Goal: Task Accomplishment & Management: Use online tool/utility

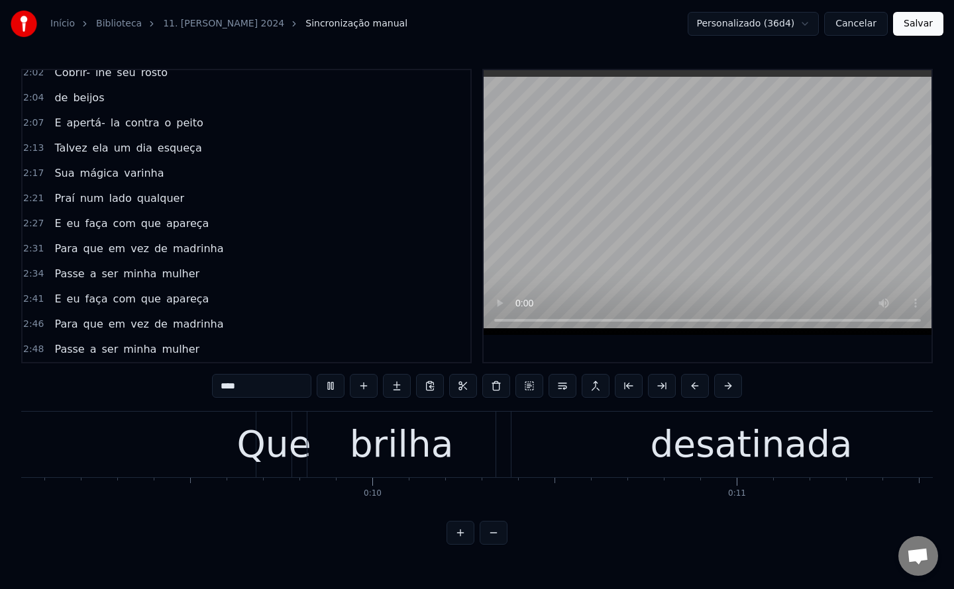
scroll to position [1, 0]
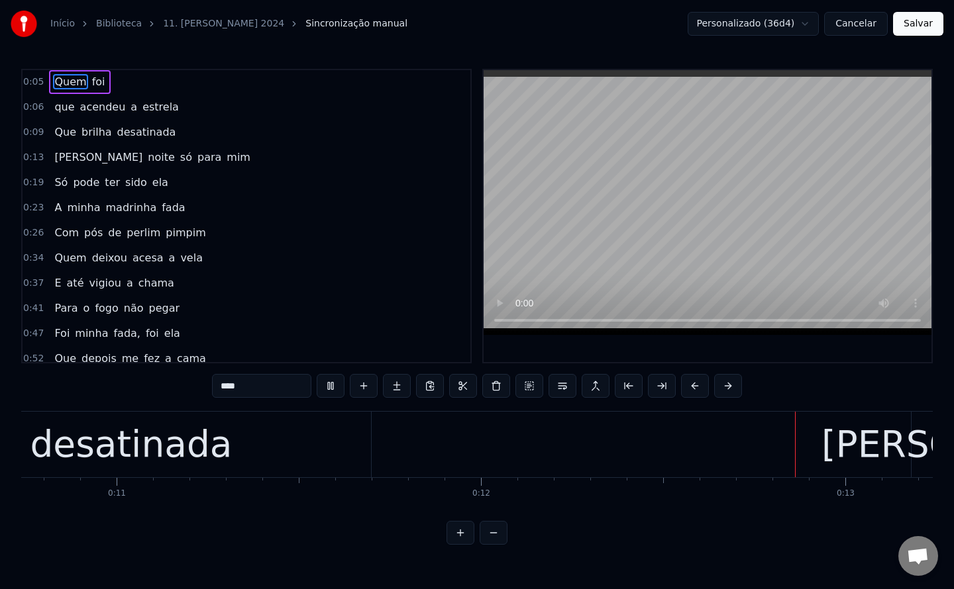
click at [858, 27] on button "Cancelar" at bounding box center [856, 24] width 64 height 24
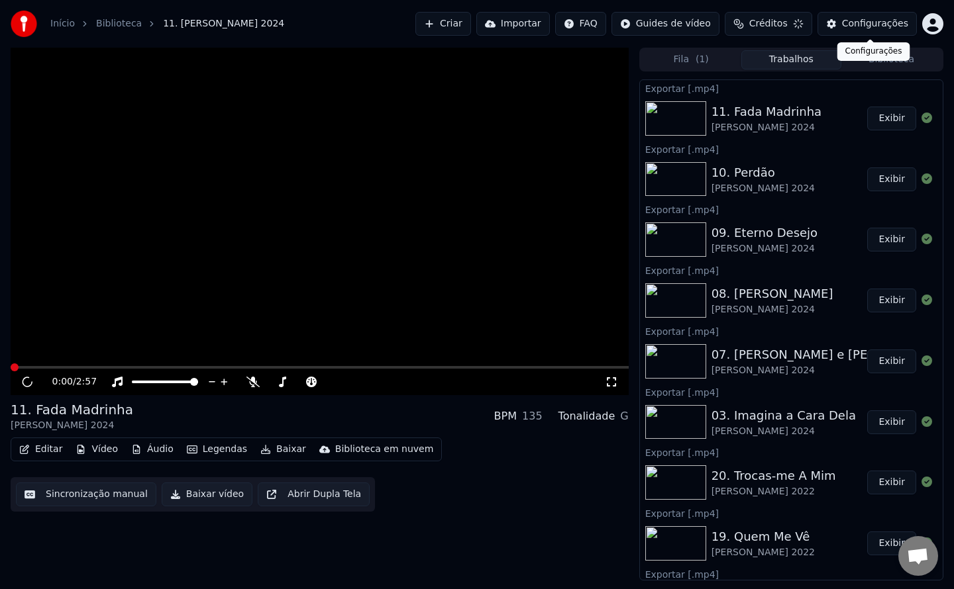
click at [809, 60] on button "Trabalhos" at bounding box center [791, 59] width 100 height 19
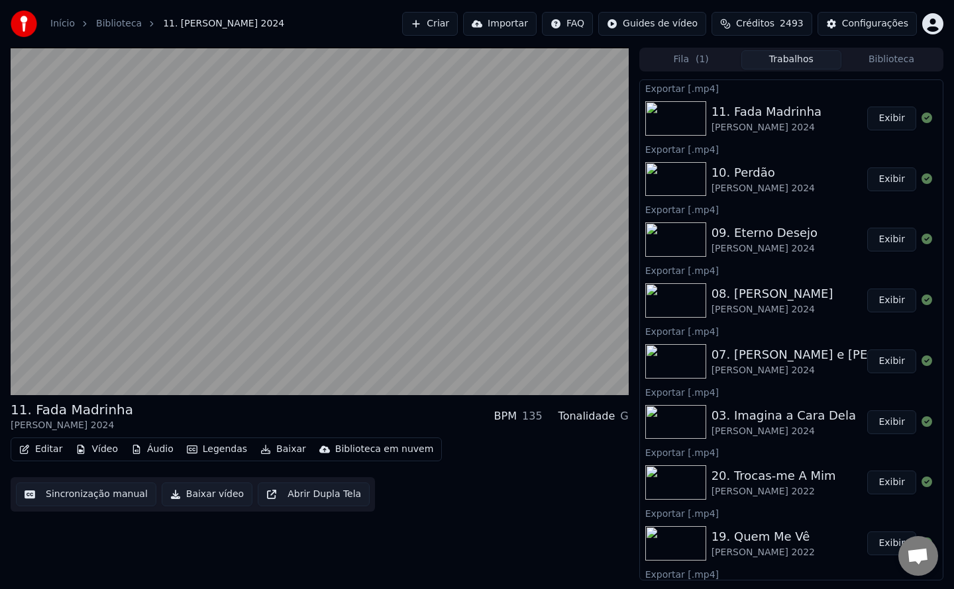
click at [909, 66] on button "Biblioteca" at bounding box center [891, 59] width 100 height 19
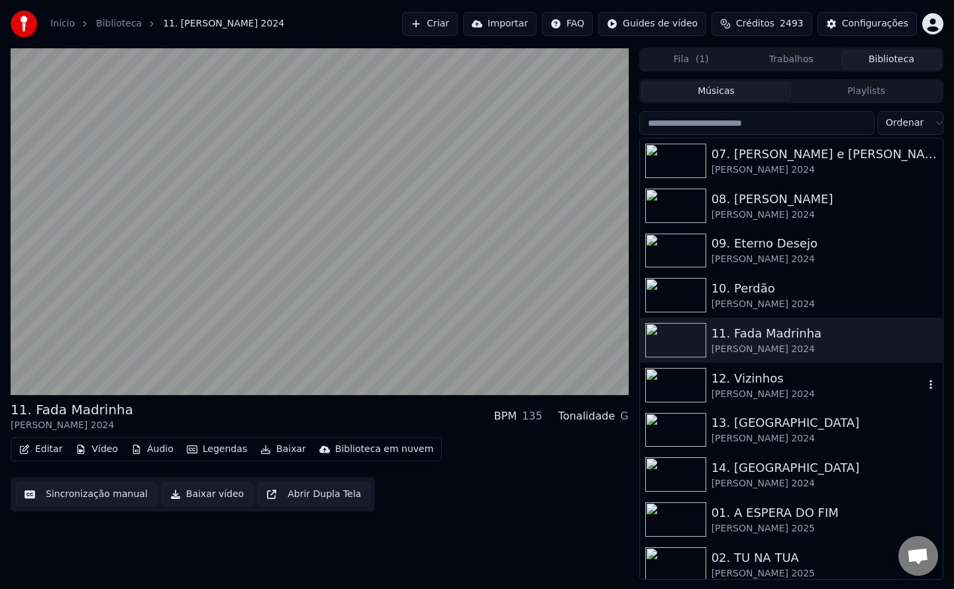
click at [778, 375] on div "12. Vizinhos" at bounding box center [817, 379] width 213 height 19
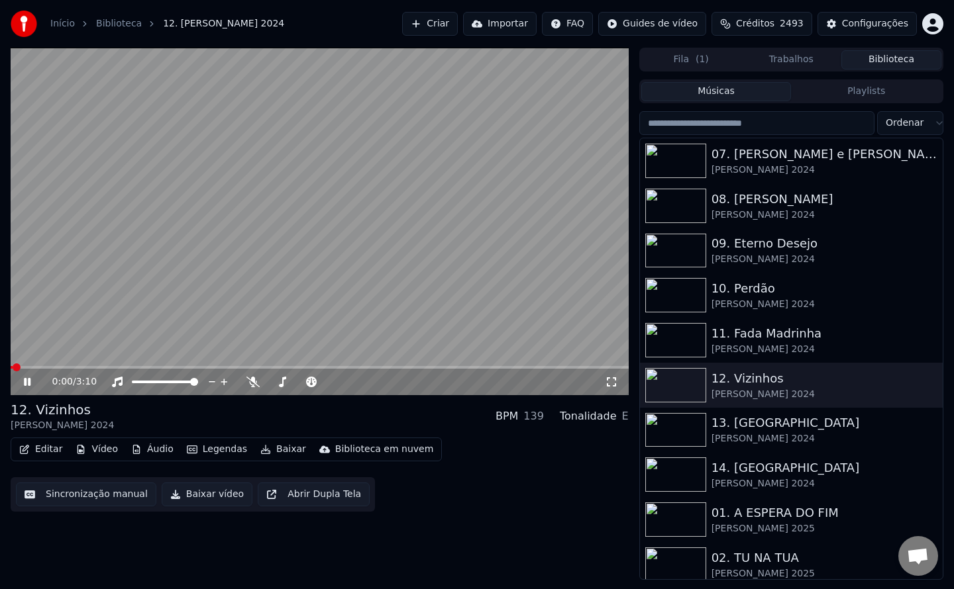
click at [70, 494] on button "Sincronização manual" at bounding box center [86, 495] width 140 height 24
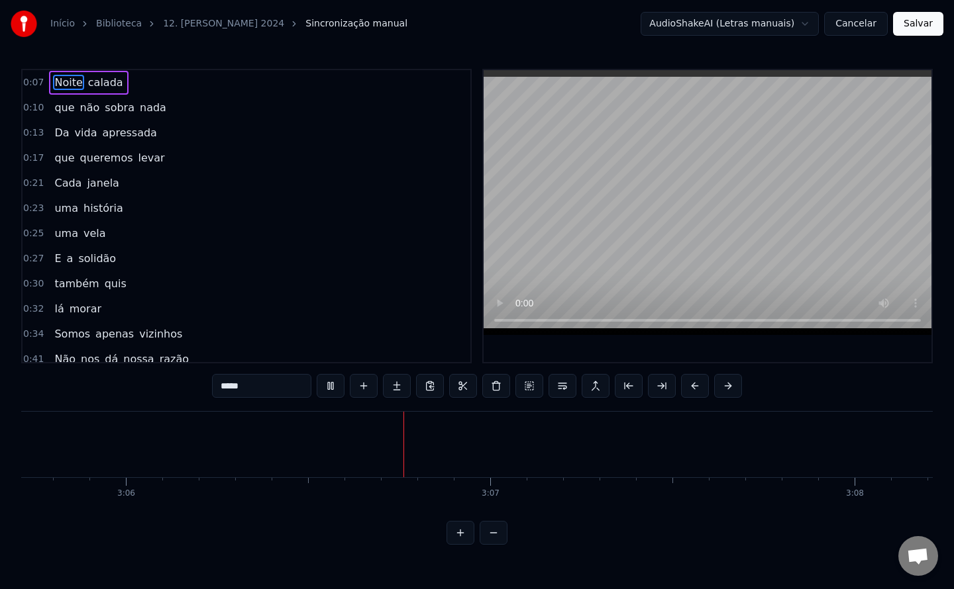
scroll to position [0, 67671]
click at [923, 32] on button "Salvar" at bounding box center [918, 24] width 50 height 24
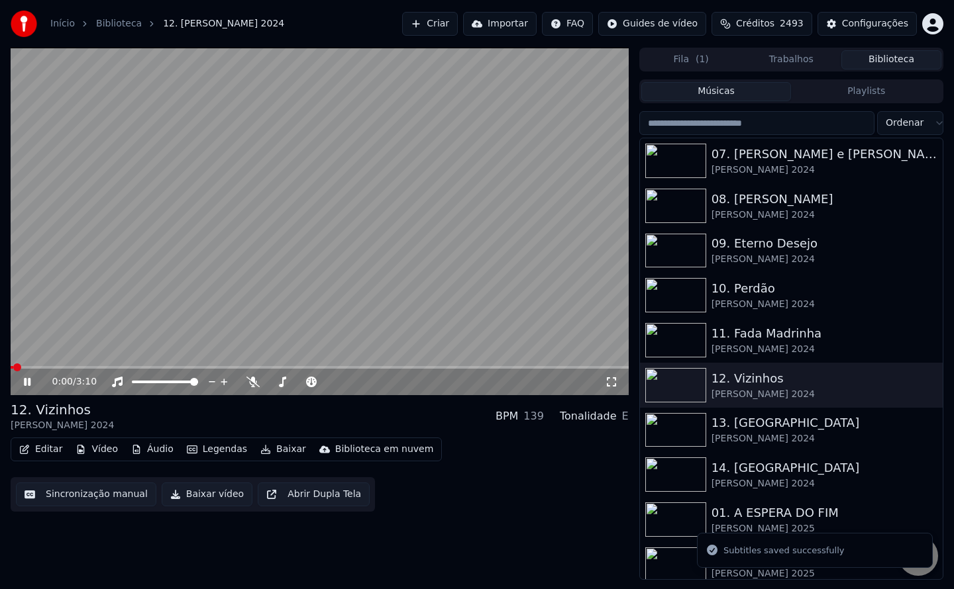
click at [202, 496] on button "Baixar vídeo" at bounding box center [207, 495] width 91 height 24
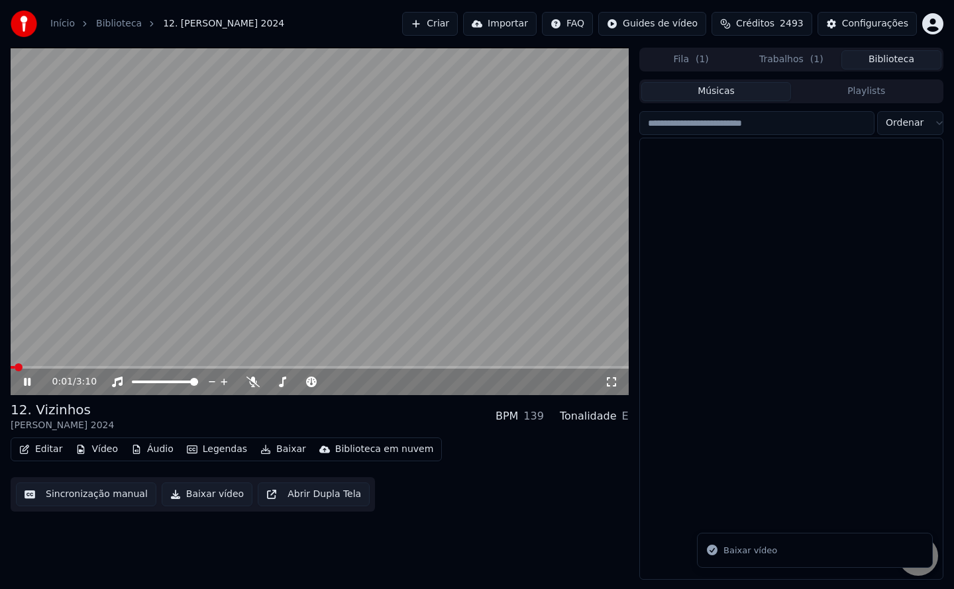
click at [895, 58] on button "Biblioteca" at bounding box center [891, 59] width 100 height 19
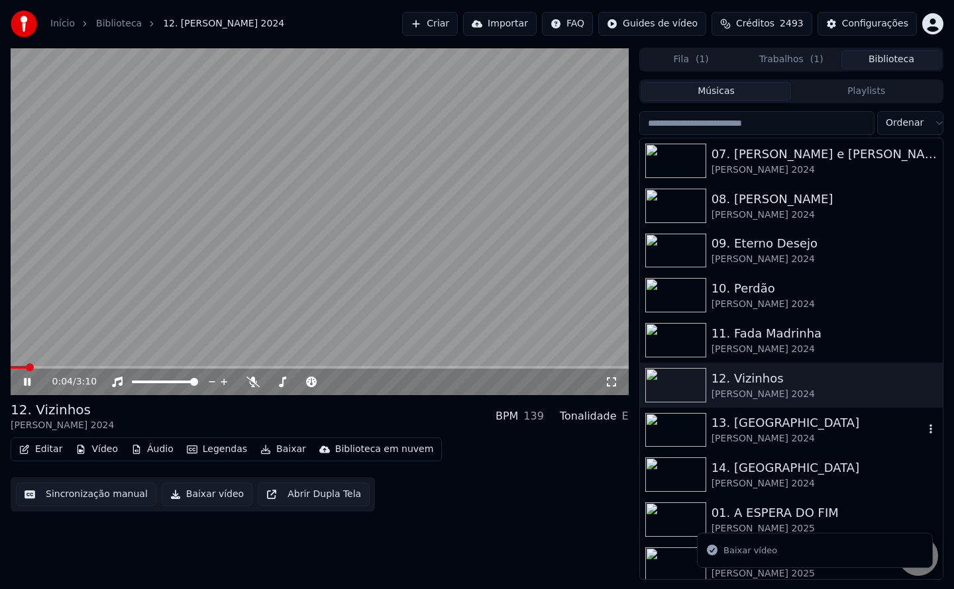
click at [752, 432] on div "[PERSON_NAME] 2024" at bounding box center [817, 438] width 213 height 13
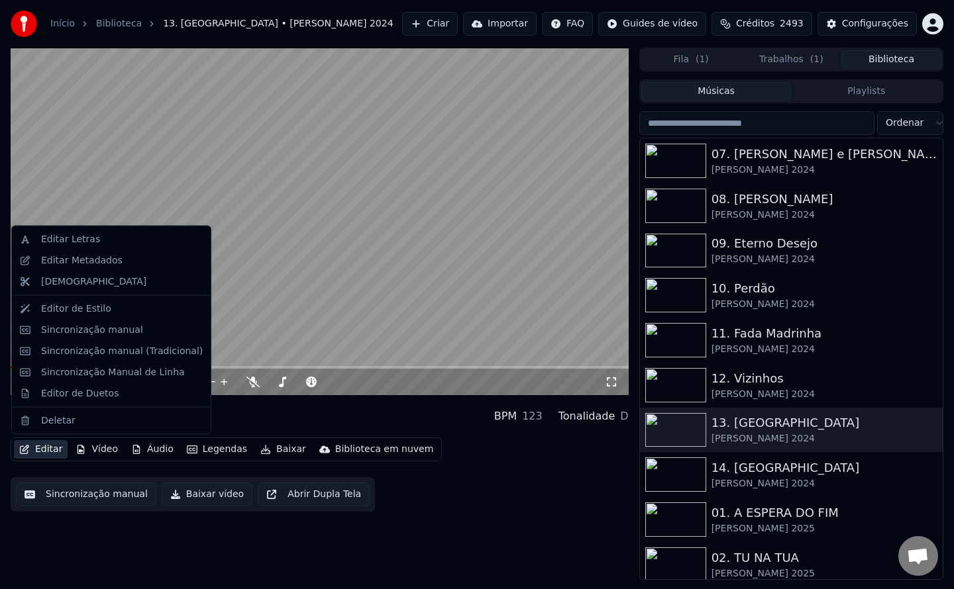
click at [42, 452] on button "Editar" at bounding box center [41, 449] width 54 height 19
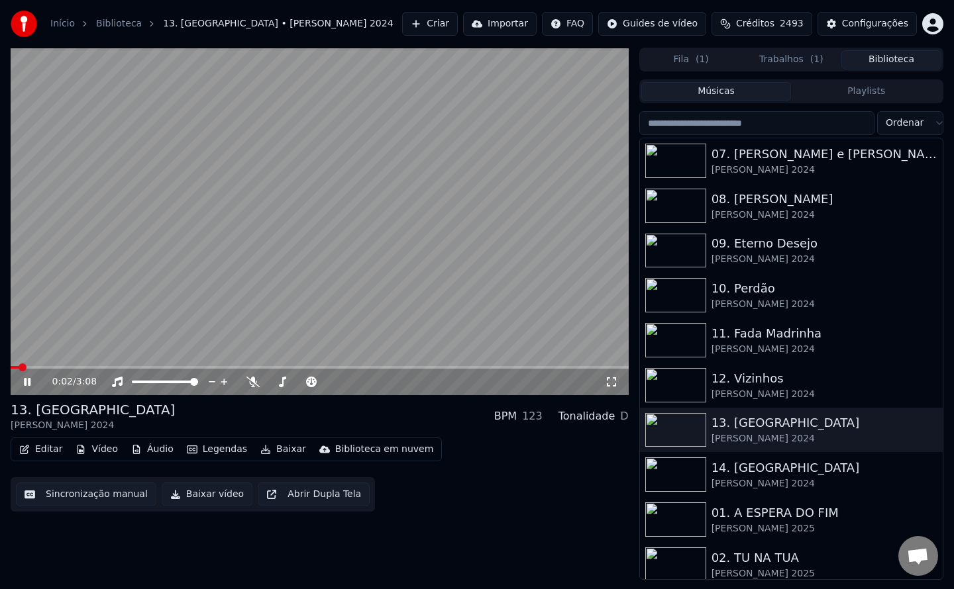
click at [70, 494] on button "Sincronização manual" at bounding box center [86, 495] width 140 height 24
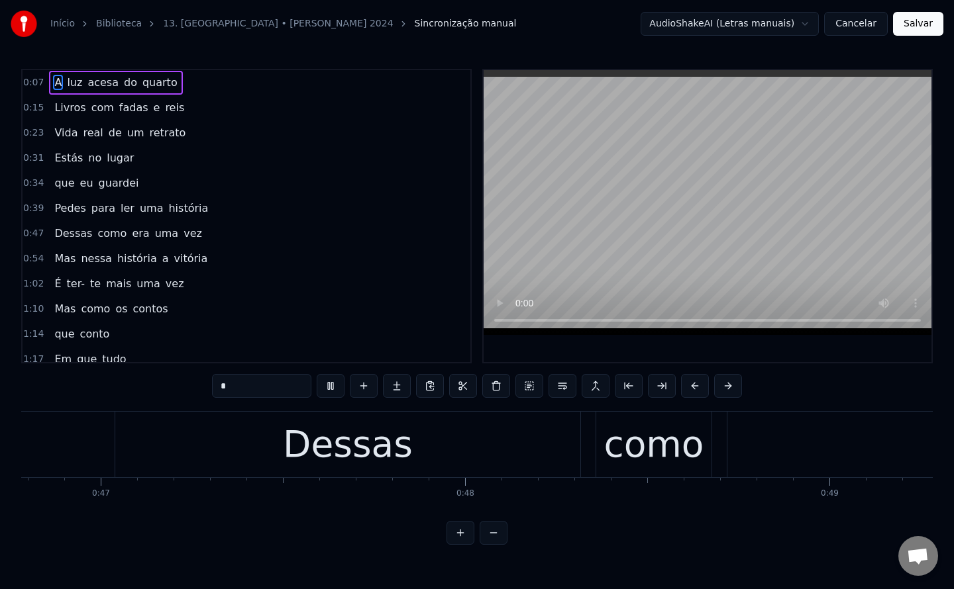
scroll to position [0, 19624]
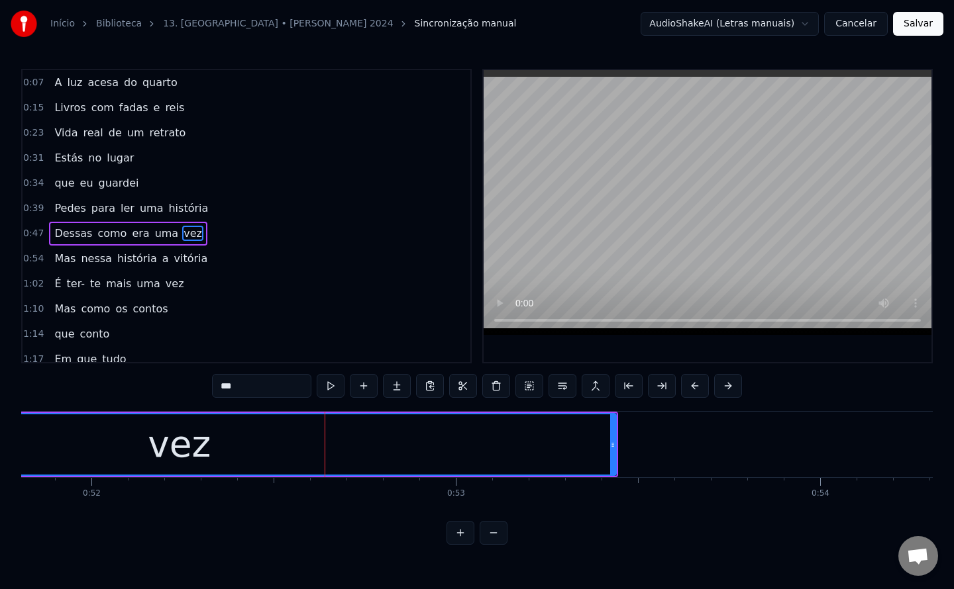
scroll to position [17, 0]
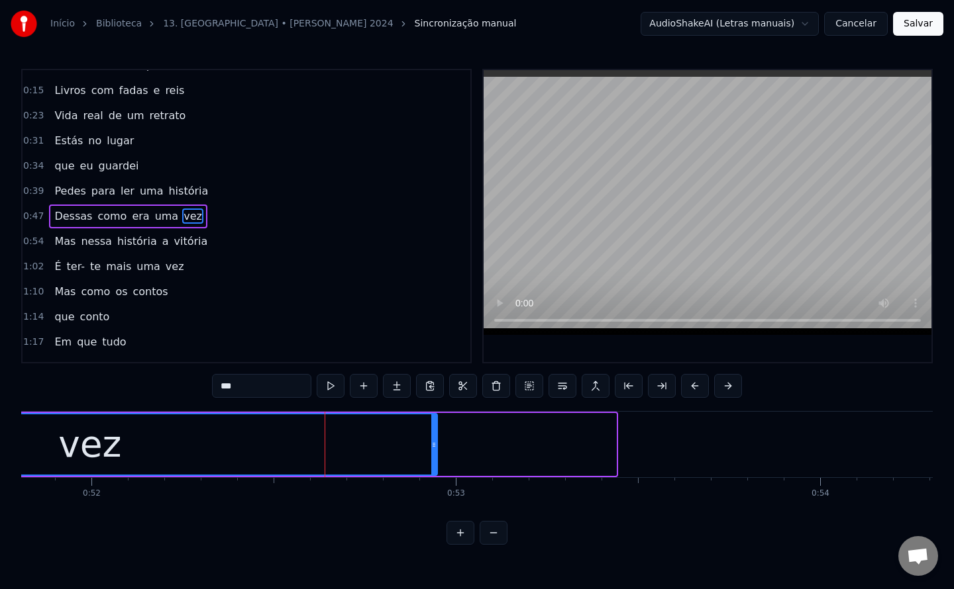
drag, startPoint x: 609, startPoint y: 441, endPoint x: 430, endPoint y: 449, distance: 179.0
click at [431, 449] on icon at bounding box center [433, 445] width 5 height 11
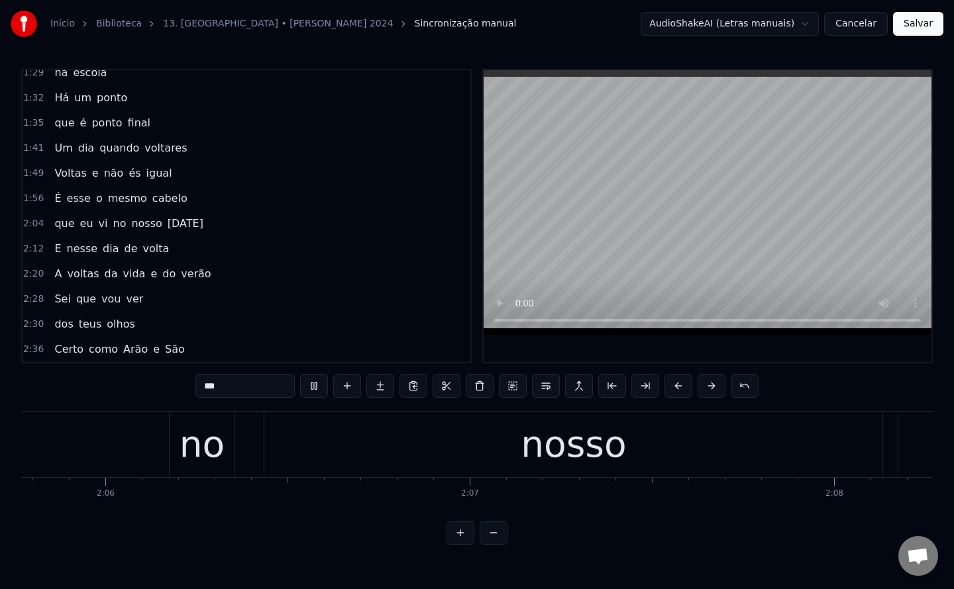
scroll to position [0, 47731]
click at [525, 275] on video at bounding box center [707, 202] width 448 height 265
click at [925, 20] on button "Salvar" at bounding box center [918, 24] width 50 height 24
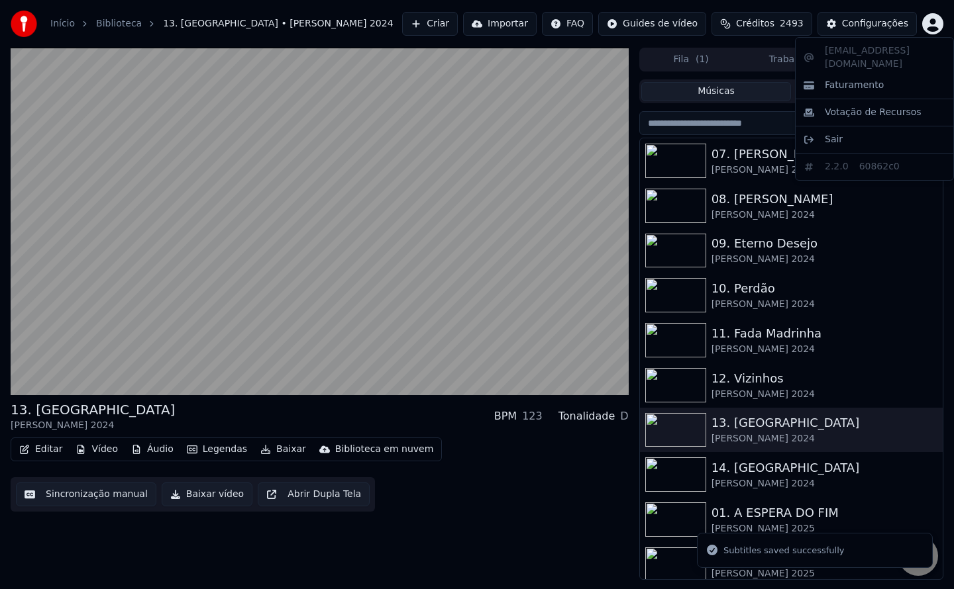
click at [476, 246] on html "Início Biblioteca 13. [GEOGRAPHIC_DATA] • [PERSON_NAME] 2024 Criar Importar FAQ…" at bounding box center [477, 294] width 954 height 589
click at [197, 497] on html "Início Biblioteca 13. [GEOGRAPHIC_DATA] • [PERSON_NAME] 2024 Criar Importar FAQ…" at bounding box center [477, 294] width 954 height 589
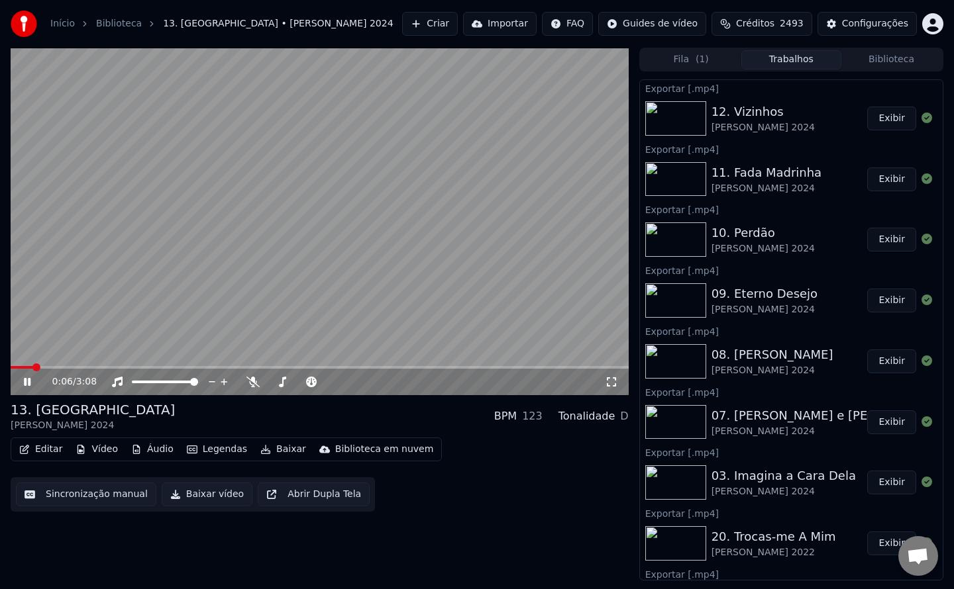
click at [784, 57] on button "Trabalhos" at bounding box center [791, 59] width 100 height 19
click at [203, 498] on button "Baixar vídeo" at bounding box center [207, 495] width 91 height 24
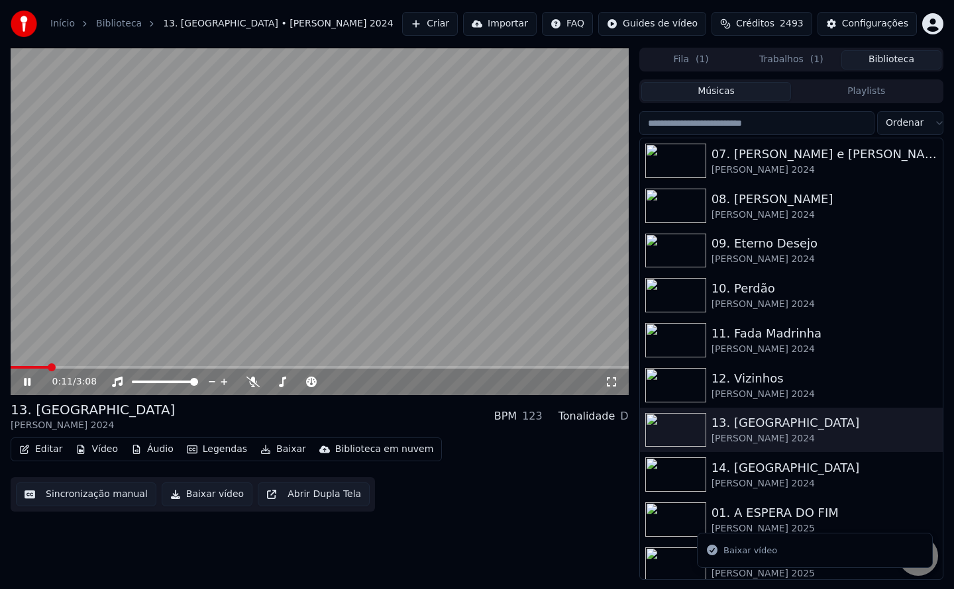
click at [870, 63] on button "Biblioteca" at bounding box center [891, 59] width 100 height 19
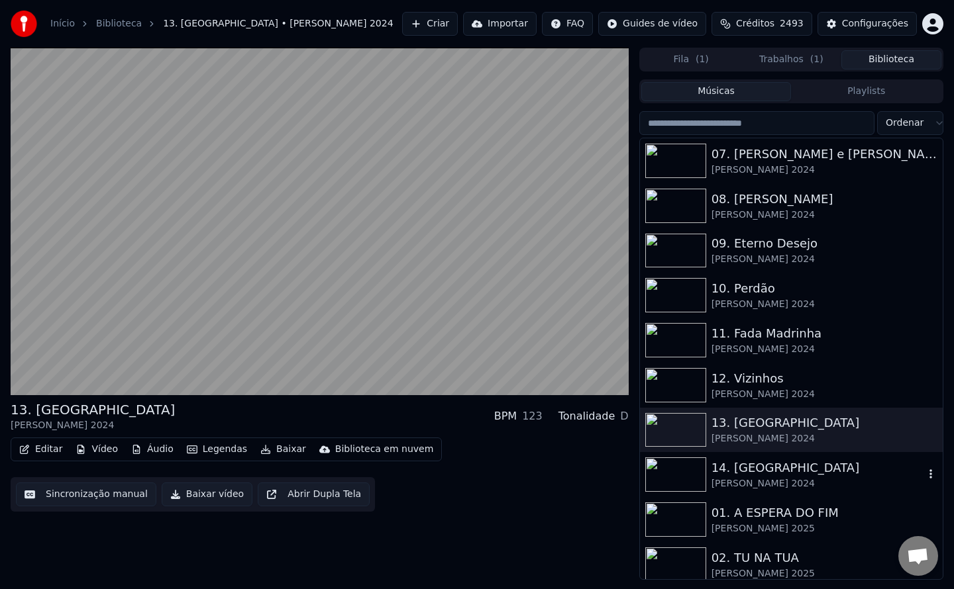
click at [758, 466] on div "14. [GEOGRAPHIC_DATA]" at bounding box center [817, 468] width 213 height 19
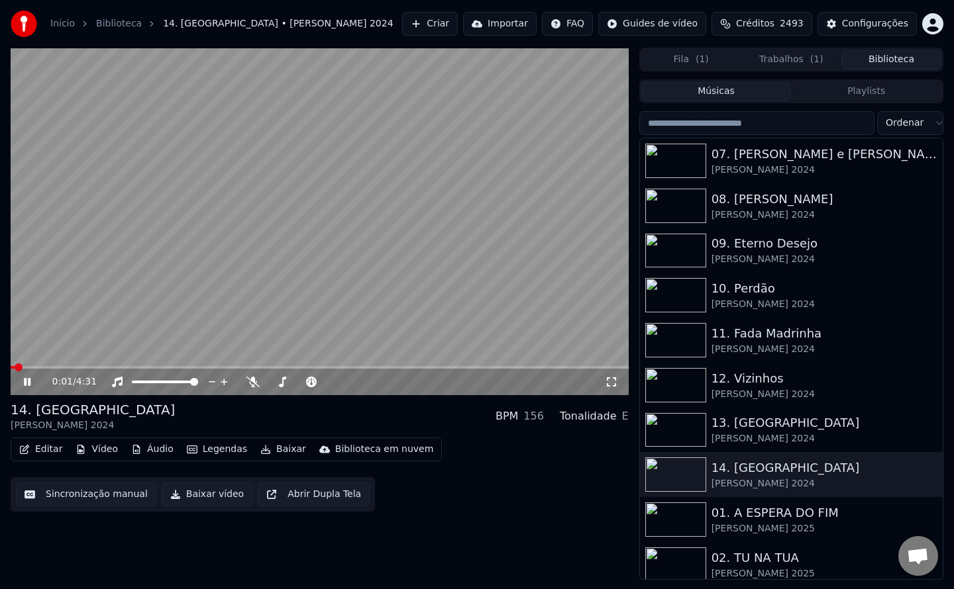
click at [77, 494] on button "Sincronização manual" at bounding box center [86, 495] width 140 height 24
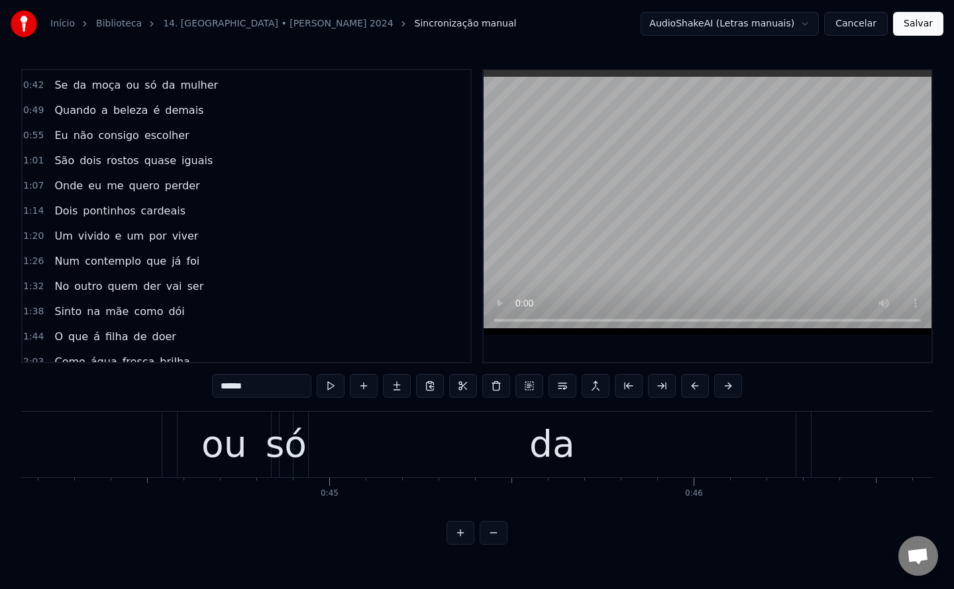
scroll to position [0, 17504]
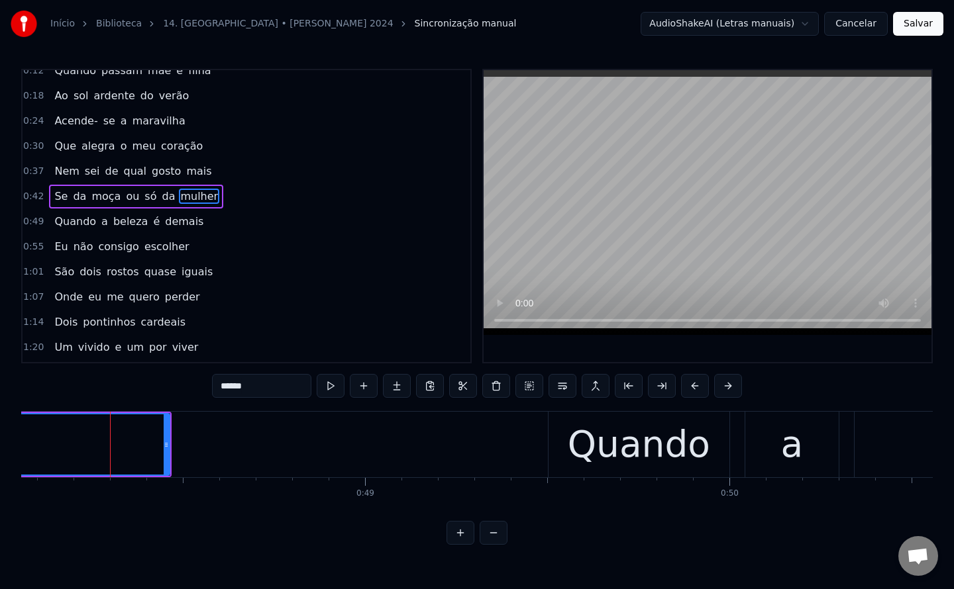
scroll to position [0, 0]
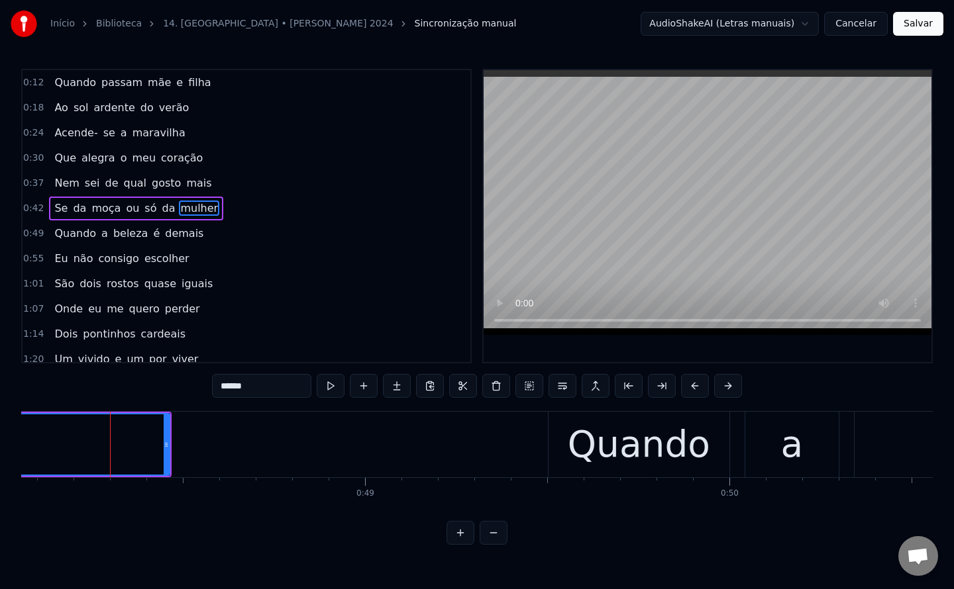
click at [125, 210] on span "ou" at bounding box center [133, 208] width 16 height 15
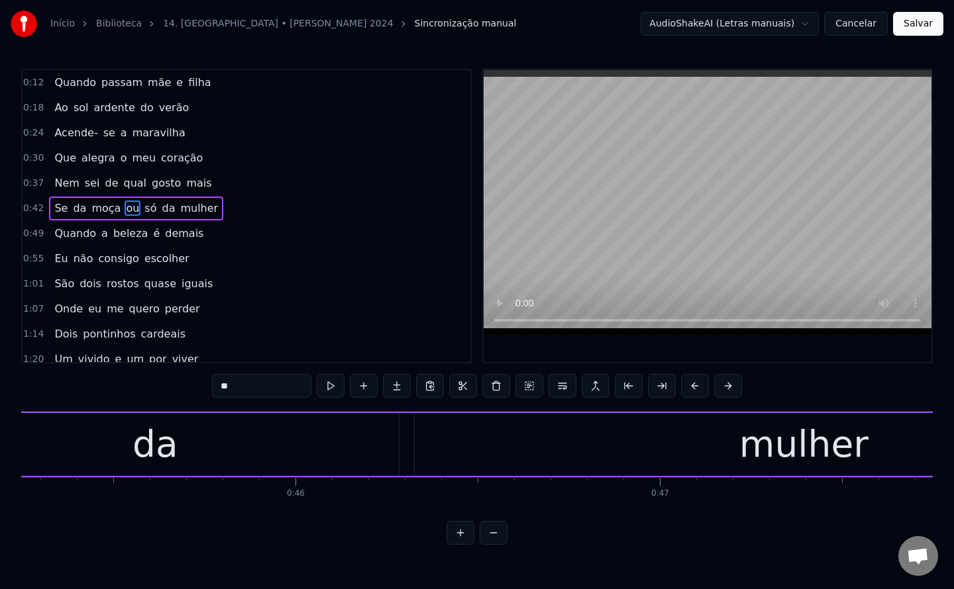
scroll to position [0, 16172]
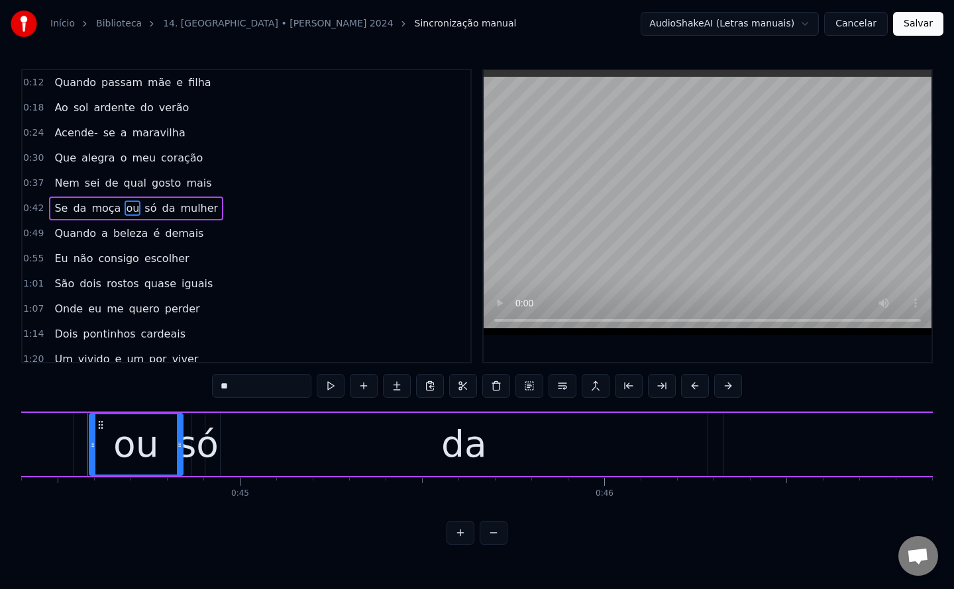
click at [201, 454] on div "só" at bounding box center [197, 444] width 41 height 55
type input "**"
click at [497, 389] on button at bounding box center [496, 386] width 28 height 24
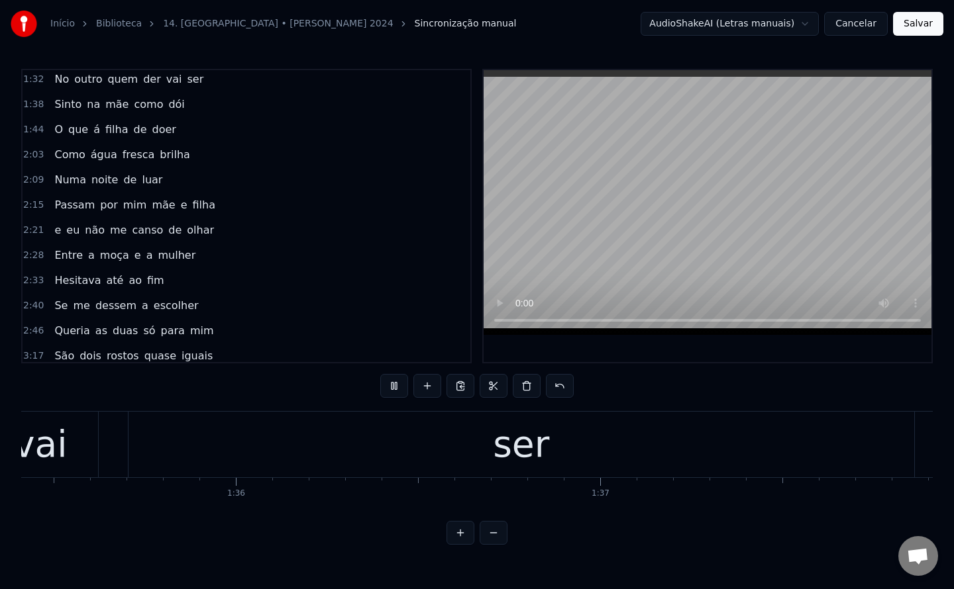
scroll to position [0, 35762]
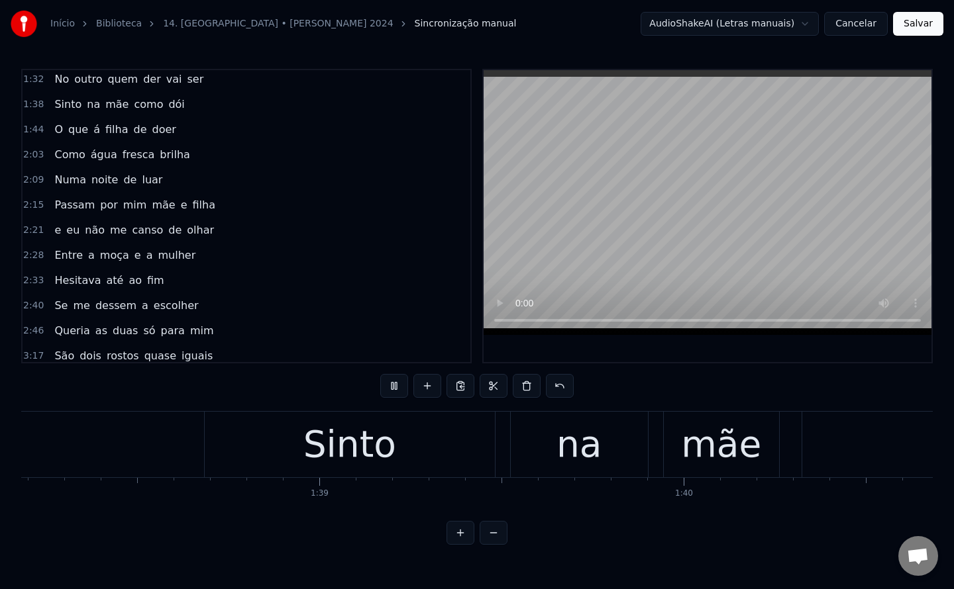
click at [119, 81] on span "quem" at bounding box center [122, 79] width 33 height 15
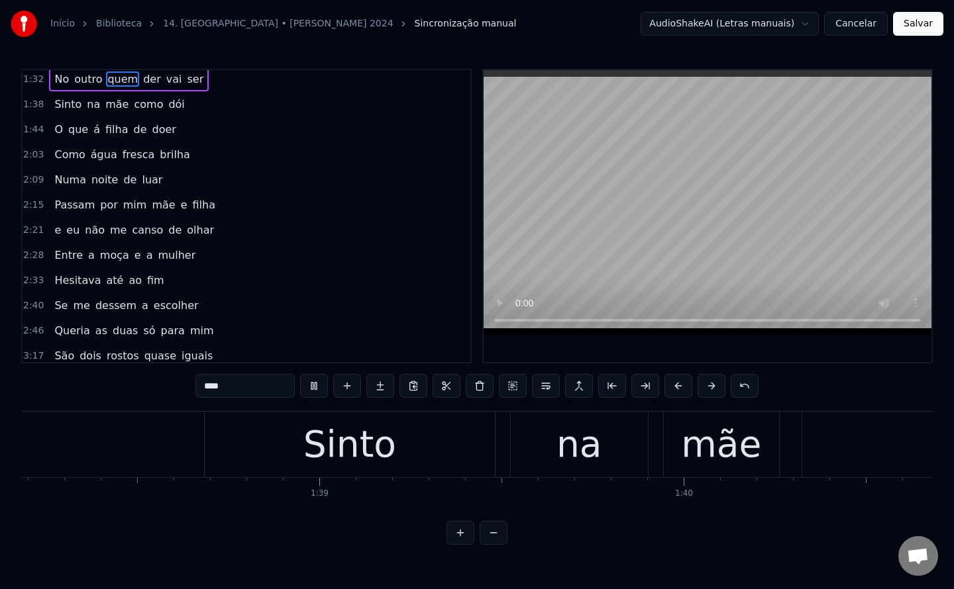
click at [257, 383] on input "****" at bounding box center [244, 386] width 99 height 24
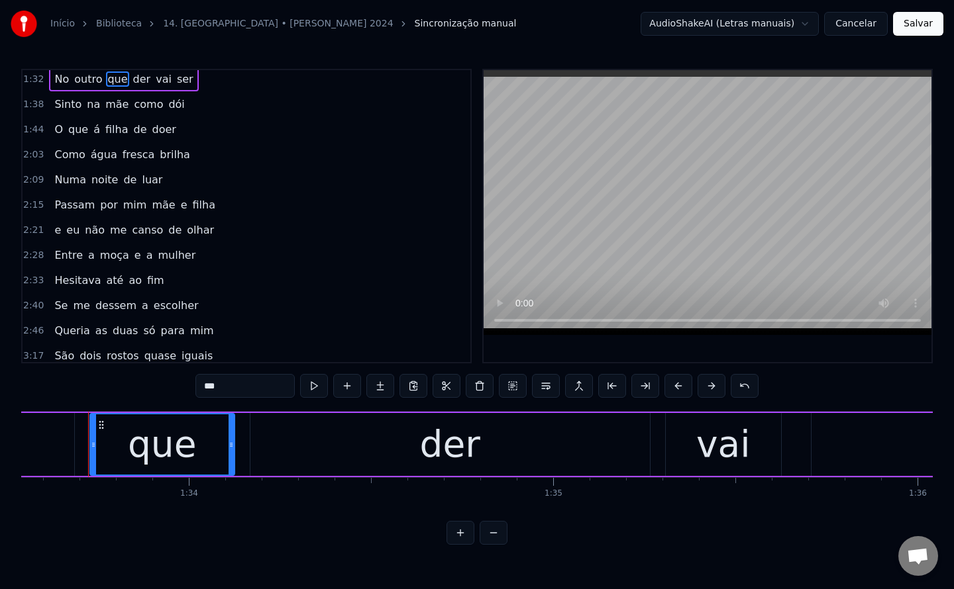
click at [132, 77] on span "der" at bounding box center [142, 79] width 21 height 15
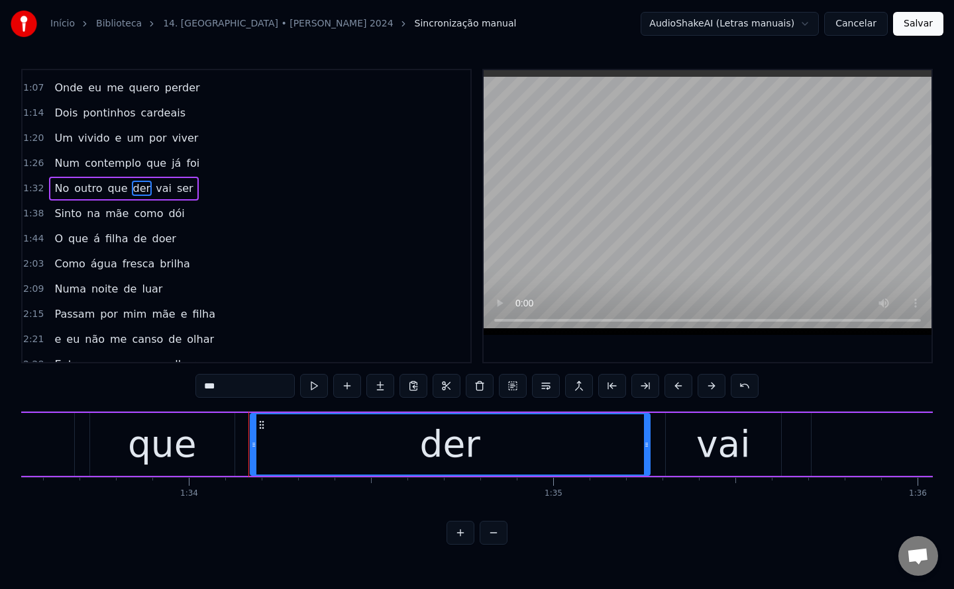
scroll to position [193, 0]
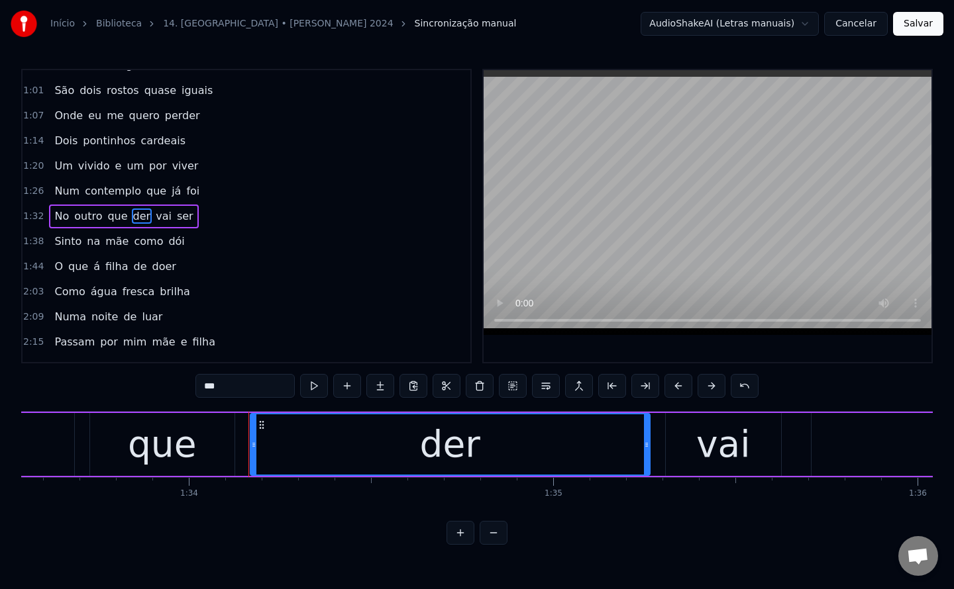
drag, startPoint x: 236, startPoint y: 385, endPoint x: 178, endPoint y: 388, distance: 57.7
click at [178, 388] on div "0:12 Quando passam mãe e filha 0:18 Ao sol ardente do verão 0:24 Acende- se a m…" at bounding box center [476, 307] width 911 height 476
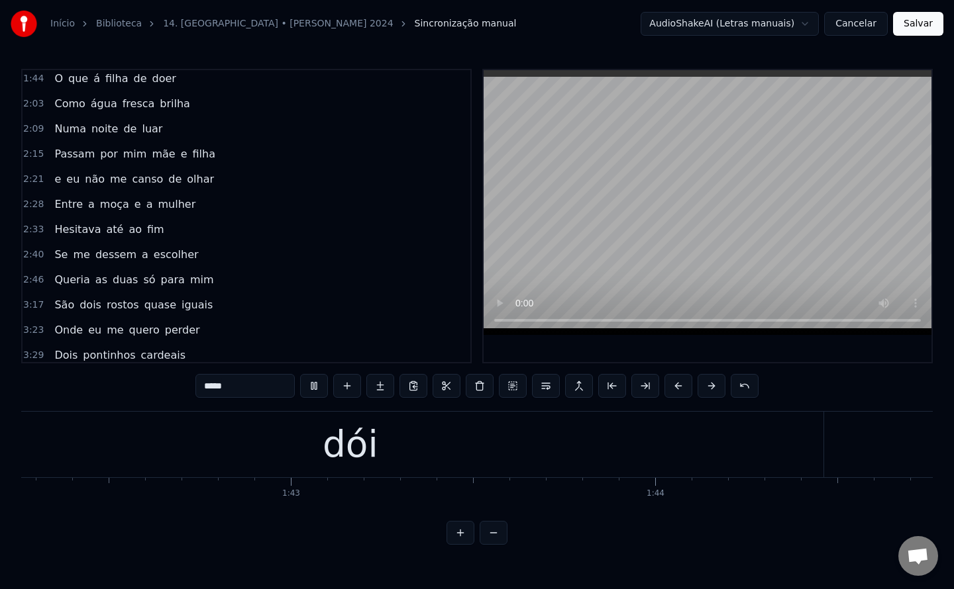
scroll to position [0, 39082]
click at [132, 81] on span "de" at bounding box center [140, 78] width 16 height 15
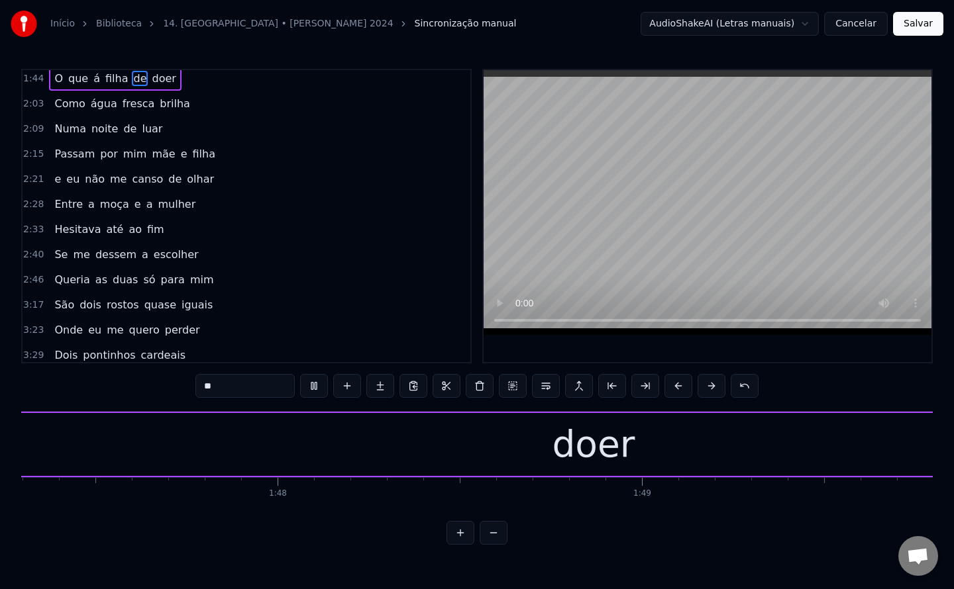
click at [199, 380] on input "**" at bounding box center [244, 386] width 99 height 24
drag, startPoint x: 227, startPoint y: 382, endPoint x: 138, endPoint y: 403, distance: 91.7
click at [138, 403] on div "0:12 Quando passam mãe e filha 0:18 Ao sol ardente do verão 0:24 Acende- se a m…" at bounding box center [476, 307] width 911 height 476
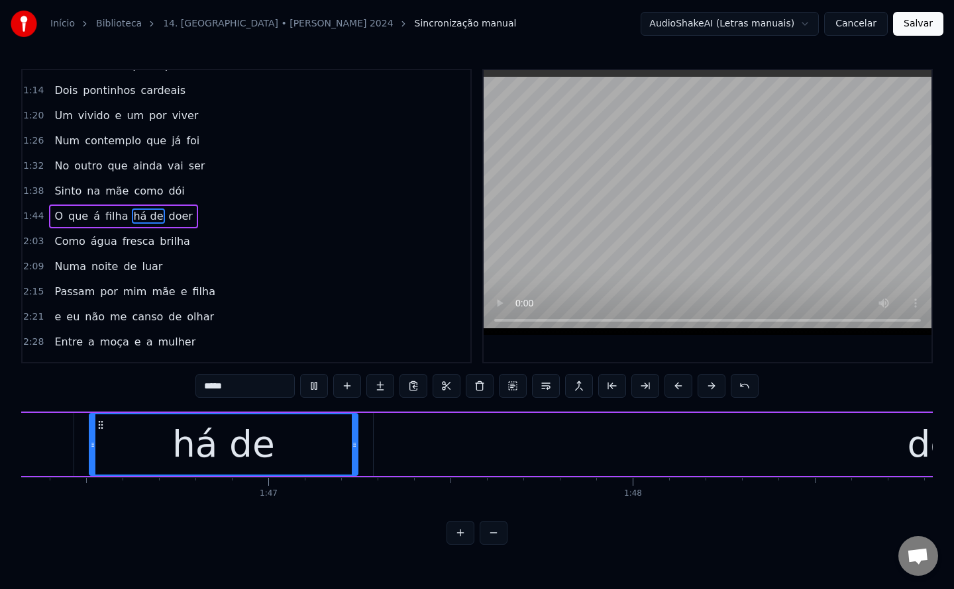
scroll to position [0, 39595]
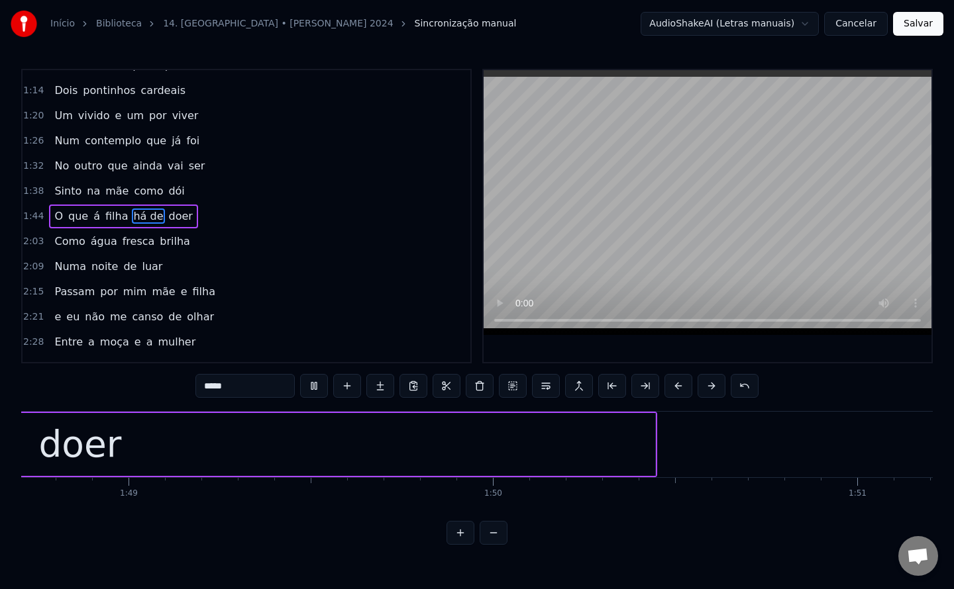
click at [61, 234] on span "Como" at bounding box center [69, 241] width 33 height 15
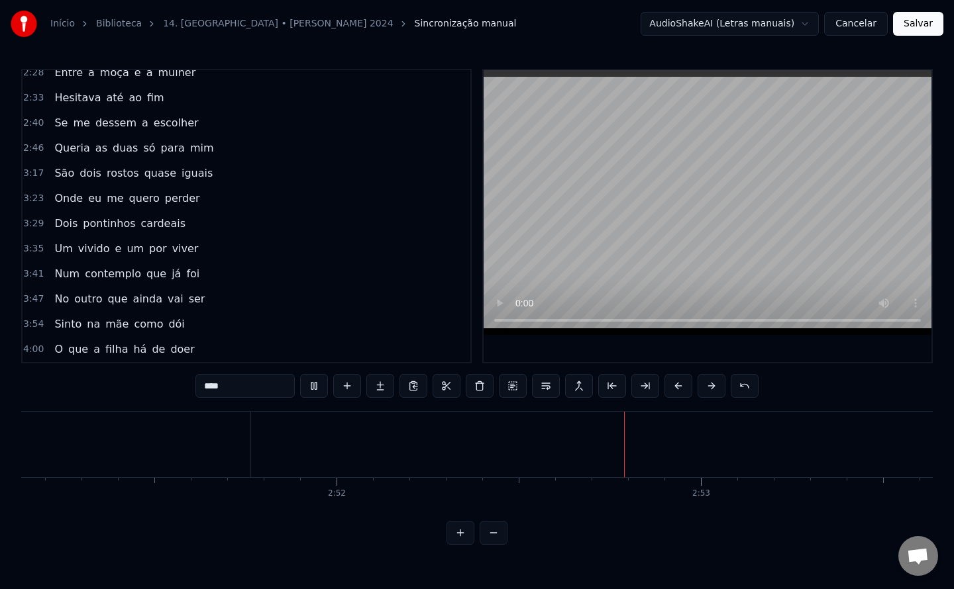
scroll to position [0, 62568]
click at [56, 174] on span "São" at bounding box center [64, 173] width 23 height 15
type input "***"
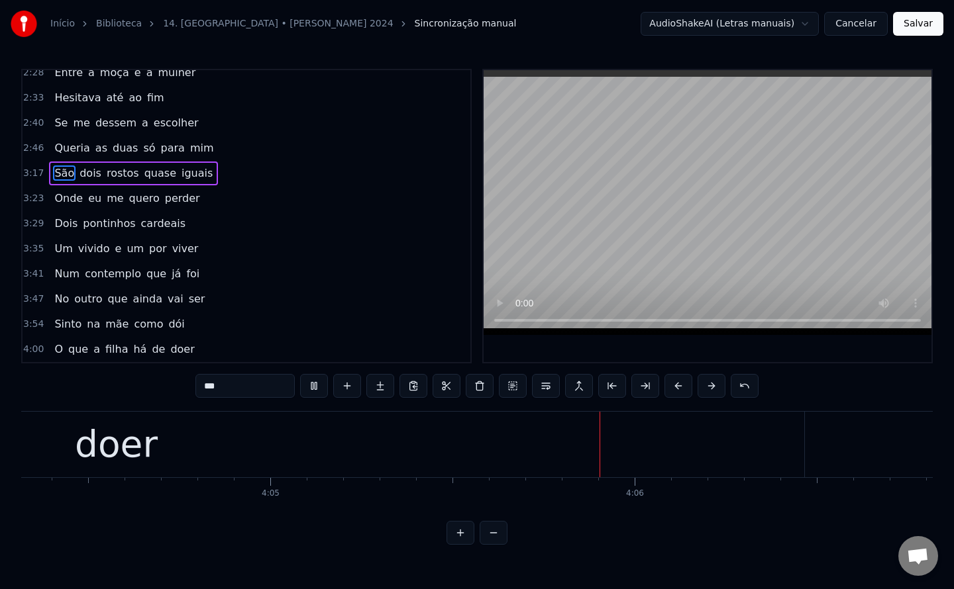
scroll to position [0, 89268]
click at [911, 28] on button "Salvar" at bounding box center [918, 24] width 50 height 24
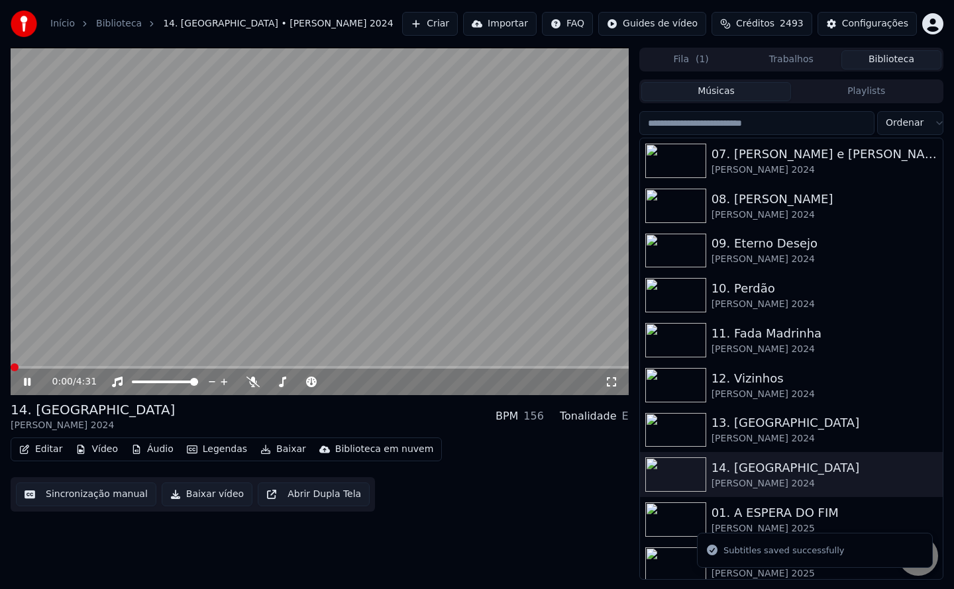
click at [199, 500] on button "Baixar vídeo" at bounding box center [207, 495] width 91 height 24
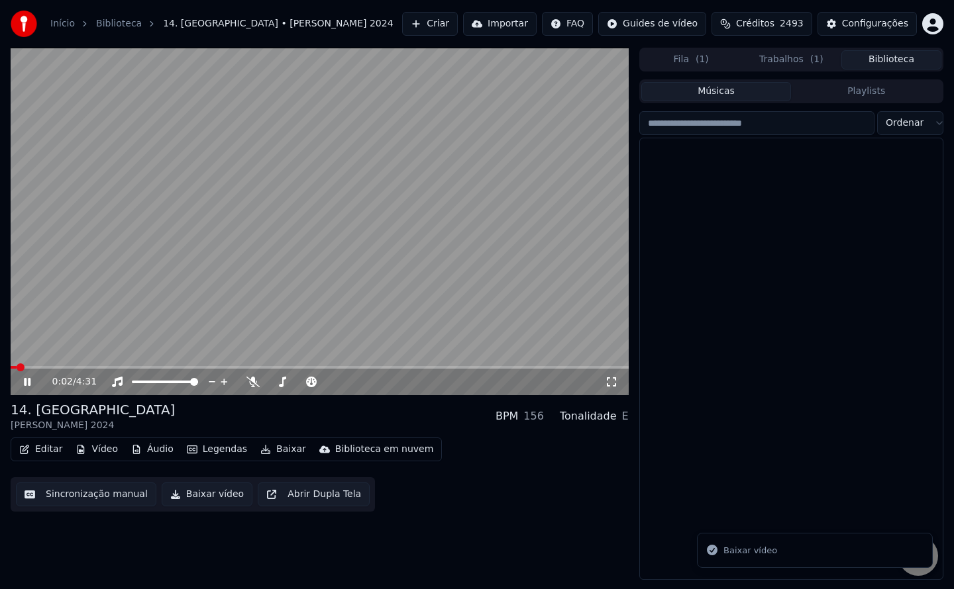
click at [891, 62] on button "Biblioteca" at bounding box center [891, 59] width 100 height 19
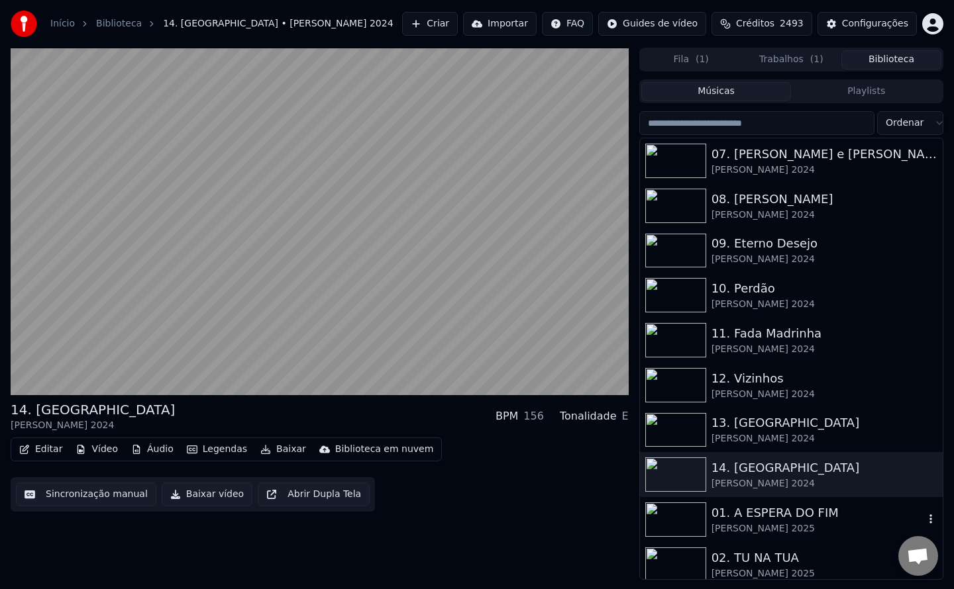
click at [755, 517] on div "01. A ESPERA DO FIM" at bounding box center [817, 513] width 213 height 19
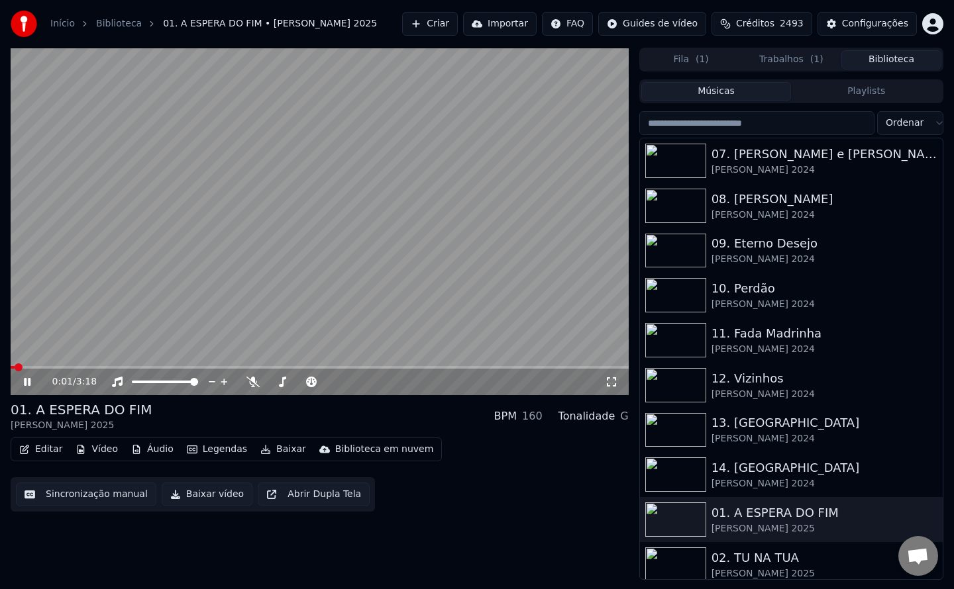
click at [189, 339] on video at bounding box center [320, 222] width 618 height 348
click at [125, 497] on button "Sincronização manual" at bounding box center [86, 495] width 140 height 24
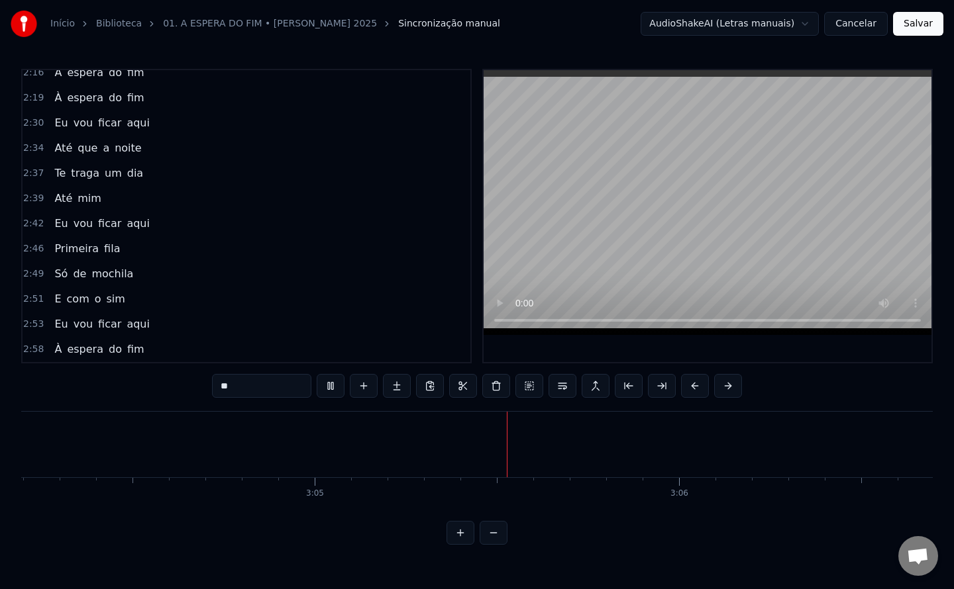
scroll to position [0, 67273]
click at [919, 25] on button "Salvar" at bounding box center [918, 24] width 50 height 24
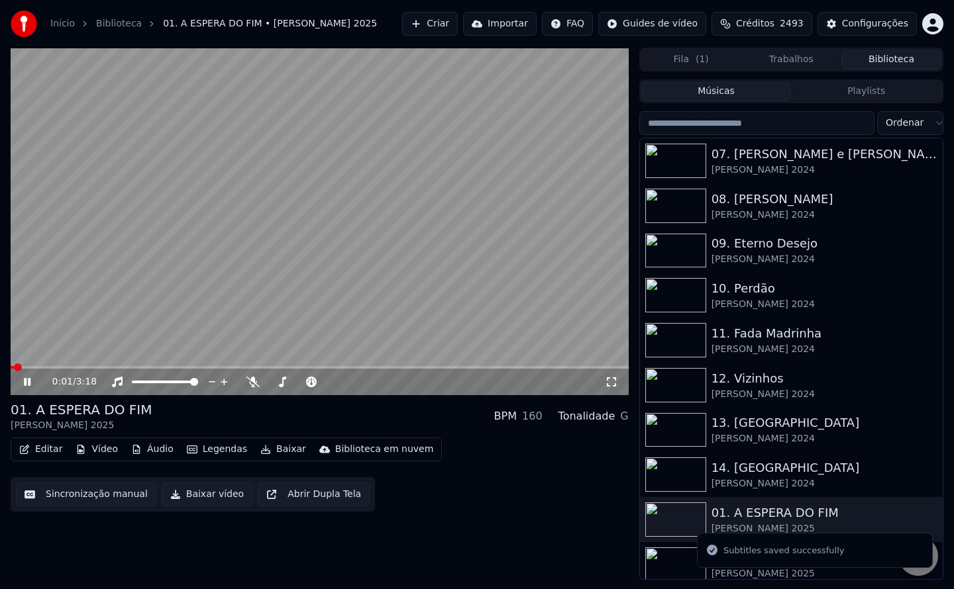
click at [197, 492] on button "Baixar vídeo" at bounding box center [207, 495] width 91 height 24
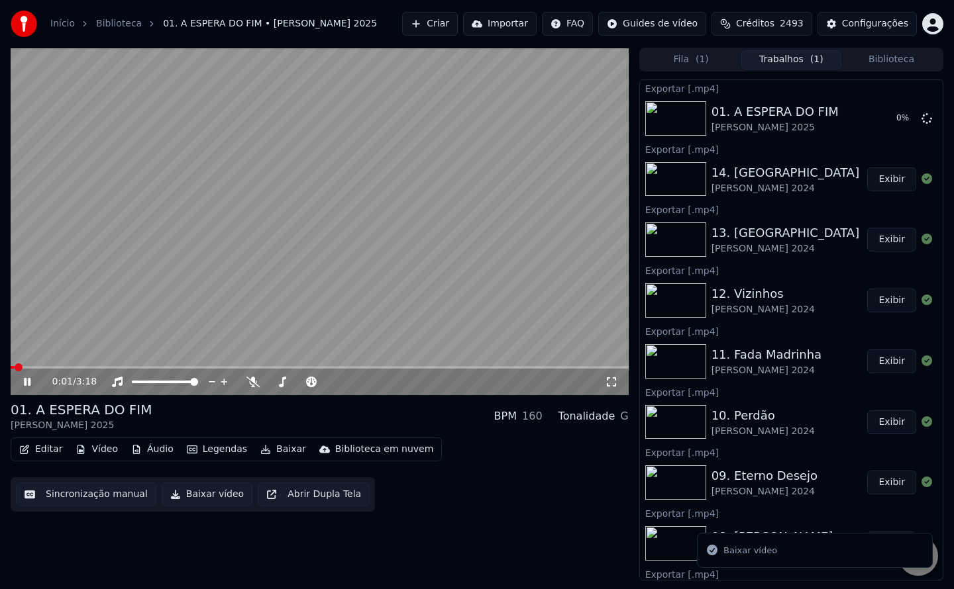
click at [245, 260] on video at bounding box center [320, 222] width 618 height 348
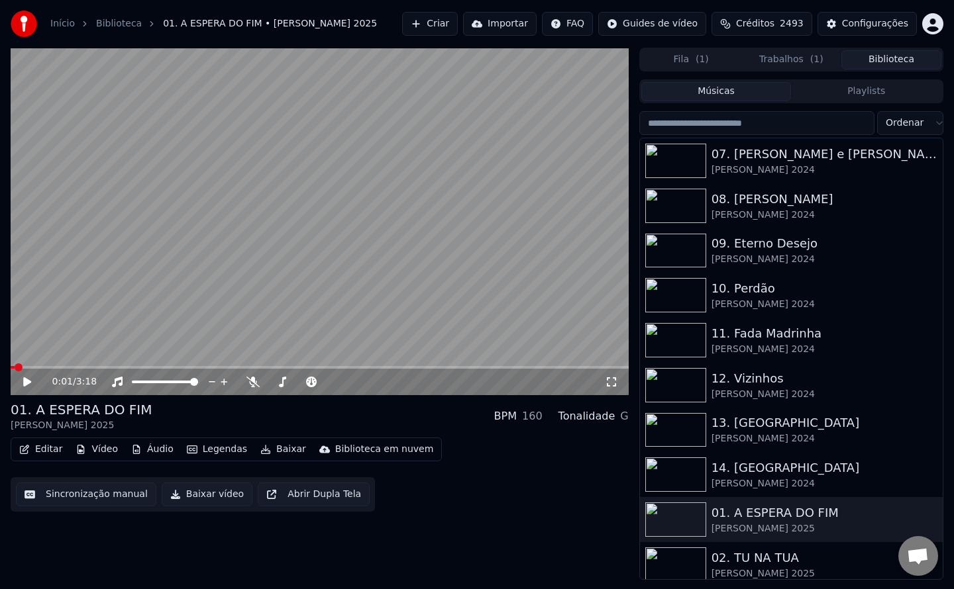
click at [888, 61] on button "Biblioteca" at bounding box center [891, 59] width 100 height 19
click at [750, 559] on div "02. TU NA TUA" at bounding box center [817, 558] width 213 height 19
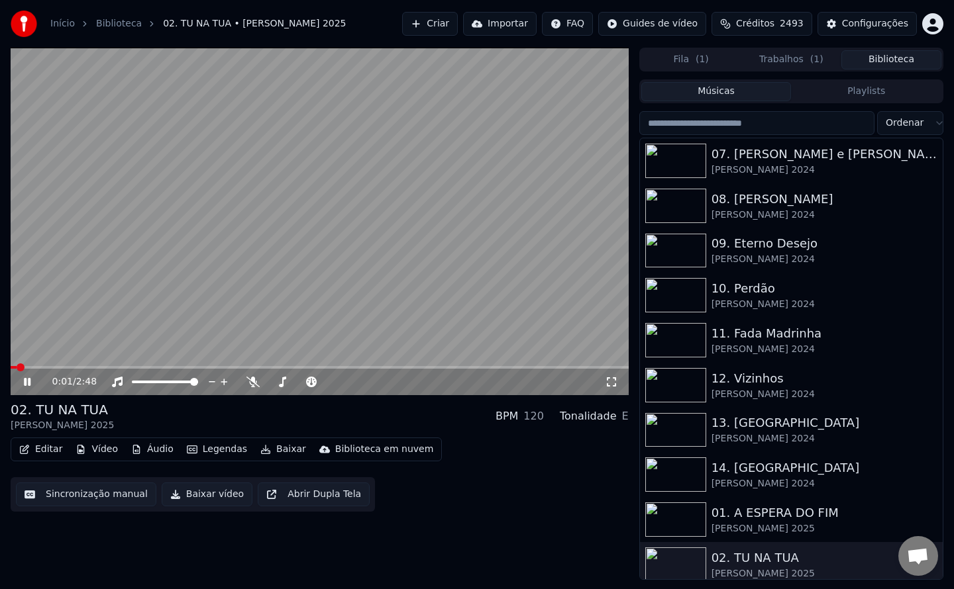
click at [89, 499] on button "Sincronização manual" at bounding box center [86, 495] width 140 height 24
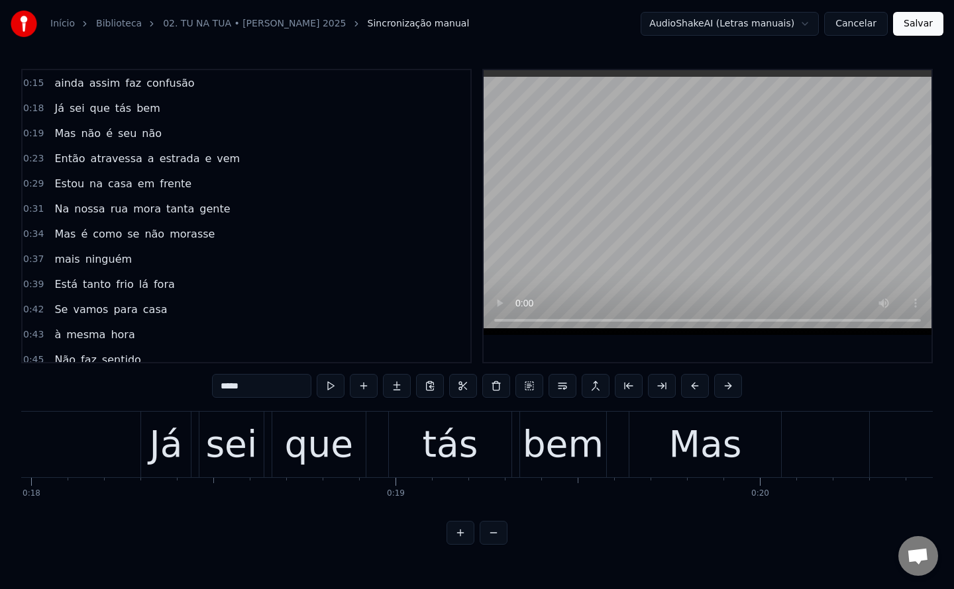
scroll to position [0, 7352]
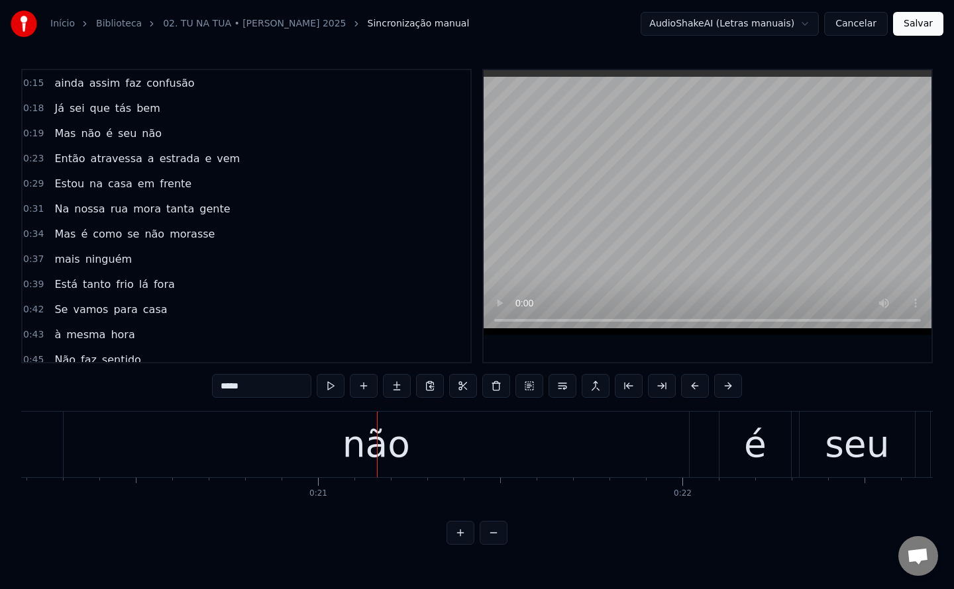
click at [143, 109] on span "bem" at bounding box center [148, 108] width 26 height 15
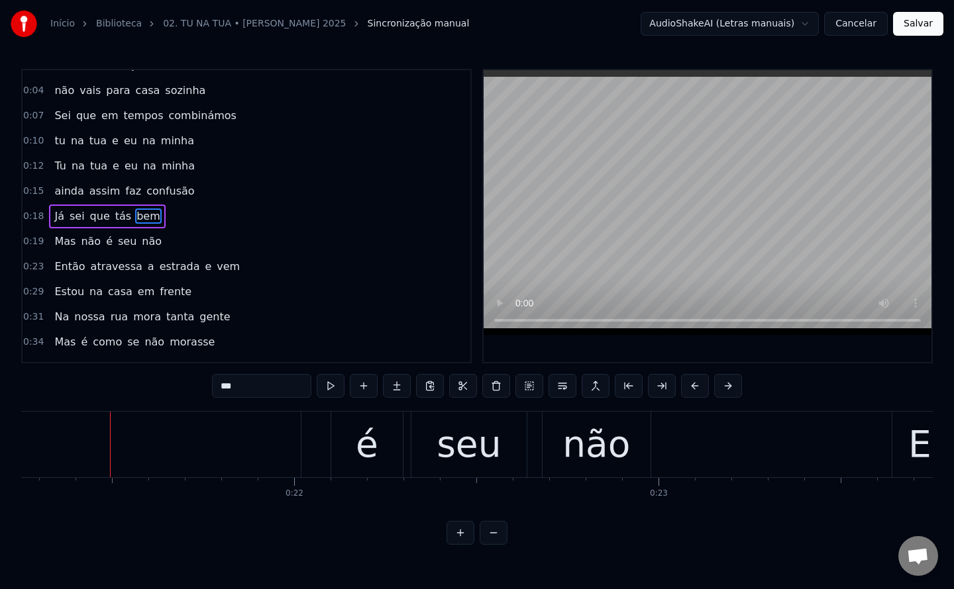
scroll to position [0, 7762]
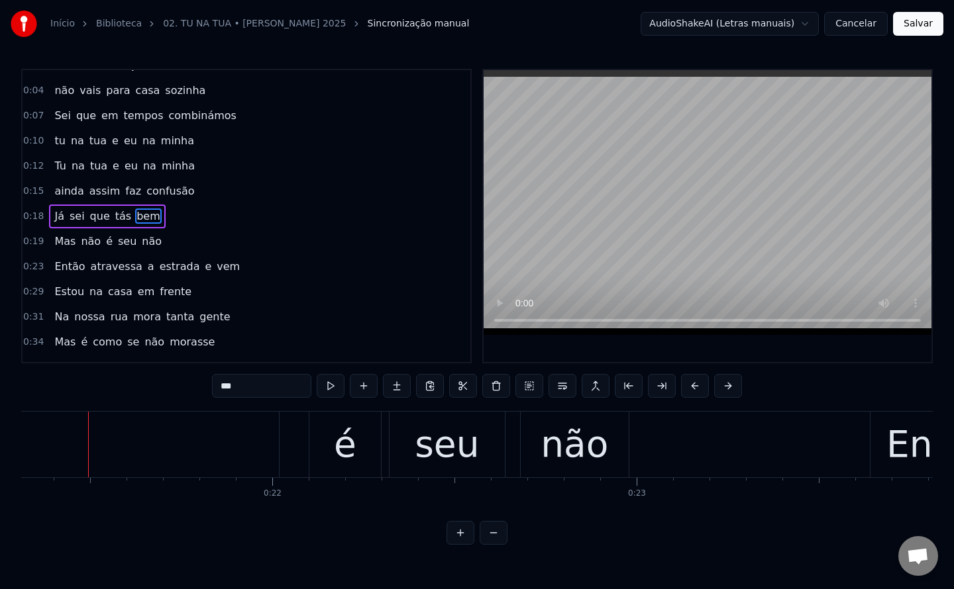
click at [140, 216] on span "bem" at bounding box center [148, 216] width 26 height 15
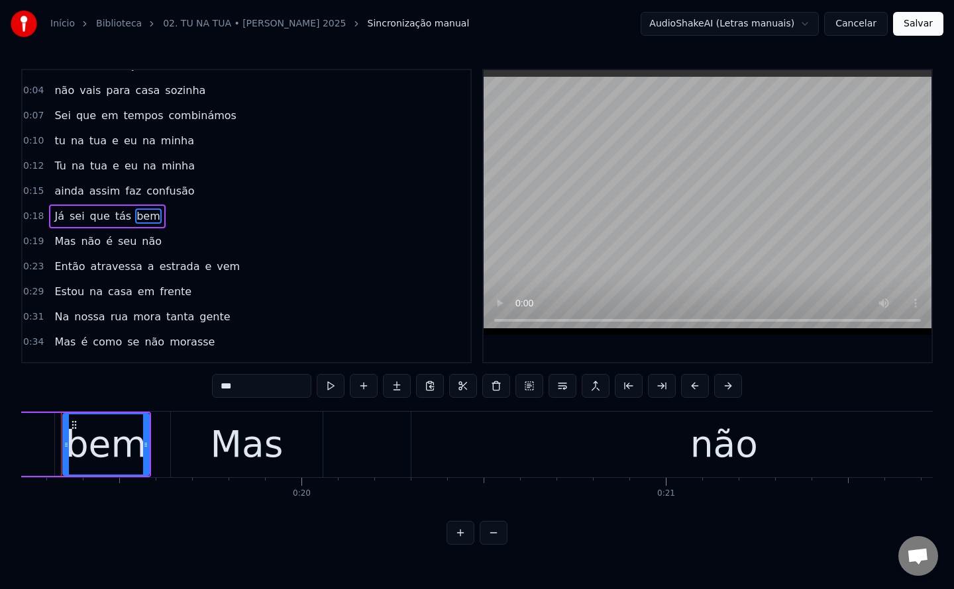
scroll to position [0, 6978]
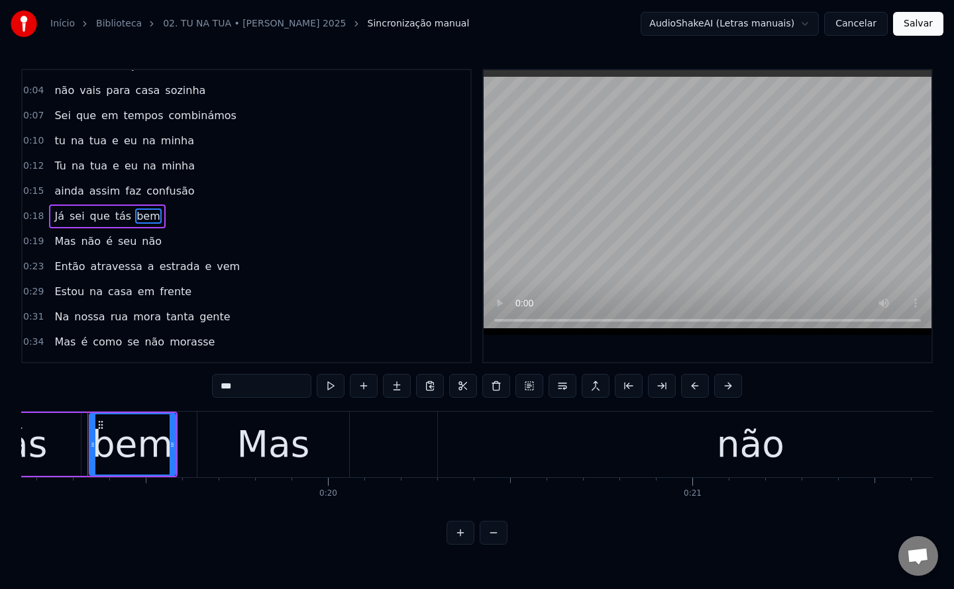
click at [270, 450] on div "Mas" at bounding box center [272, 444] width 73 height 55
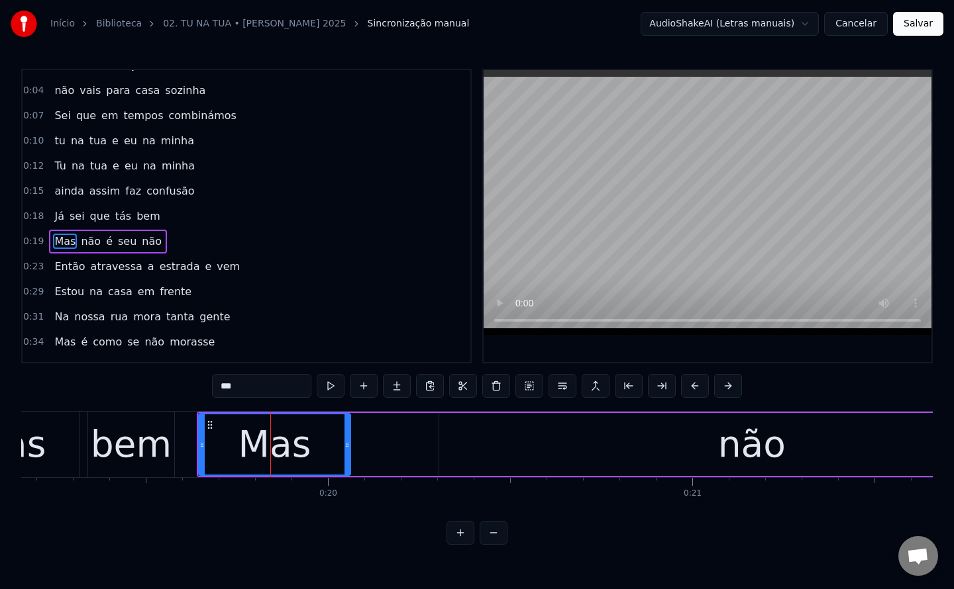
scroll to position [42, 0]
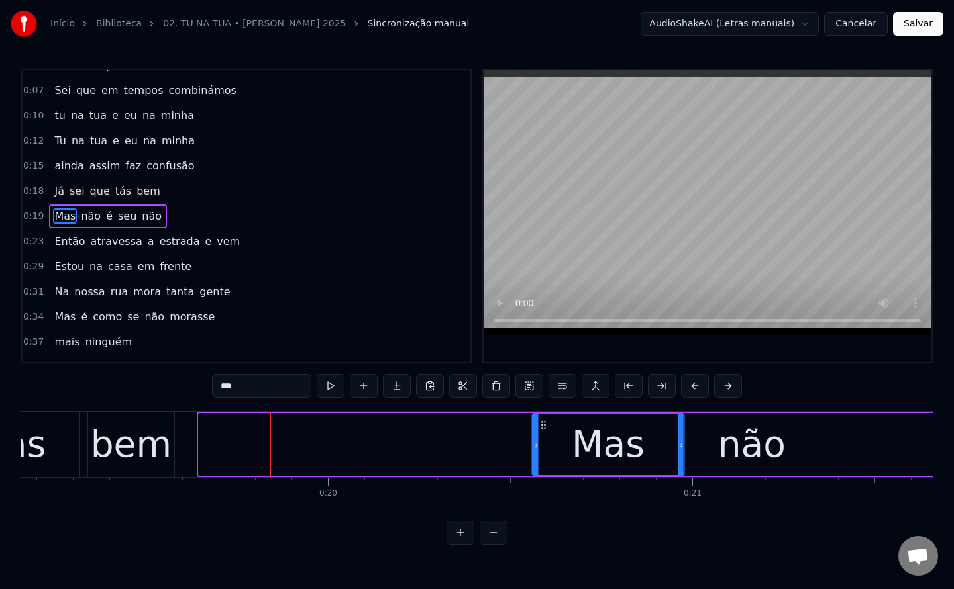
drag, startPoint x: 211, startPoint y: 426, endPoint x: 546, endPoint y: 436, distance: 334.6
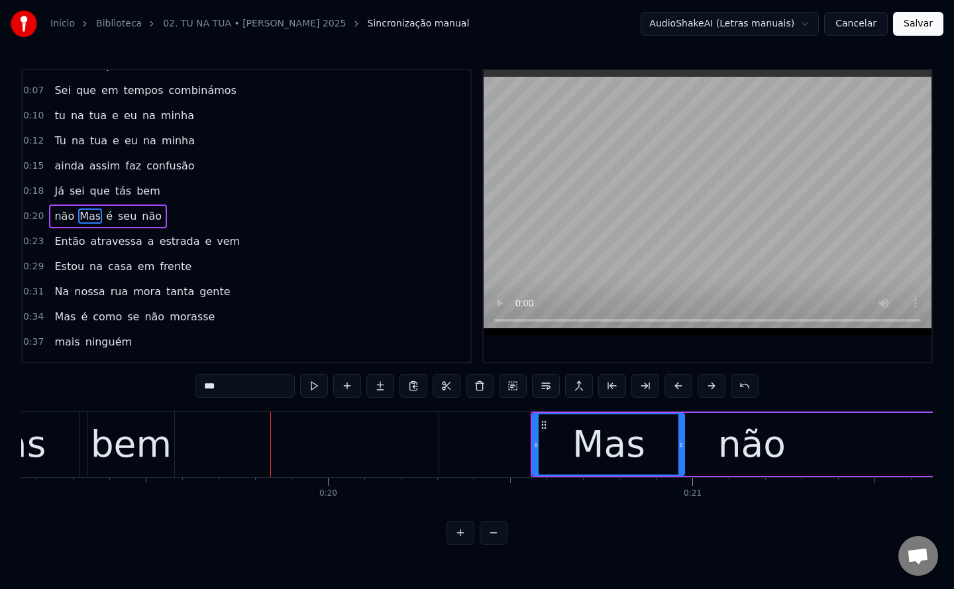
click at [681, 446] on circle at bounding box center [681, 446] width 1 height 1
click at [756, 445] on div "não" at bounding box center [752, 444] width 68 height 55
type input "***"
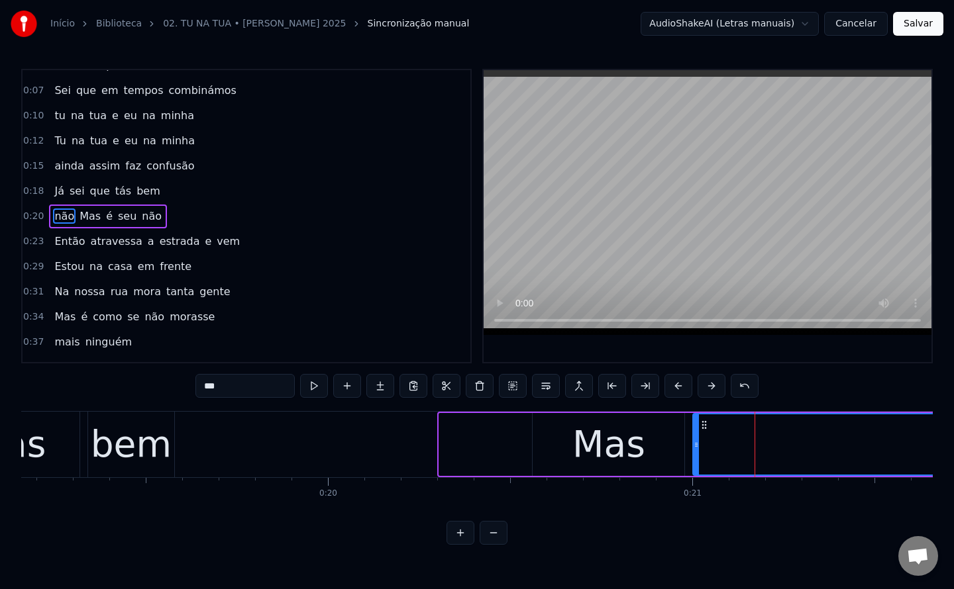
drag, startPoint x: 448, startPoint y: 425, endPoint x: 701, endPoint y: 435, distance: 253.8
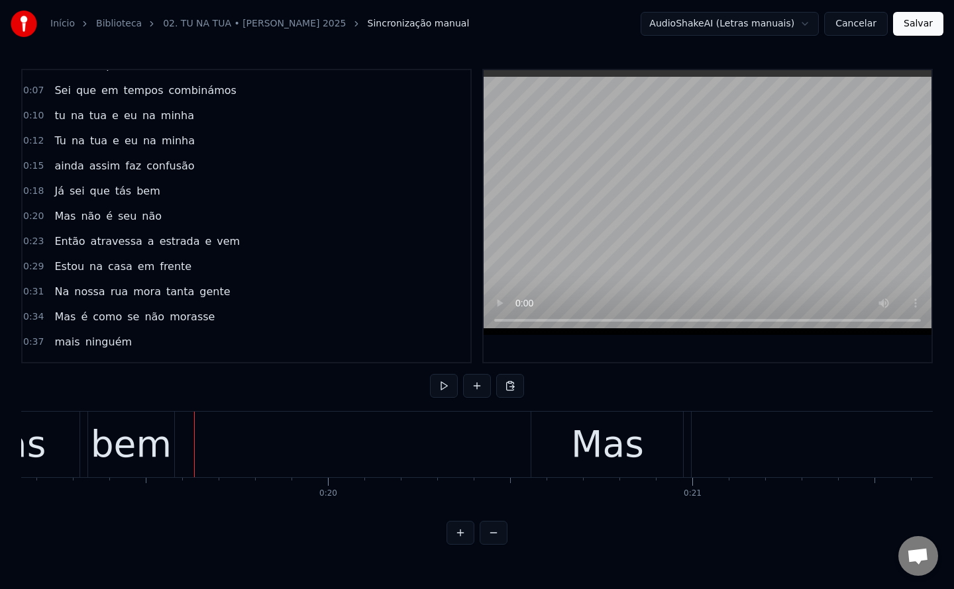
click at [473, 392] on button at bounding box center [477, 386] width 28 height 24
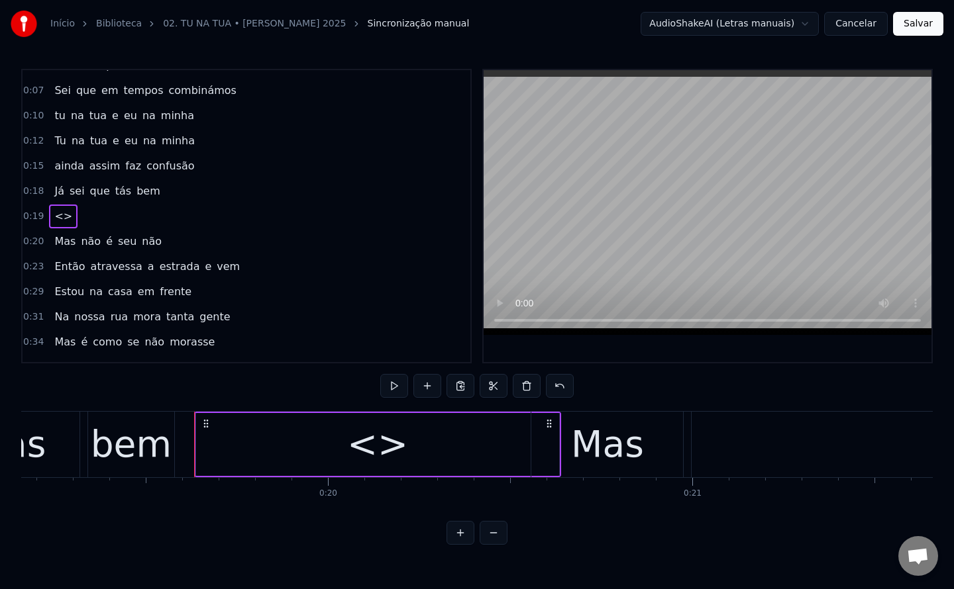
click at [332, 446] on div "<>" at bounding box center [377, 444] width 363 height 63
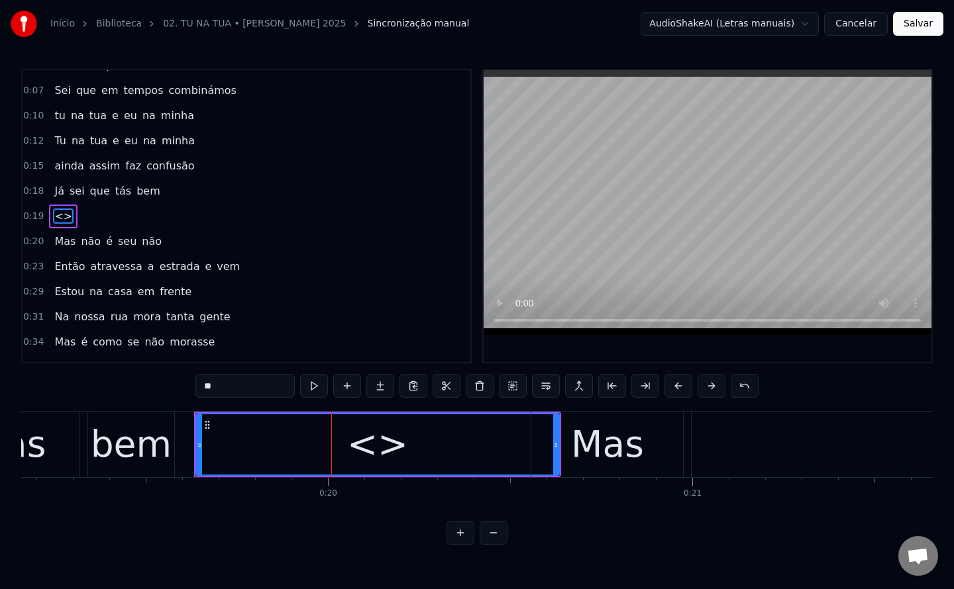
drag, startPoint x: 247, startPoint y: 385, endPoint x: 133, endPoint y: 390, distance: 114.0
click at [133, 390] on div "0:02 Noite escura, já é tarde 0:04 não vais para casa sozinha 0:07 Sei que em t…" at bounding box center [476, 307] width 911 height 476
click at [139, 190] on span "bem" at bounding box center [148, 190] width 26 height 15
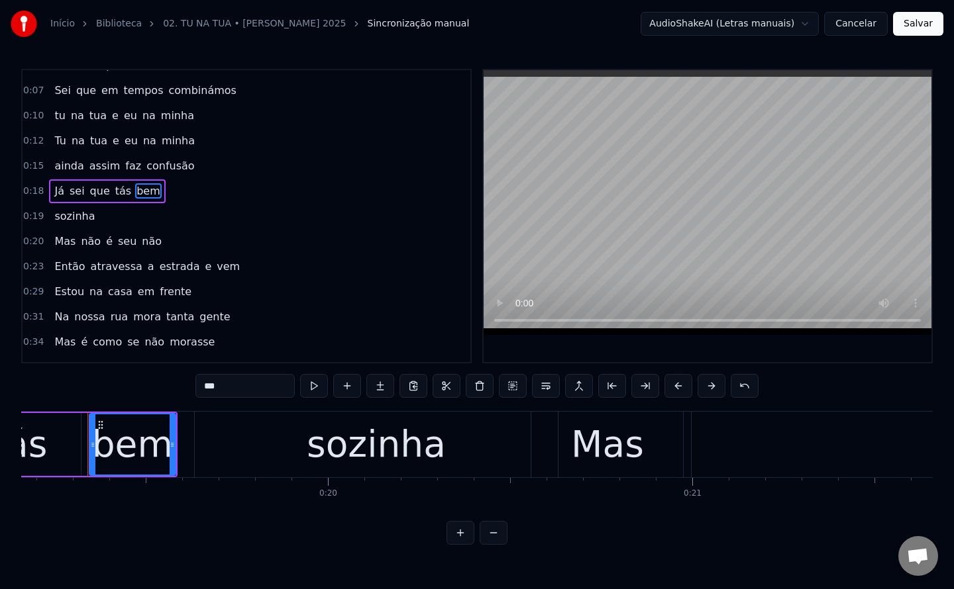
scroll to position [17, 0]
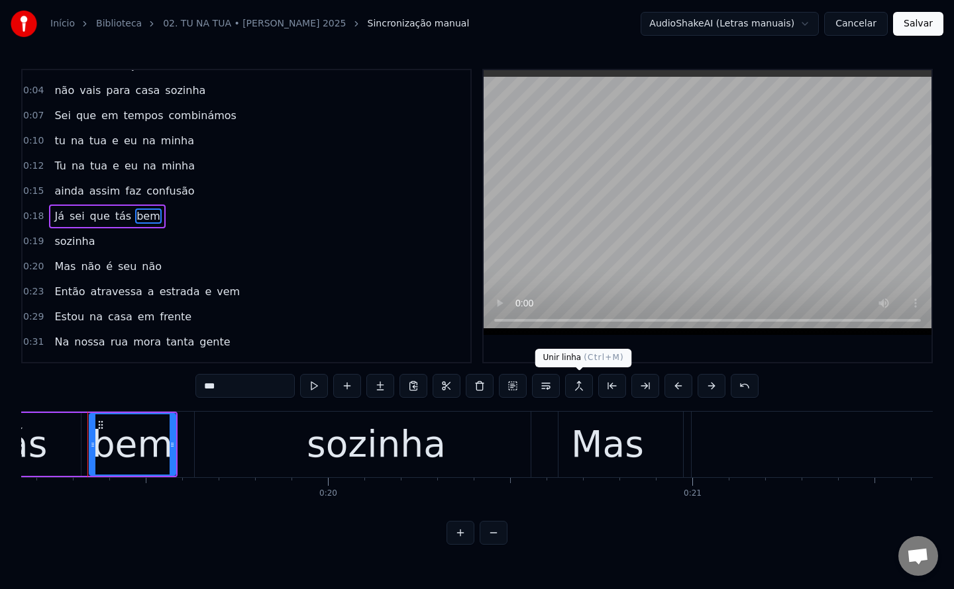
click at [574, 385] on button at bounding box center [579, 386] width 28 height 24
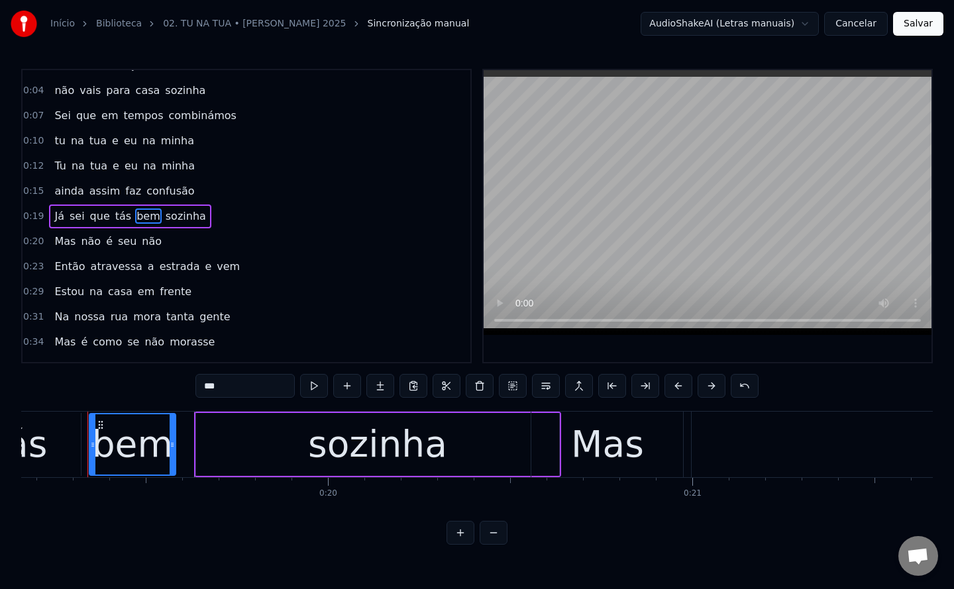
click at [611, 443] on div "Mas" at bounding box center [607, 444] width 73 height 55
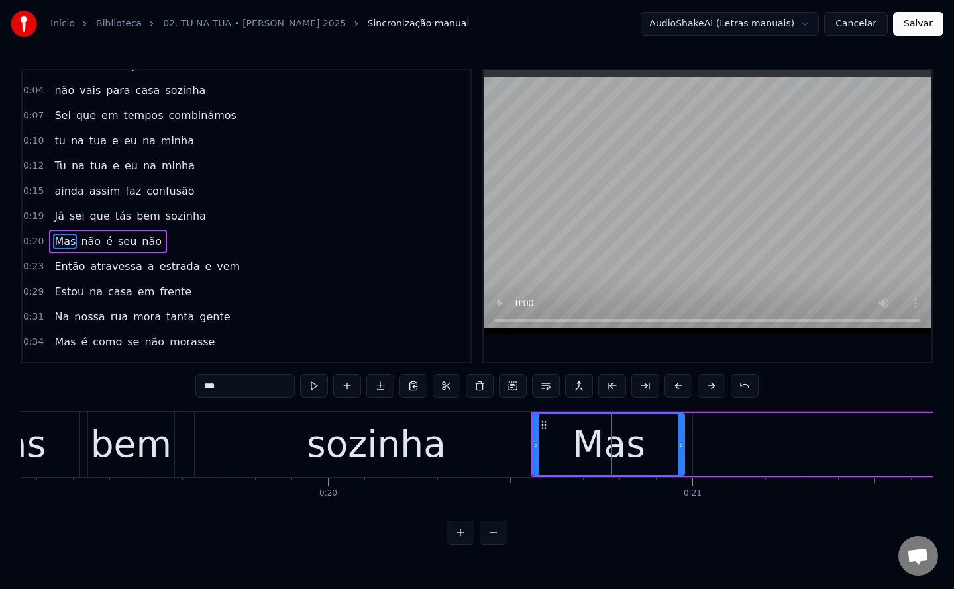
scroll to position [42, 0]
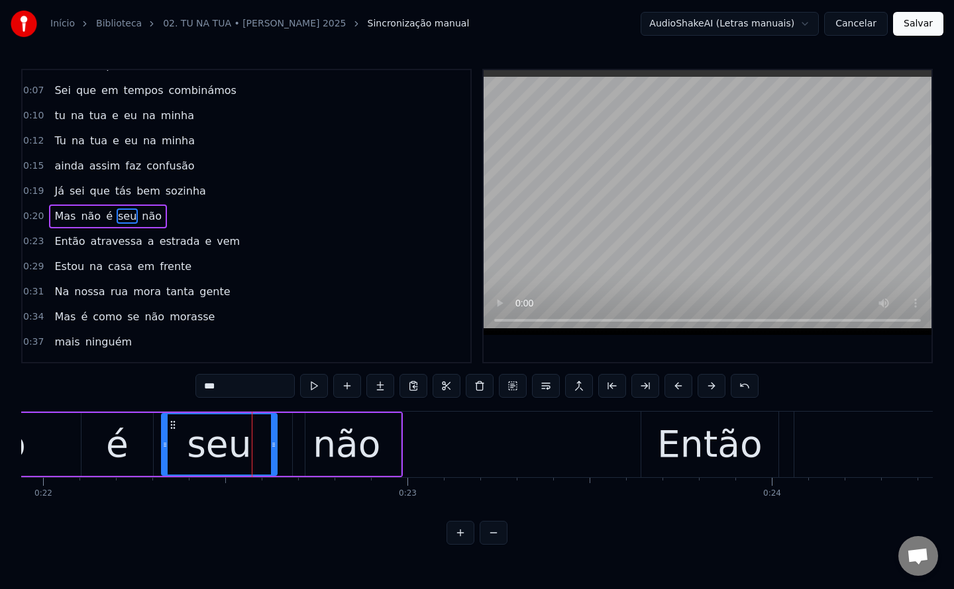
click at [241, 391] on input "***" at bounding box center [244, 386] width 99 height 24
click at [119, 448] on div "é" at bounding box center [117, 444] width 23 height 55
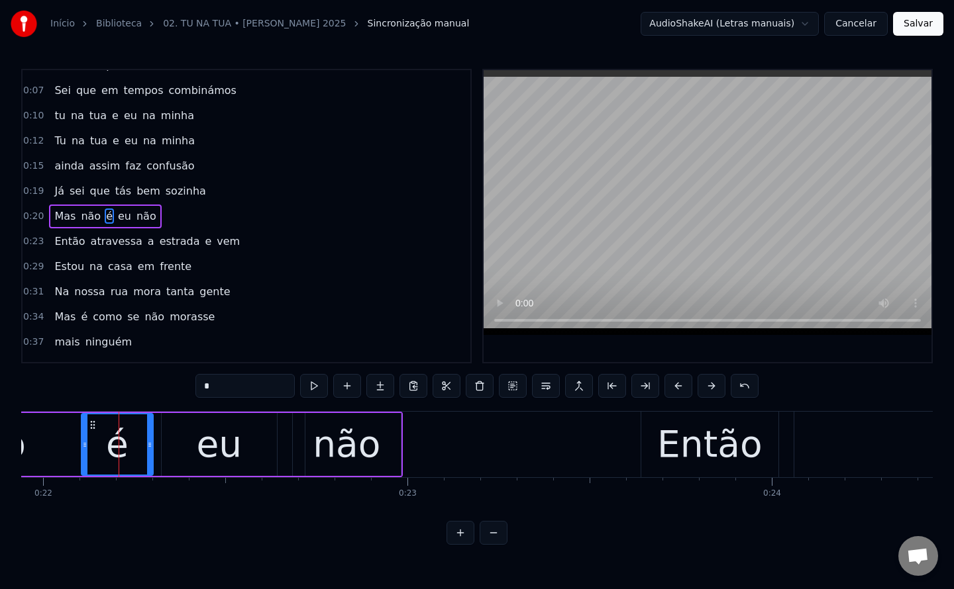
drag, startPoint x: 236, startPoint y: 385, endPoint x: 74, endPoint y: 405, distance: 163.4
click at [74, 405] on div "0:02 Noite escura, já é tarde 0:04 não vais para casa sozinha 0:07 Sei que em t…" at bounding box center [476, 307] width 911 height 476
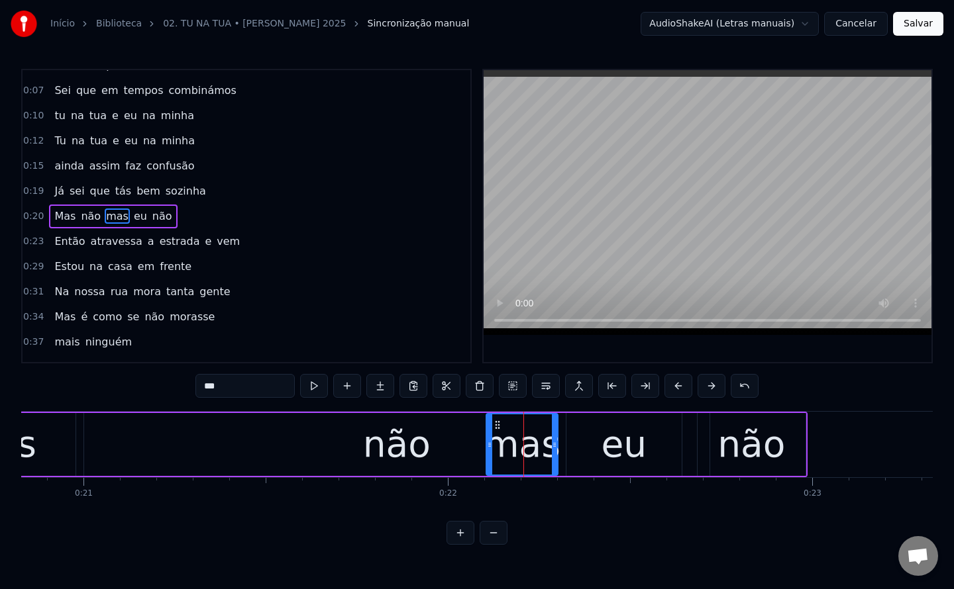
scroll to position [0, 7585]
click at [415, 450] on div "não" at bounding box center [399, 444] width 68 height 55
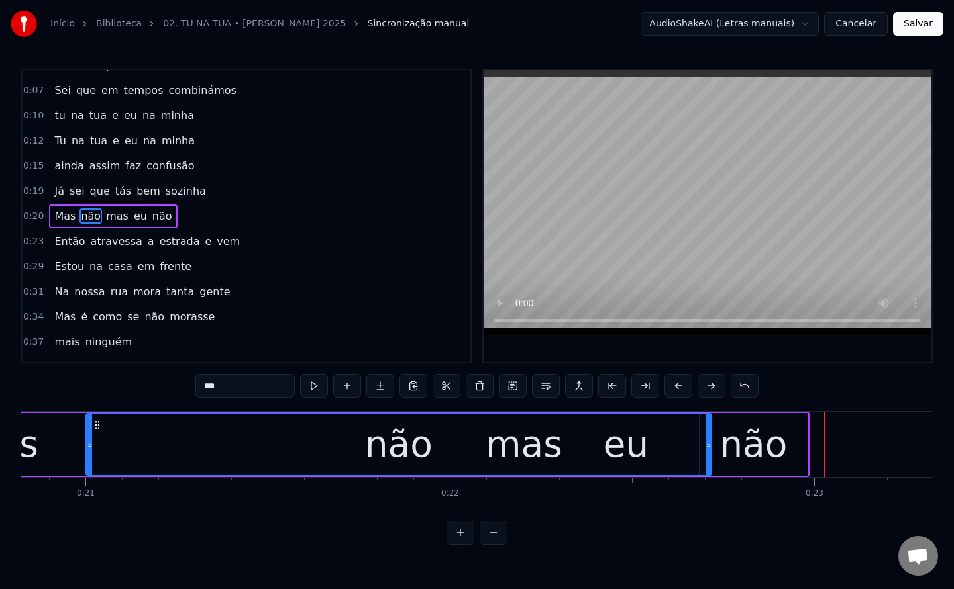
click at [400, 450] on div "não" at bounding box center [399, 444] width 68 height 55
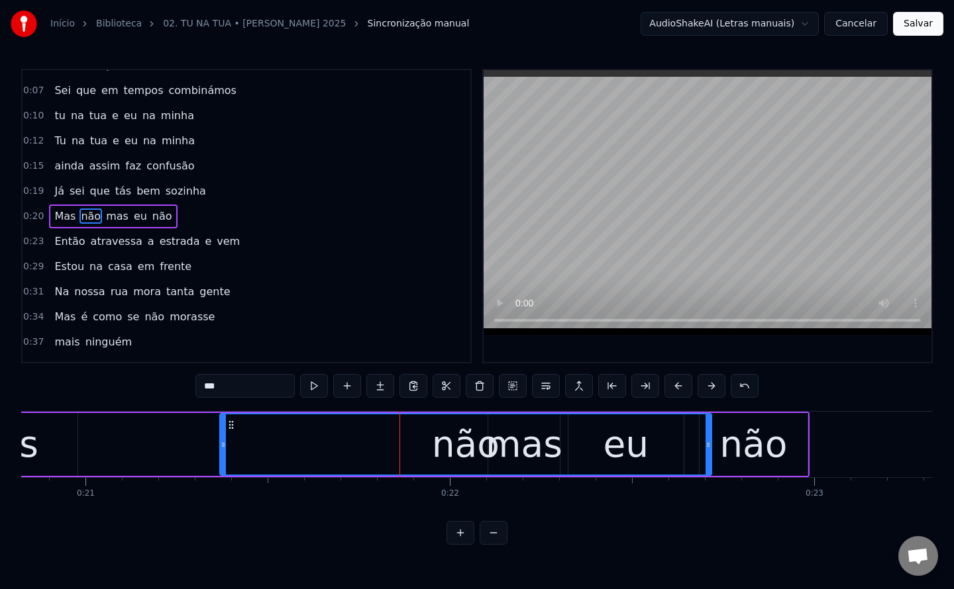
drag, startPoint x: 88, startPoint y: 443, endPoint x: 222, endPoint y: 446, distance: 133.8
click at [222, 446] on icon at bounding box center [223, 445] width 5 height 11
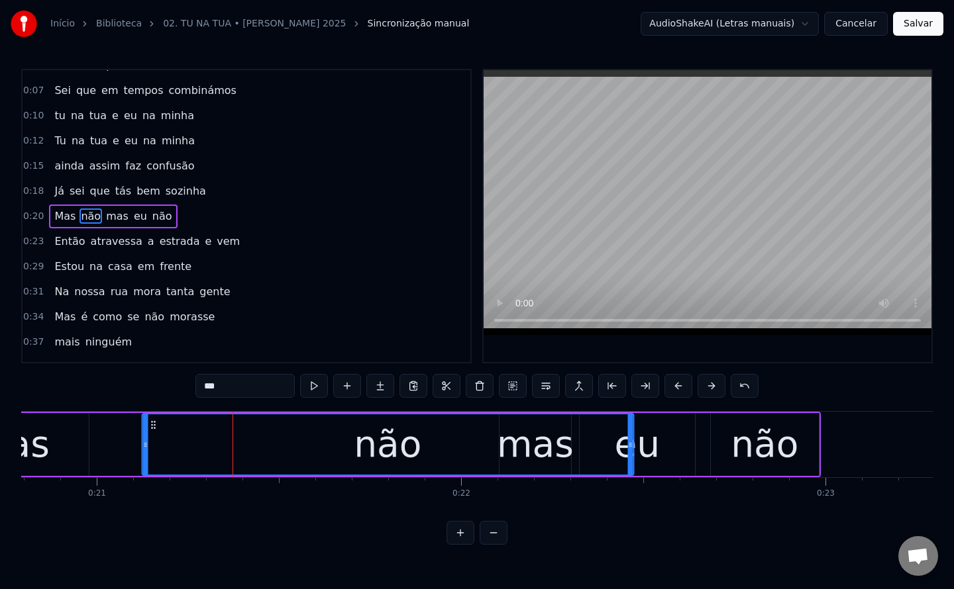
scroll to position [0, 7554]
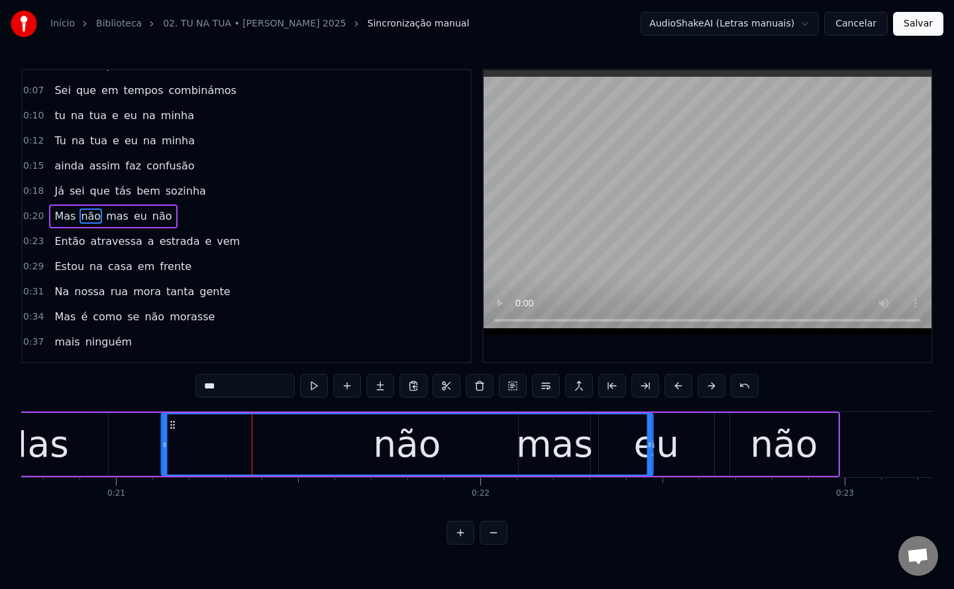
drag, startPoint x: 232, startPoint y: 424, endPoint x: 158, endPoint y: 421, distance: 74.9
click at [167, 421] on icon at bounding box center [172, 425] width 11 height 11
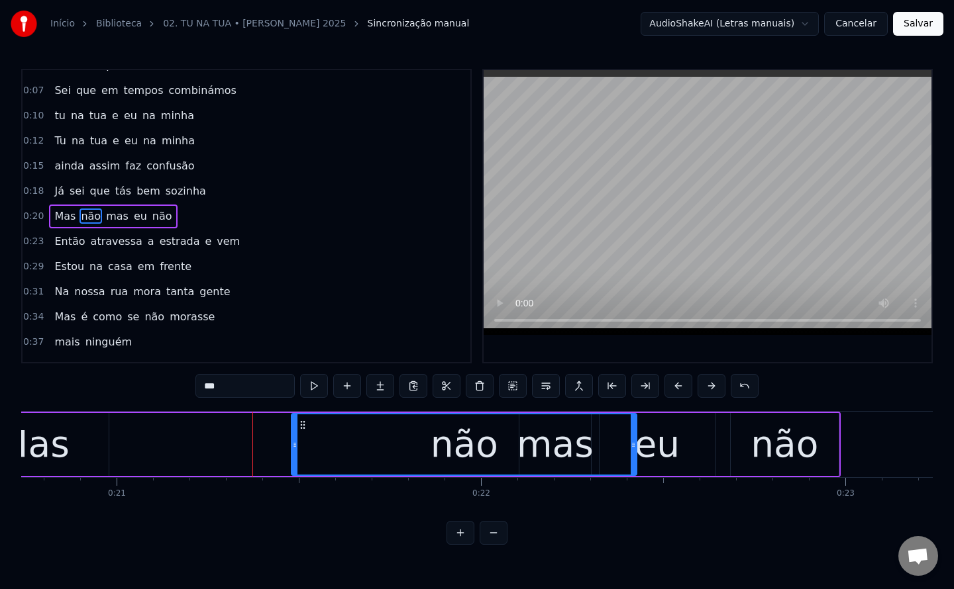
drag, startPoint x: 150, startPoint y: 446, endPoint x: 297, endPoint y: 449, distance: 147.0
click at [297, 449] on icon at bounding box center [294, 445] width 5 height 11
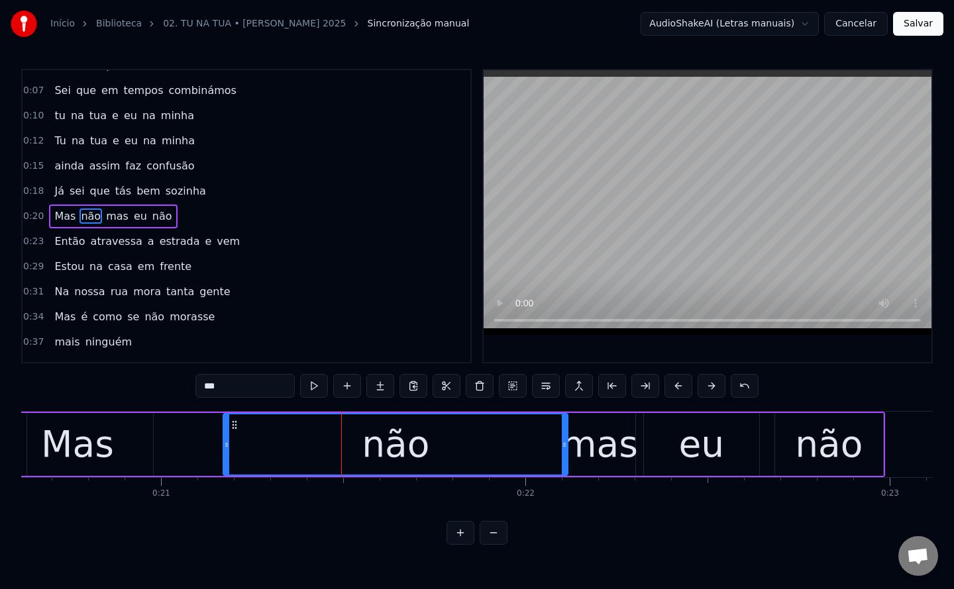
scroll to position [0, 7509]
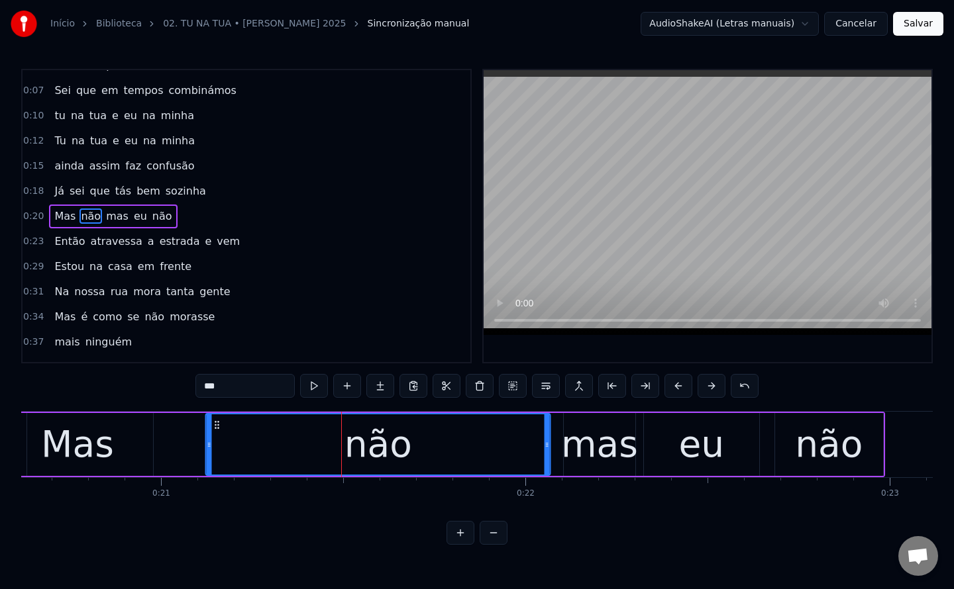
drag, startPoint x: 307, startPoint y: 423, endPoint x: 221, endPoint y: 460, distance: 94.1
click at [221, 460] on div "não" at bounding box center [378, 445] width 343 height 60
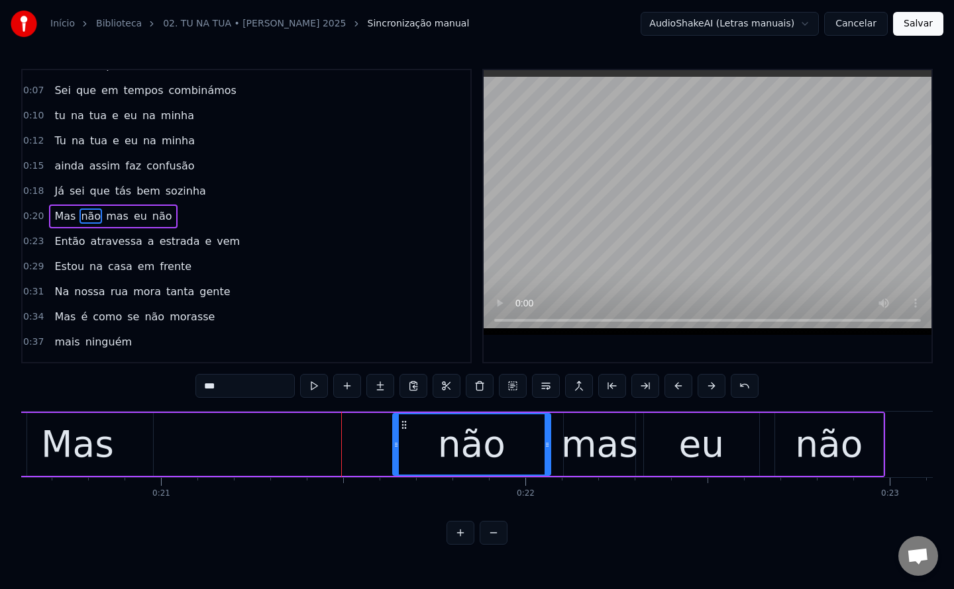
drag, startPoint x: 207, startPoint y: 448, endPoint x: 394, endPoint y: 441, distance: 186.9
click at [394, 441] on icon at bounding box center [395, 445] width 5 height 11
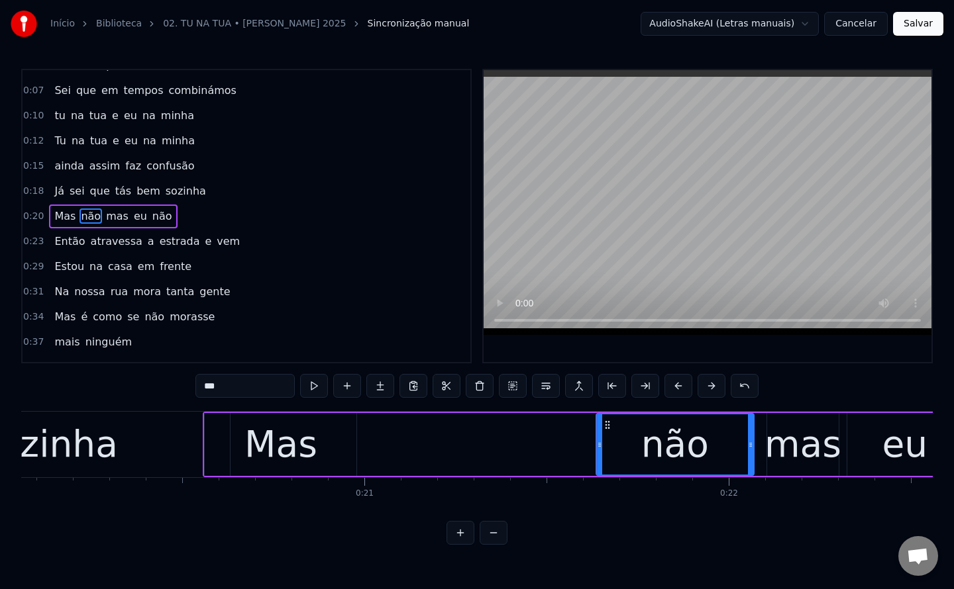
scroll to position [0, 7305]
click at [276, 436] on div "Mas" at bounding box center [281, 444] width 73 height 55
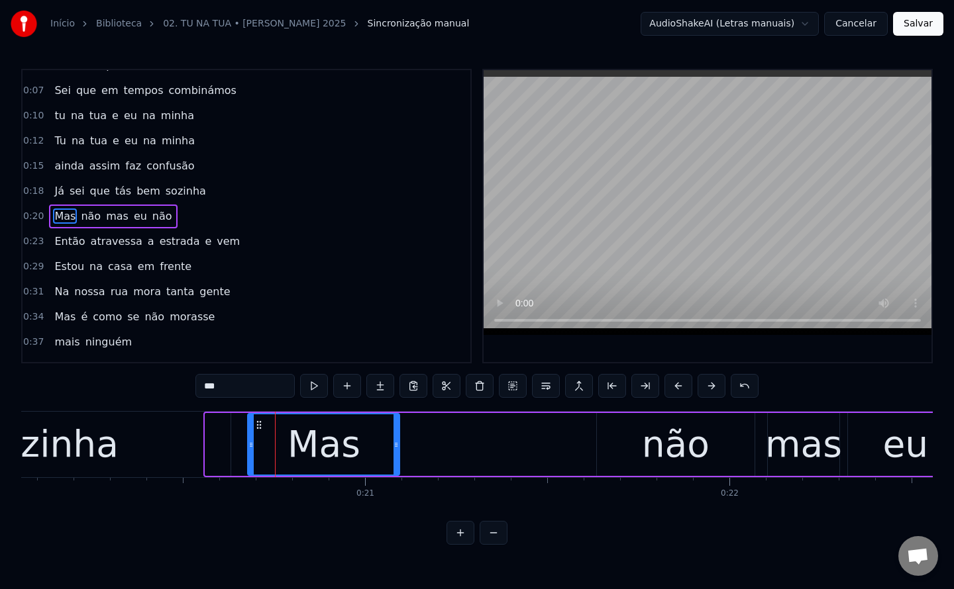
drag, startPoint x: 217, startPoint y: 423, endPoint x: 257, endPoint y: 417, distance: 40.8
click at [257, 417] on div "Mas" at bounding box center [323, 445] width 150 height 60
drag, startPoint x: 395, startPoint y: 444, endPoint x: 356, endPoint y: 441, distance: 38.5
click at [356, 441] on icon at bounding box center [355, 445] width 5 height 11
click at [300, 460] on div "Mas" at bounding box center [302, 444] width 73 height 55
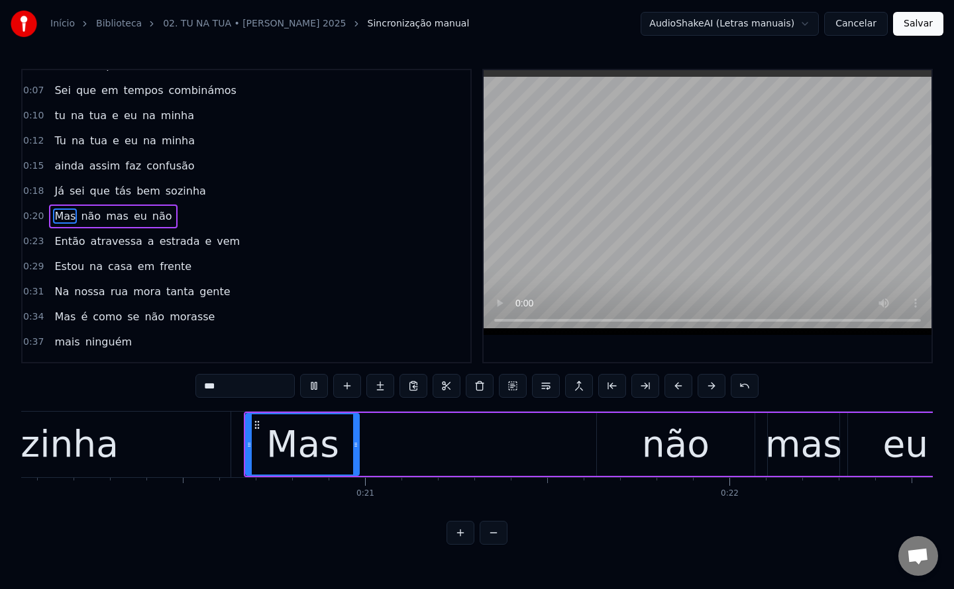
scroll to position [0, 8436]
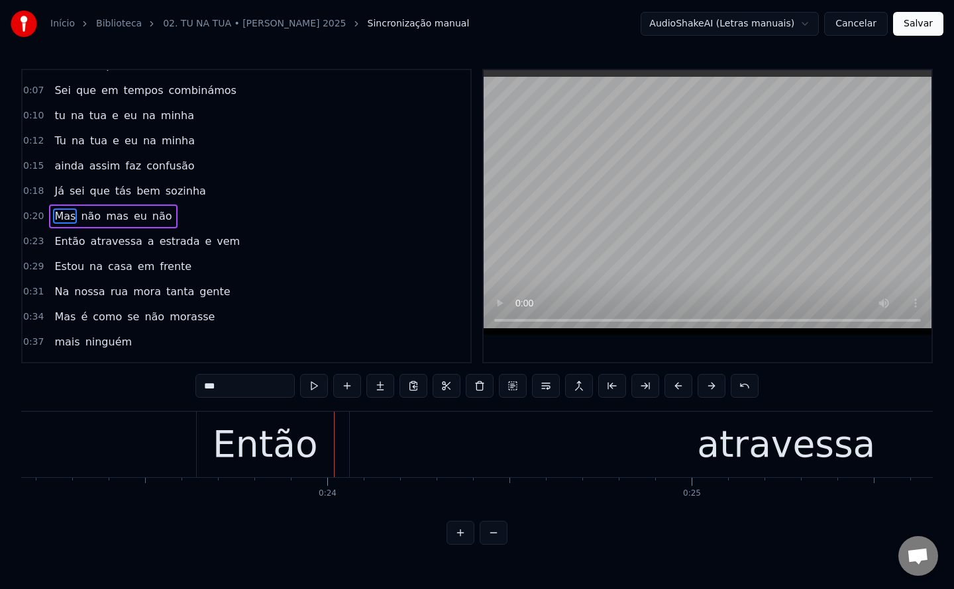
click at [67, 214] on span "Mas" at bounding box center [65, 216] width 24 height 15
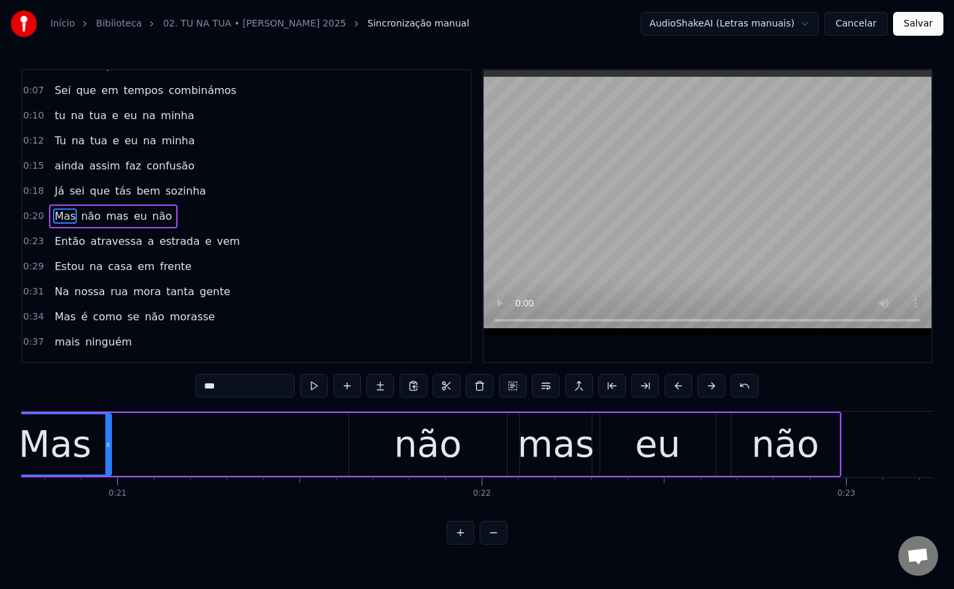
scroll to position [0, 7462]
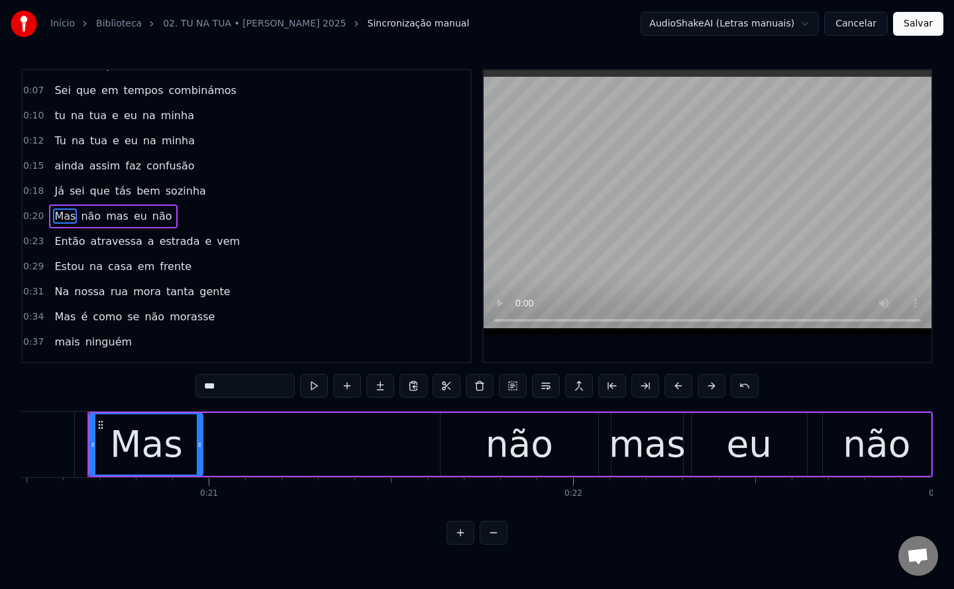
drag, startPoint x: 260, startPoint y: 383, endPoint x: 1, endPoint y: 381, distance: 259.0
click at [1, 381] on div "Início Biblioteca 02. TU NA TUA • [PERSON_NAME] 2025 Sincronização manual Audio…" at bounding box center [477, 272] width 954 height 545
type input "****"
click at [211, 444] on div "Amor não mas eu não" at bounding box center [509, 445] width 844 height 66
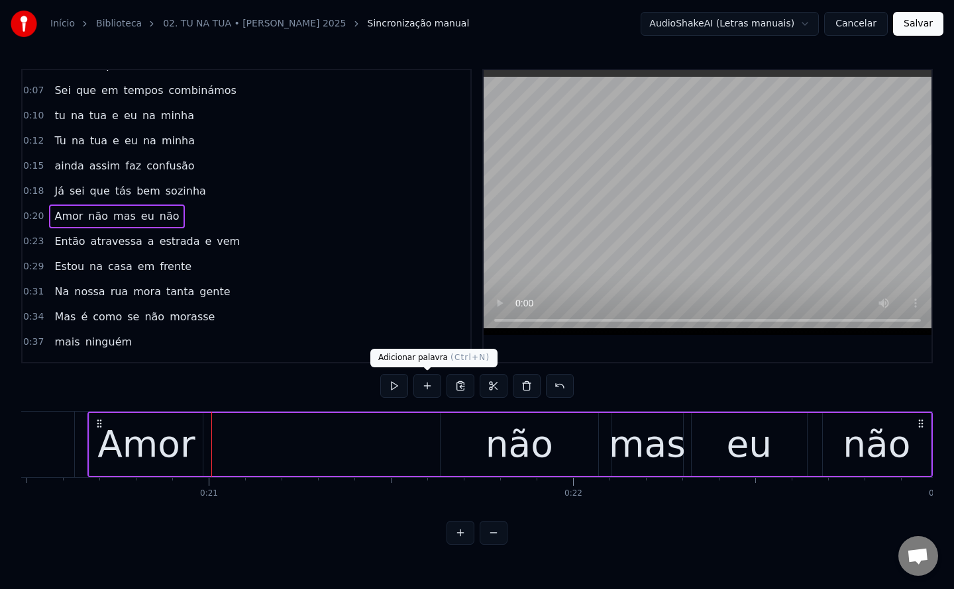
click at [422, 391] on button at bounding box center [427, 386] width 28 height 24
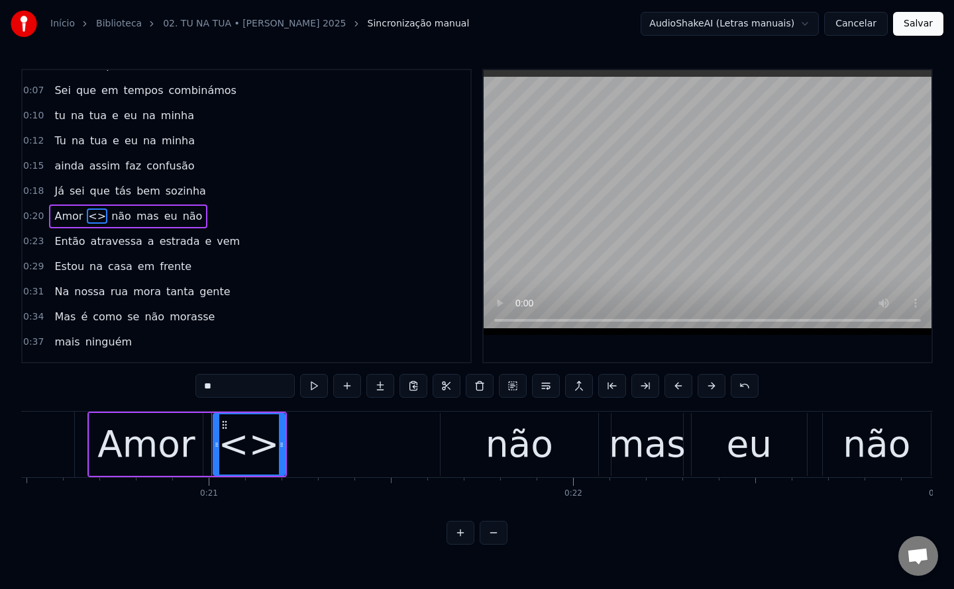
drag, startPoint x: 262, startPoint y: 389, endPoint x: 64, endPoint y: 387, distance: 198.0
click at [64, 387] on div "0:02 Noite escura, já é tarde 0:04 não vais para casa sozinha 0:07 Sei que em t…" at bounding box center [476, 307] width 911 height 476
type input "**"
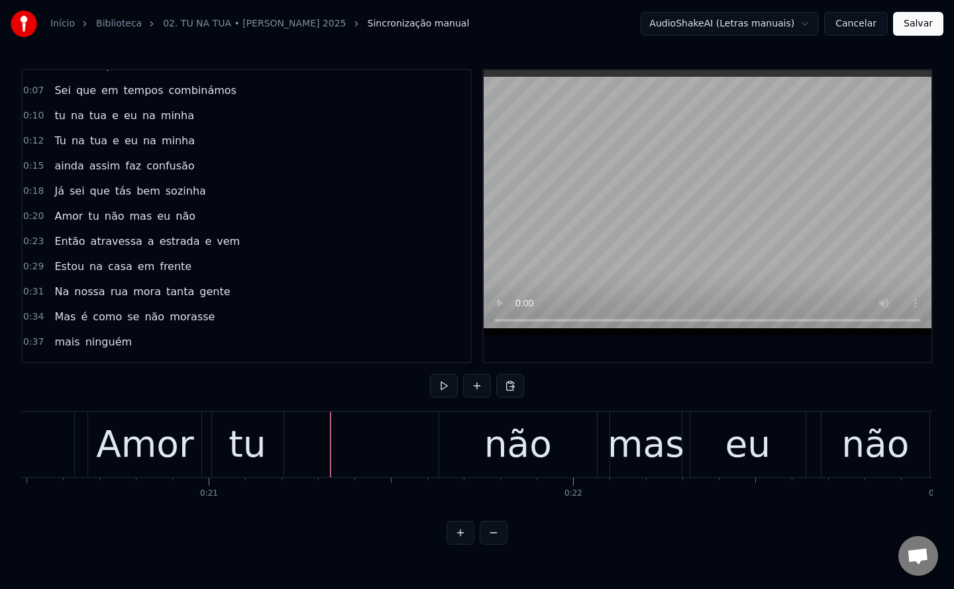
click at [221, 419] on div "tu" at bounding box center [248, 445] width 72 height 66
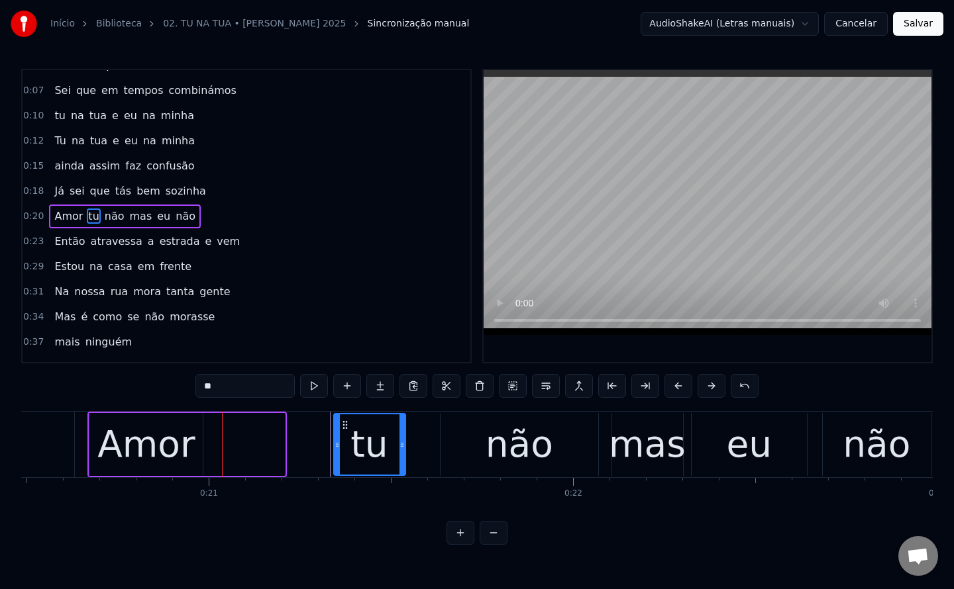
drag, startPoint x: 225, startPoint y: 422, endPoint x: 345, endPoint y: 428, distance: 120.7
click at [345, 428] on icon at bounding box center [345, 425] width 11 height 11
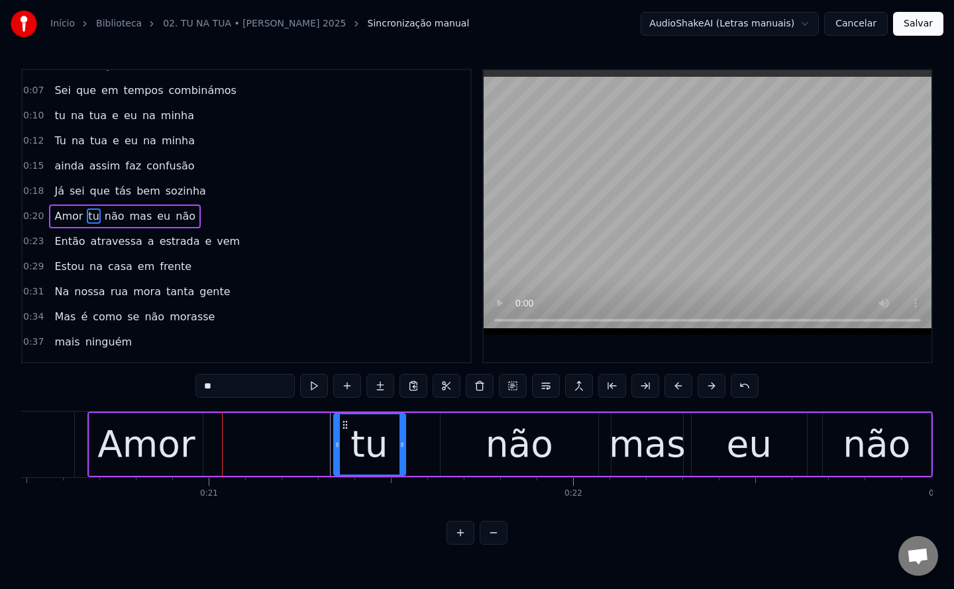
click at [193, 462] on div "Amor" at bounding box center [145, 444] width 113 height 63
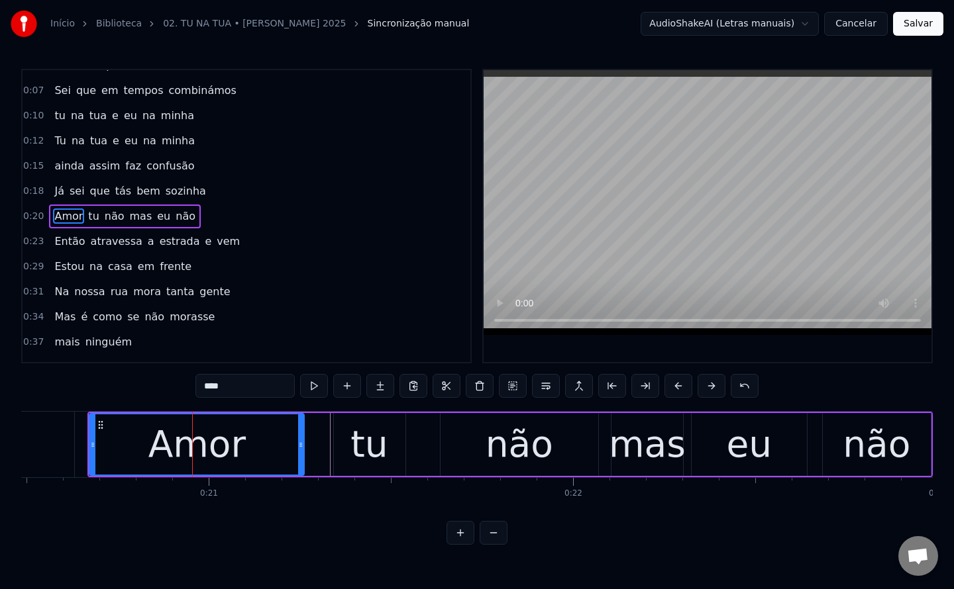
drag, startPoint x: 201, startPoint y: 442, endPoint x: 302, endPoint y: 443, distance: 101.3
click at [302, 443] on icon at bounding box center [300, 445] width 5 height 11
click at [545, 451] on div "não" at bounding box center [519, 444] width 68 height 55
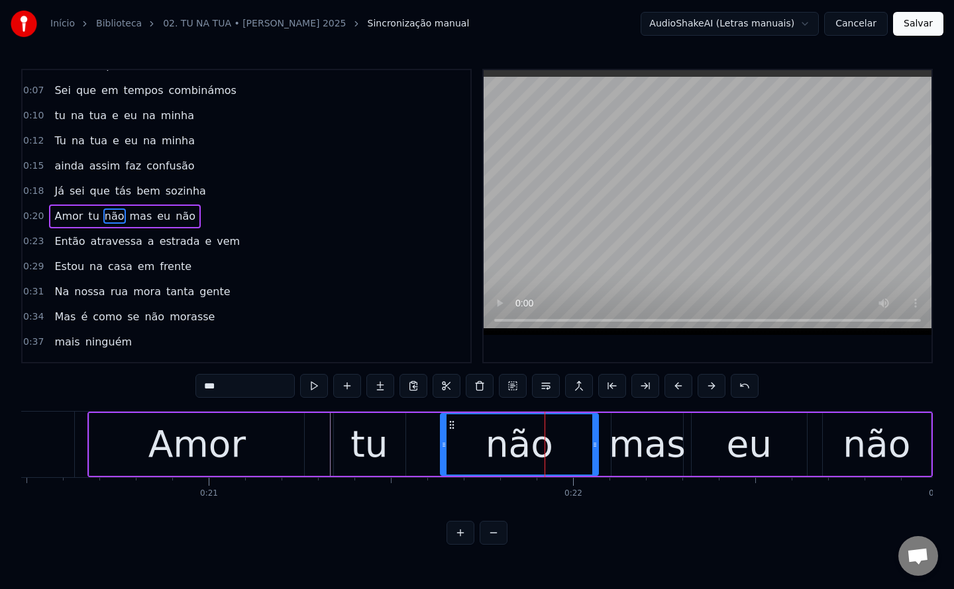
drag, startPoint x: 230, startPoint y: 387, endPoint x: 53, endPoint y: 390, distance: 177.5
click at [53, 390] on div "0:02 Noite escura, já é tarde 0:04 não vais para casa sozinha 0:07 Sei que em t…" at bounding box center [476, 307] width 911 height 476
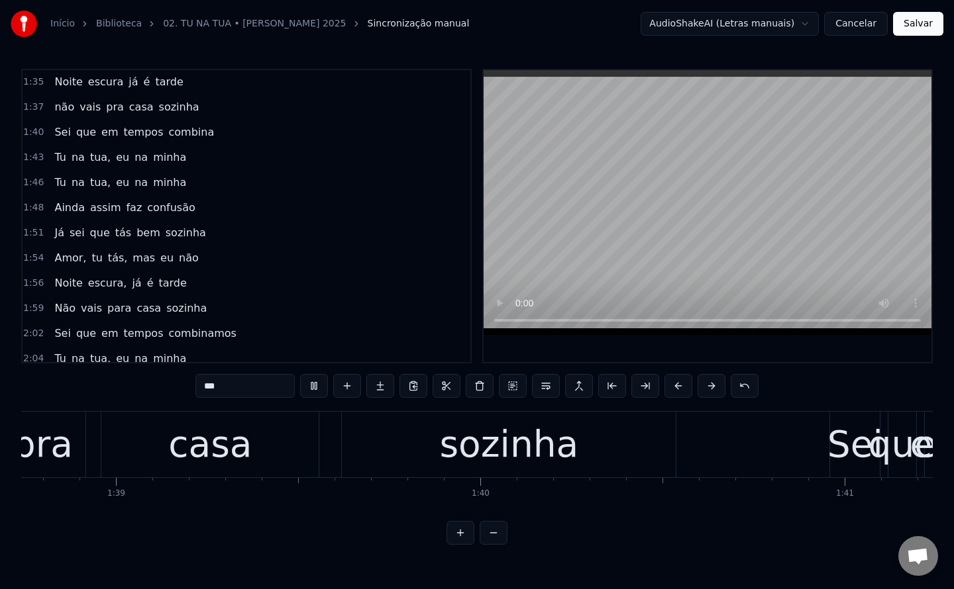
scroll to position [0, 36871]
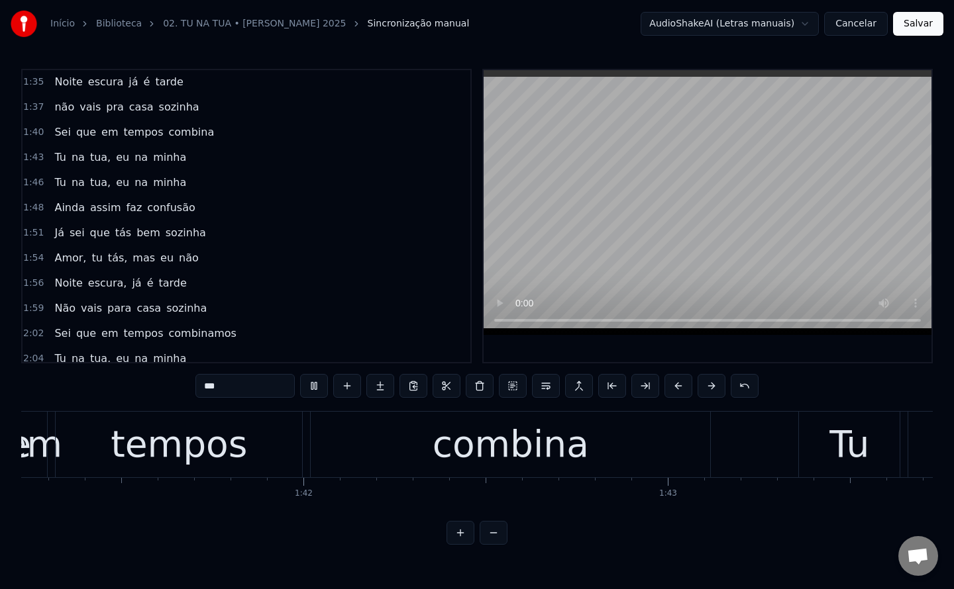
click at [174, 130] on span "combina" at bounding box center [191, 132] width 48 height 15
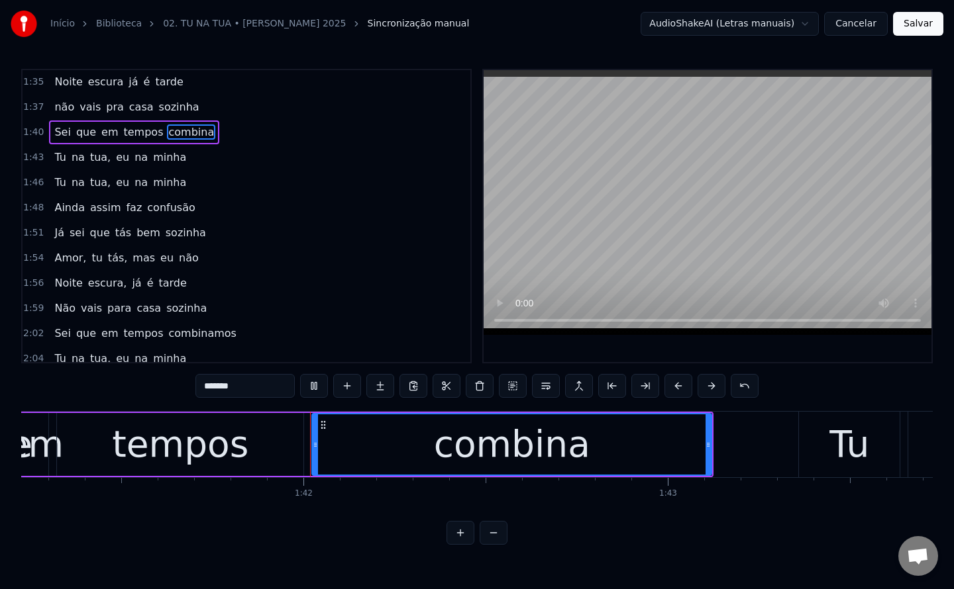
scroll to position [797, 0]
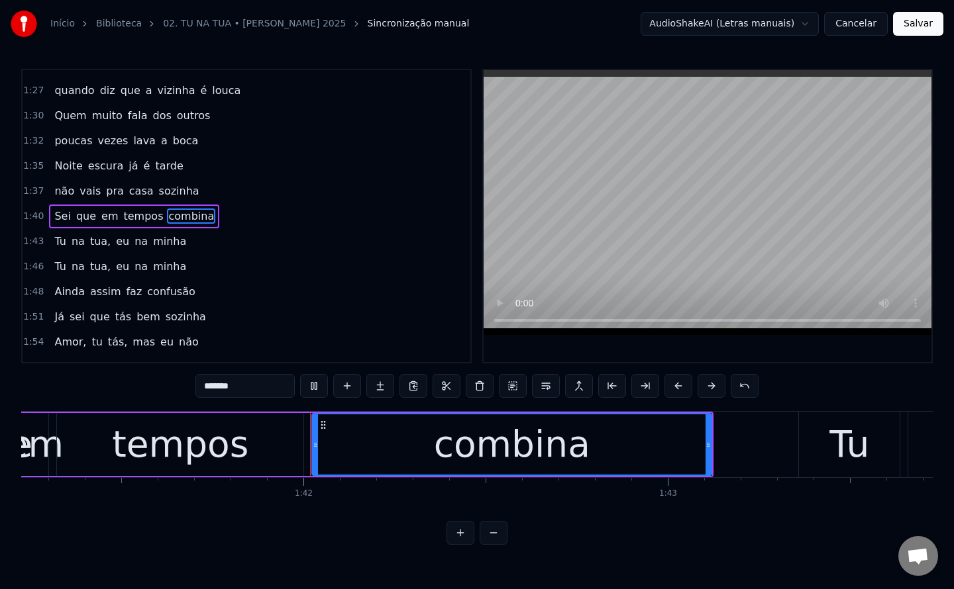
click at [250, 394] on input "*******" at bounding box center [244, 386] width 99 height 24
type input "**********"
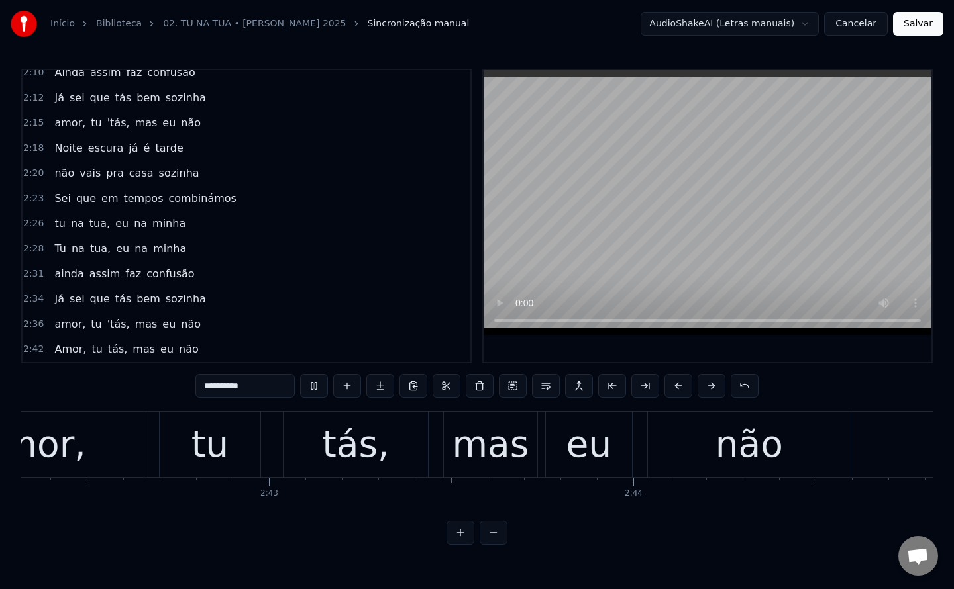
scroll to position [0, 59972]
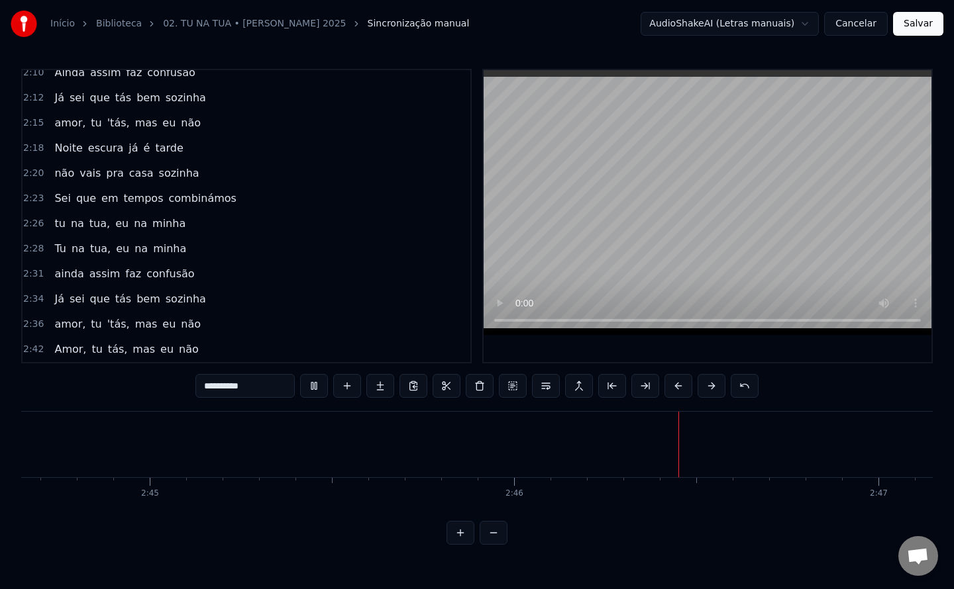
click at [911, 33] on button "Salvar" at bounding box center [918, 24] width 50 height 24
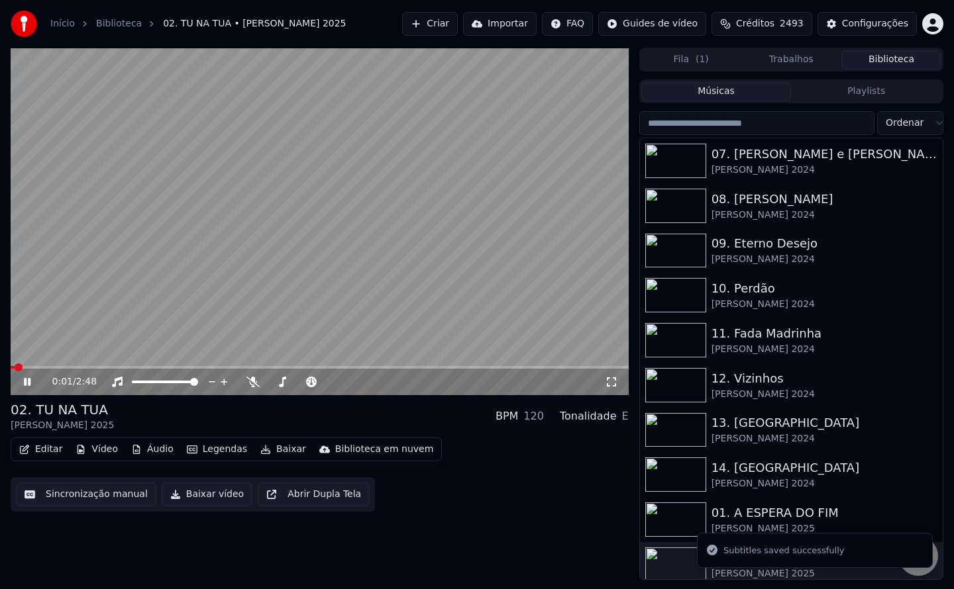
click at [187, 499] on button "Baixar vídeo" at bounding box center [207, 495] width 91 height 24
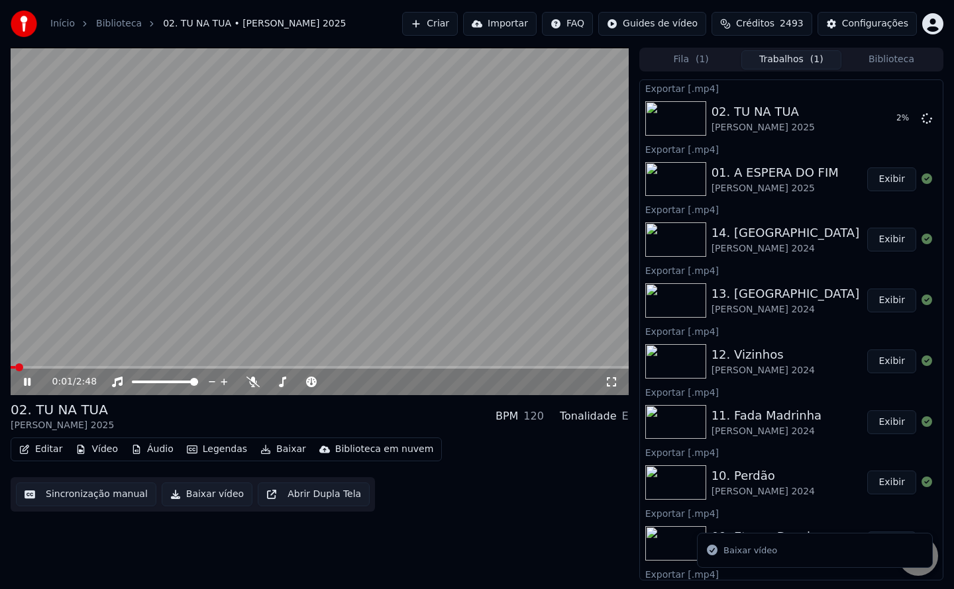
click at [25, 383] on icon at bounding box center [27, 382] width 7 height 8
click at [879, 120] on button "Exibir" at bounding box center [891, 119] width 49 height 24
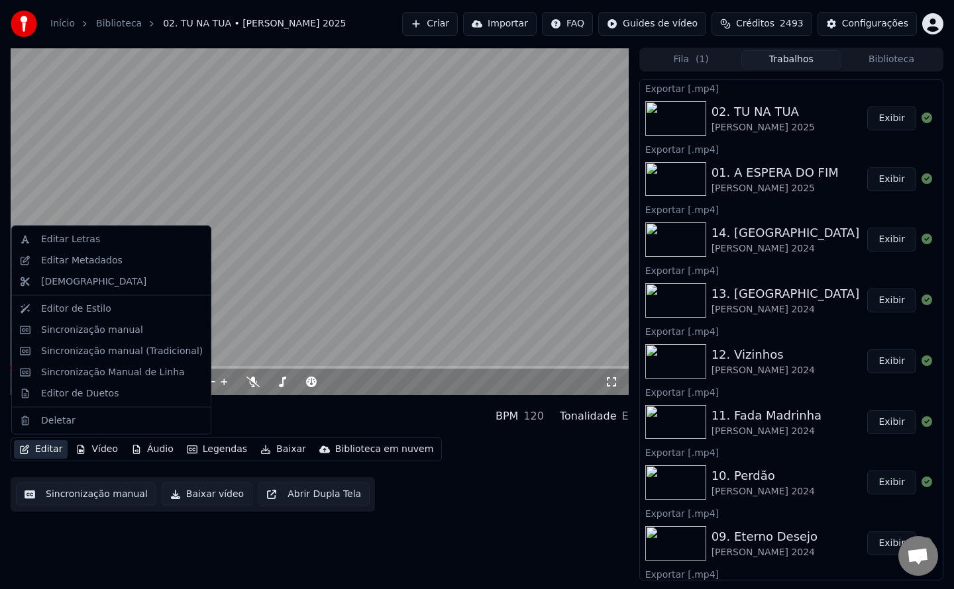
click at [44, 450] on button "Editar" at bounding box center [41, 449] width 54 height 19
click at [74, 266] on div "Editar Metadados" at bounding box center [81, 260] width 81 height 13
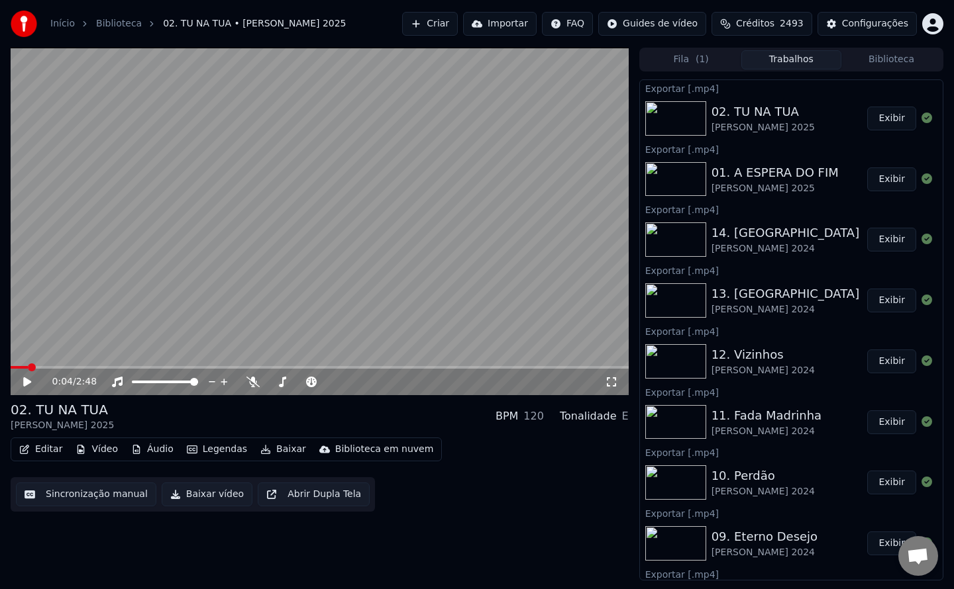
click at [864, 25] on div "Configurações" at bounding box center [875, 23] width 66 height 13
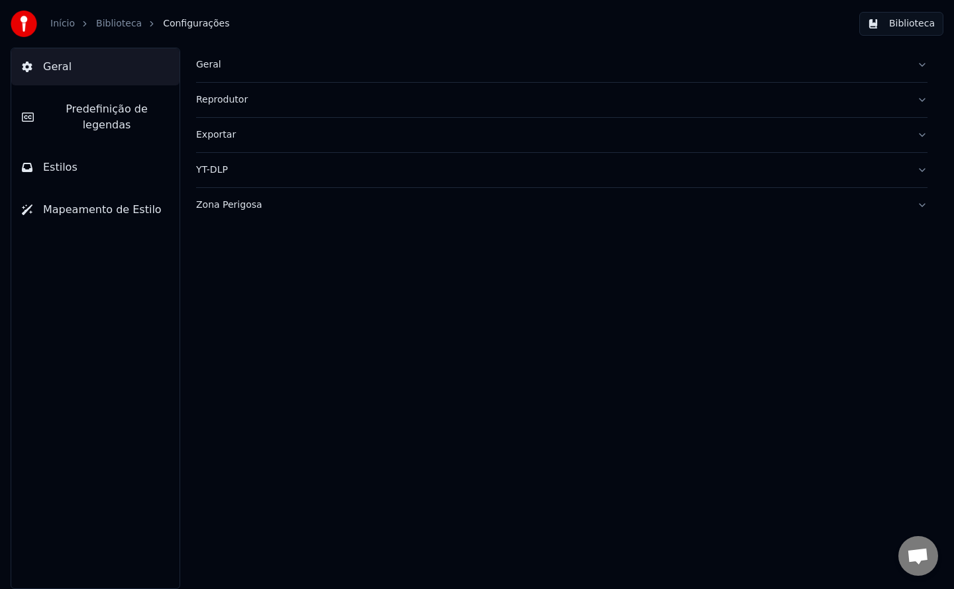
click at [219, 64] on div "Geral" at bounding box center [551, 64] width 710 height 13
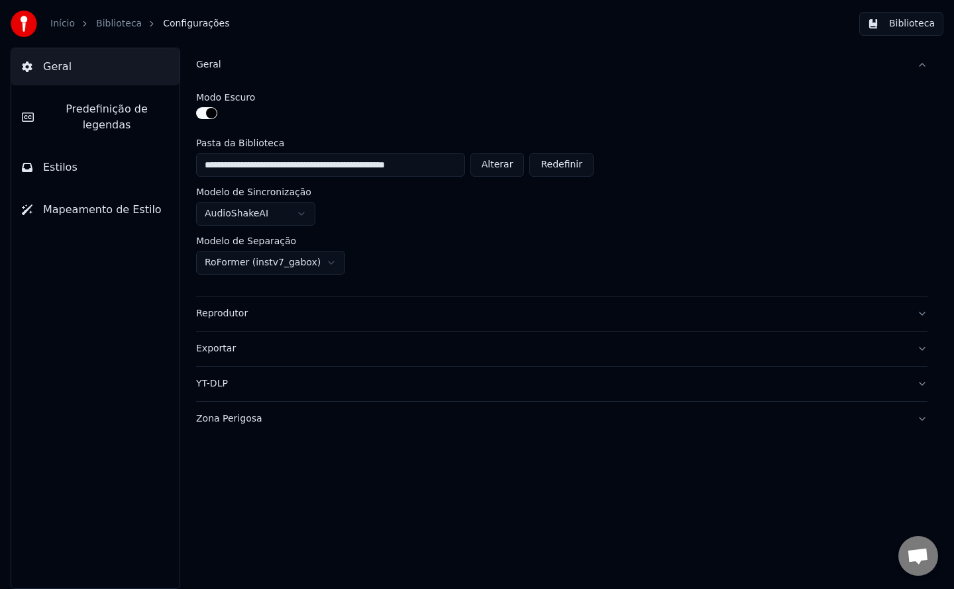
click at [515, 166] on button "Alterar" at bounding box center [497, 165] width 54 height 24
type input "**********"
click at [889, 30] on button "Biblioteca" at bounding box center [901, 24] width 84 height 24
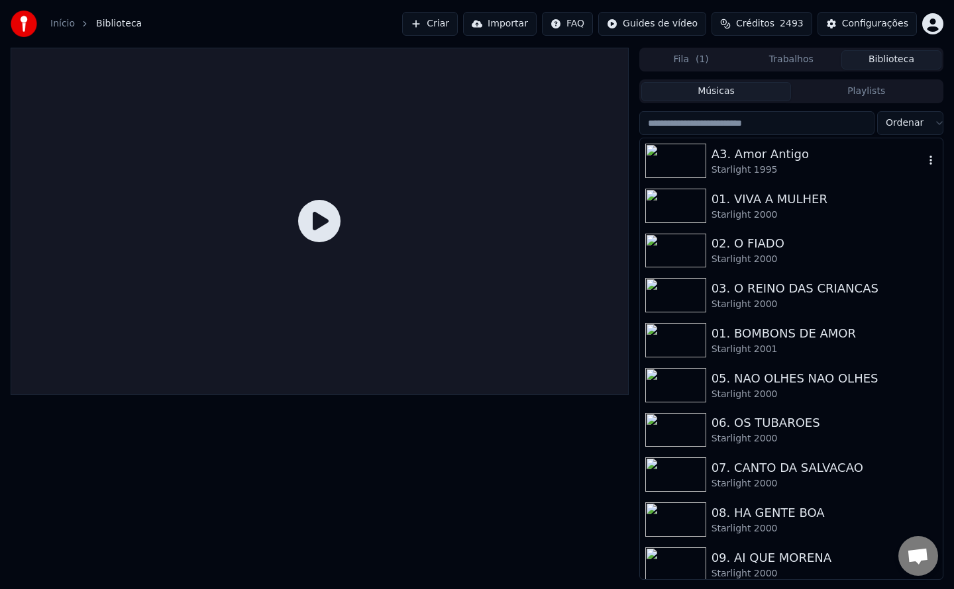
click at [758, 154] on div "A3. Amor Antigo" at bounding box center [817, 154] width 213 height 19
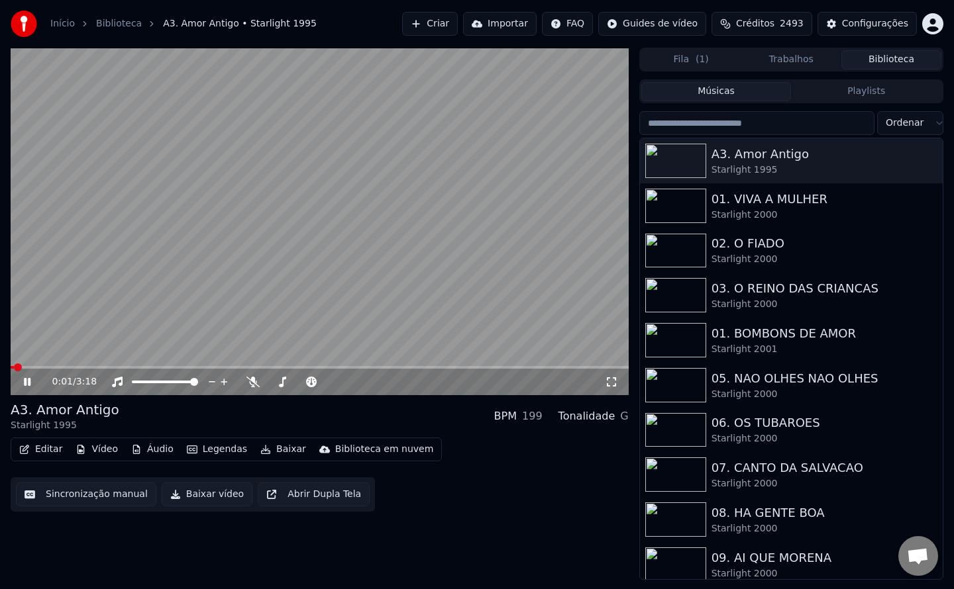
click at [95, 492] on button "Sincronização manual" at bounding box center [86, 495] width 140 height 24
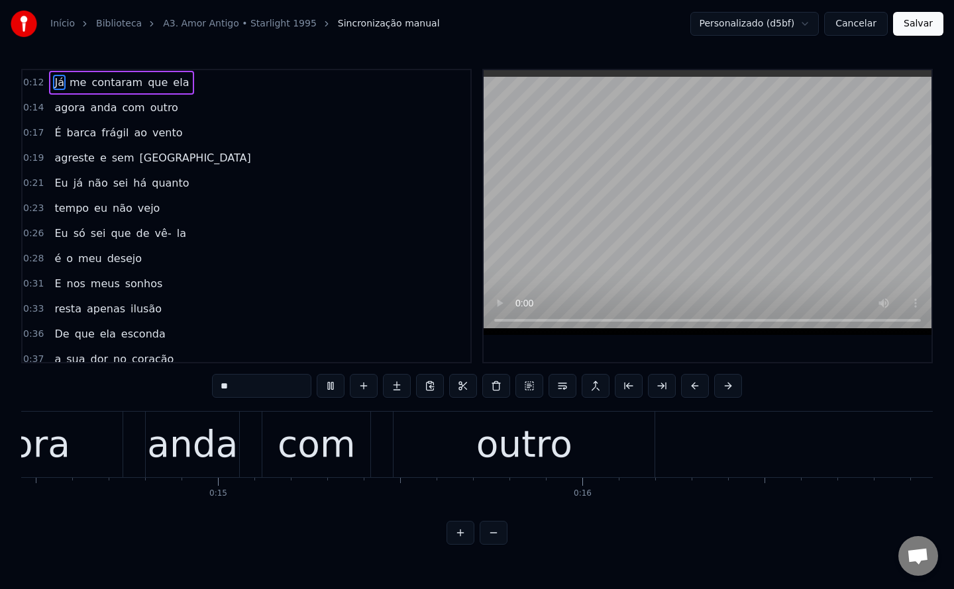
scroll to position [0, 6284]
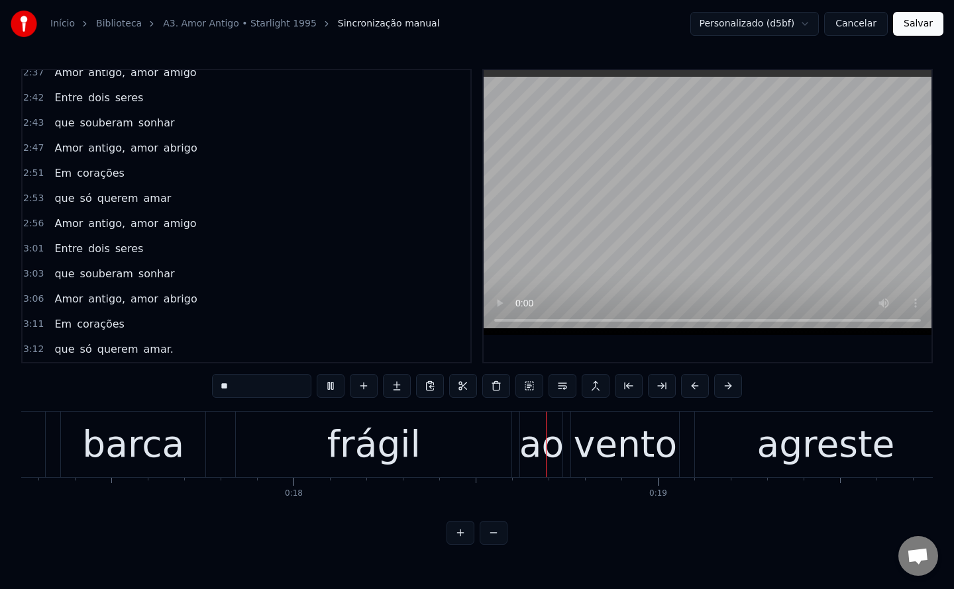
click at [703, 209] on video at bounding box center [707, 202] width 448 height 265
click at [907, 32] on button "Salvar" at bounding box center [918, 24] width 50 height 24
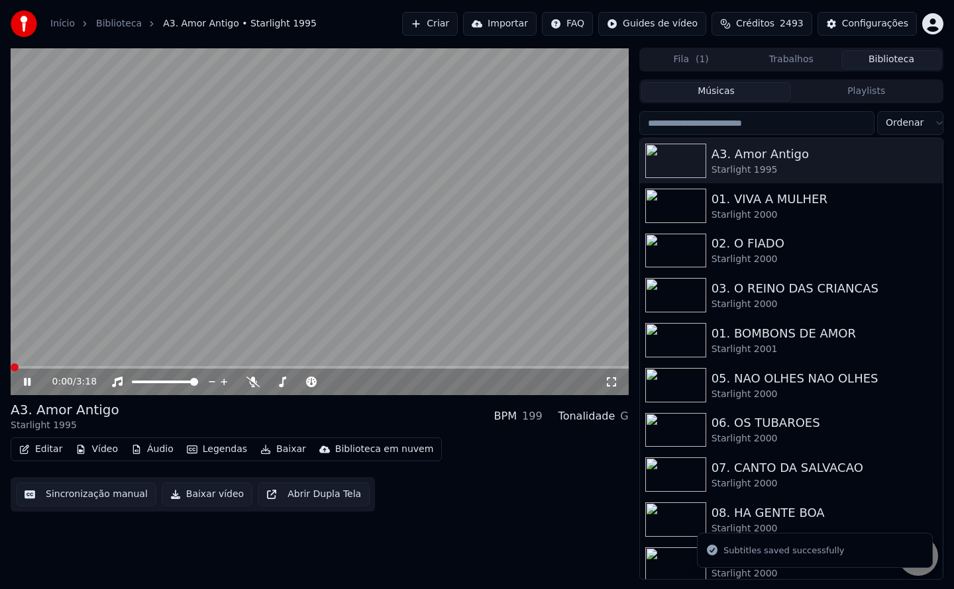
click at [195, 497] on button "Baixar vídeo" at bounding box center [207, 495] width 91 height 24
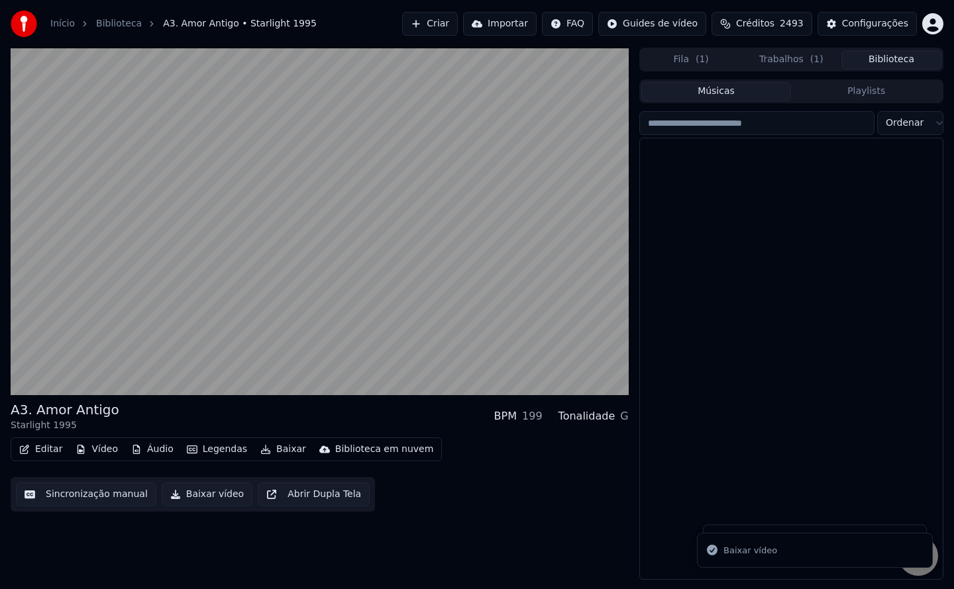
click at [888, 61] on button "Biblioteca" at bounding box center [891, 59] width 100 height 19
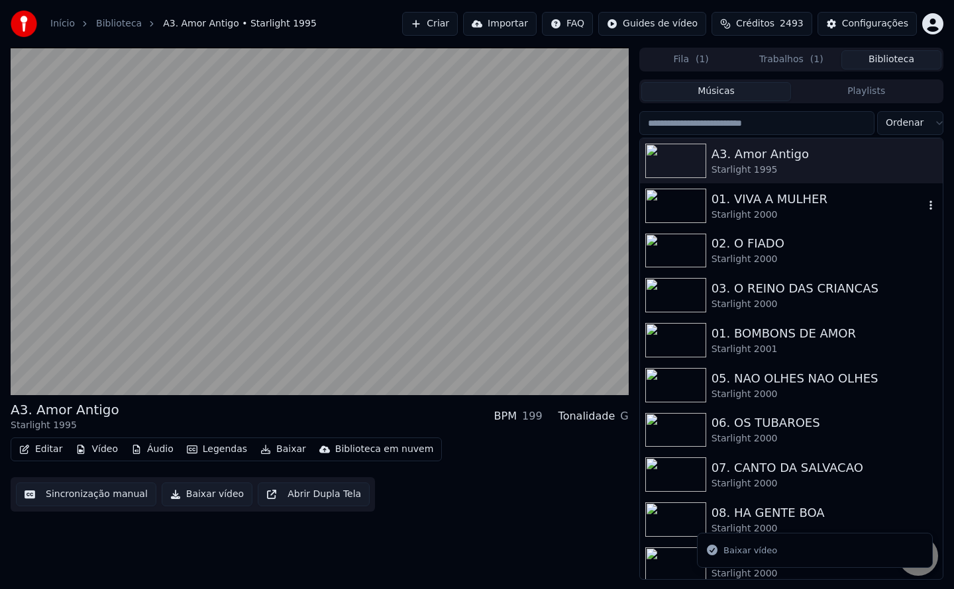
click at [722, 198] on div "01. VIVA A MULHER" at bounding box center [817, 199] width 213 height 19
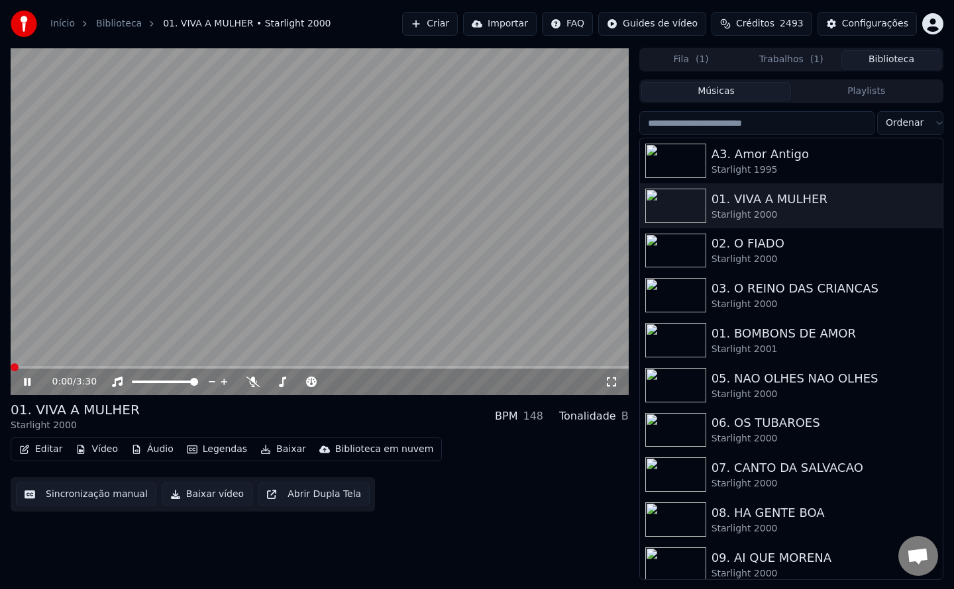
click at [80, 491] on button "Sincronização manual" at bounding box center [86, 495] width 140 height 24
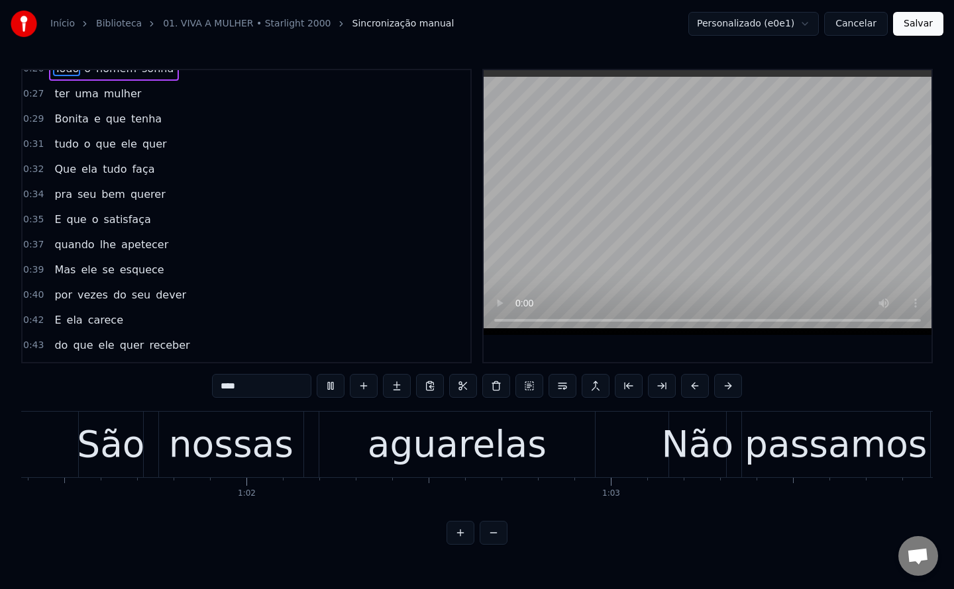
scroll to position [0, 24707]
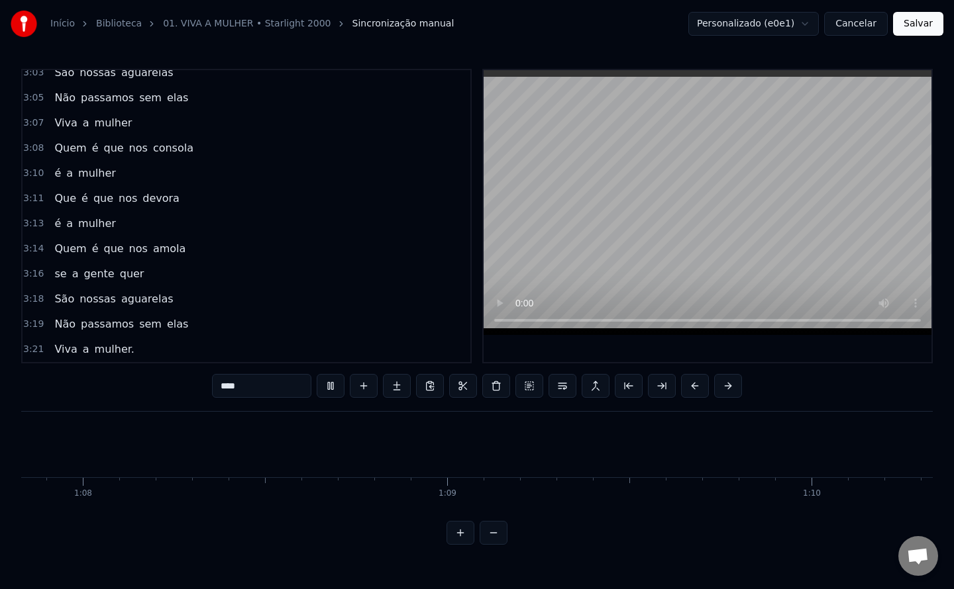
click at [909, 30] on button "Salvar" at bounding box center [918, 24] width 50 height 24
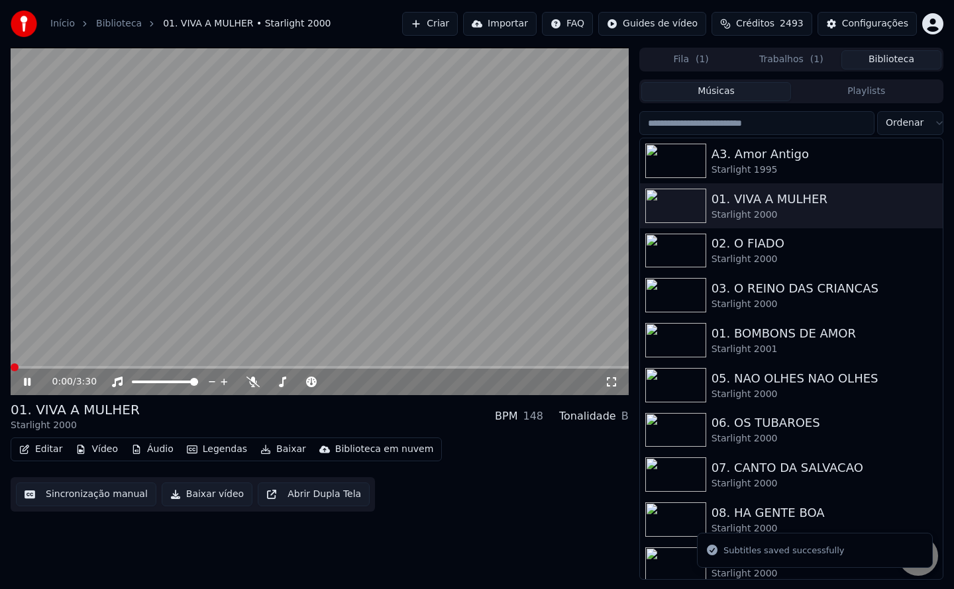
click at [207, 495] on button "Baixar vídeo" at bounding box center [207, 495] width 91 height 24
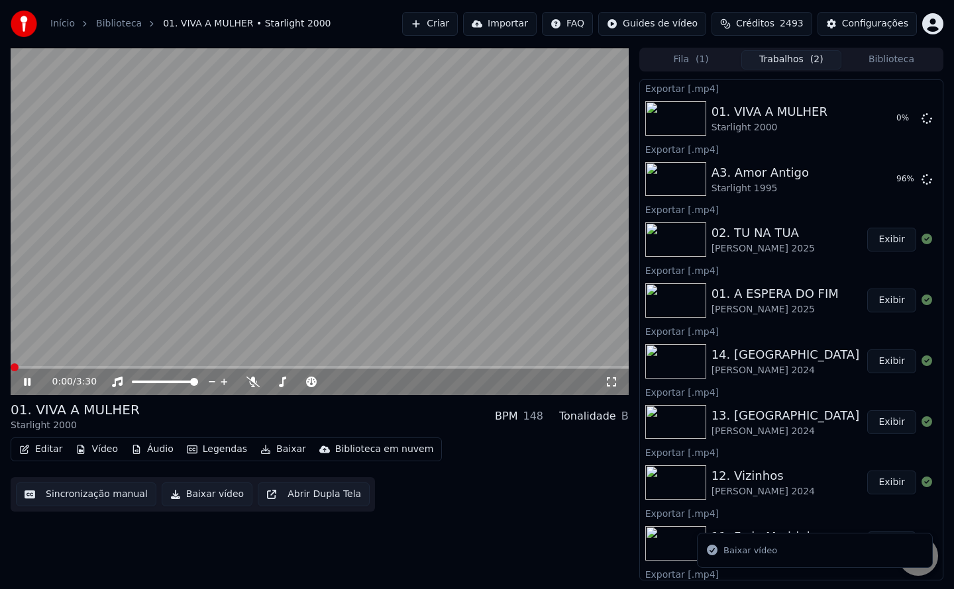
click at [321, 263] on video at bounding box center [320, 222] width 618 height 348
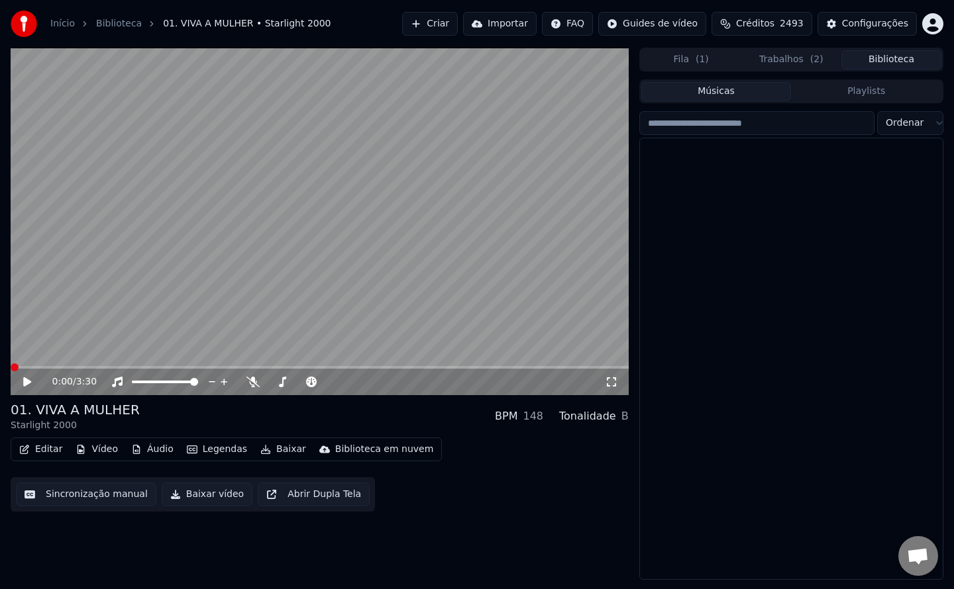
click at [859, 54] on button "Biblioteca" at bounding box center [891, 59] width 100 height 19
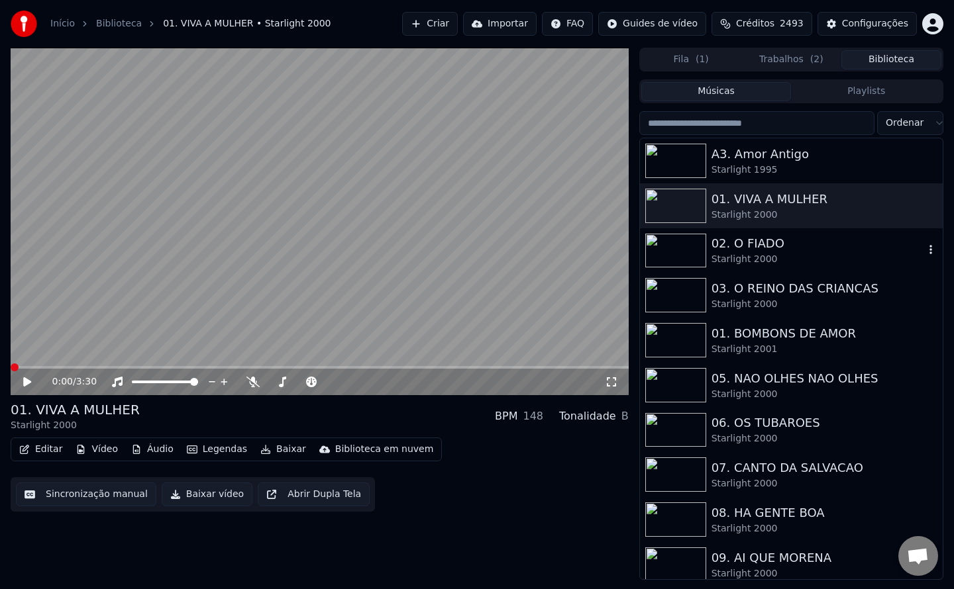
click at [721, 244] on div "02. O FIADO" at bounding box center [817, 243] width 213 height 19
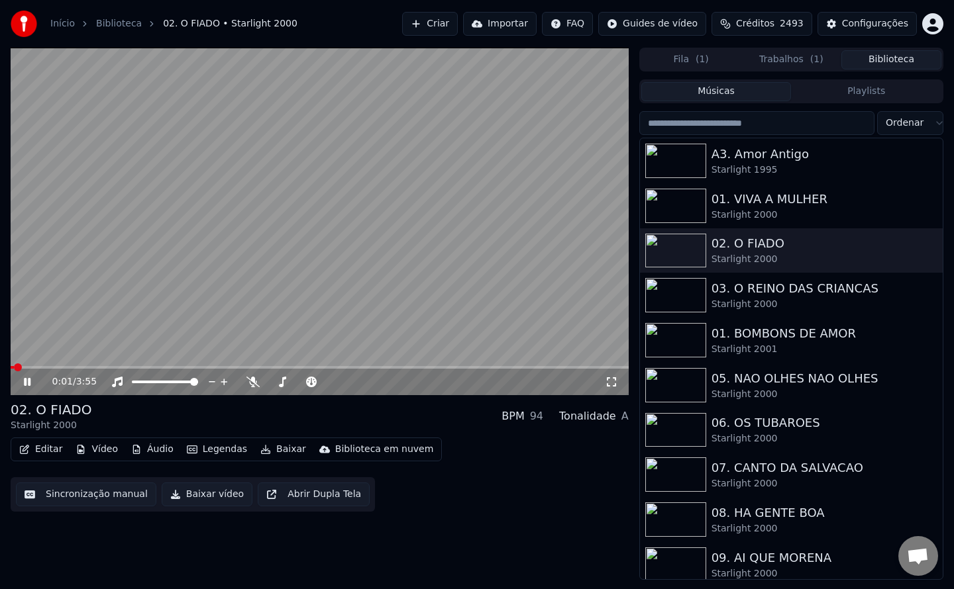
click at [423, 241] on video at bounding box center [320, 222] width 618 height 348
